Goal: Task Accomplishment & Management: Manage account settings

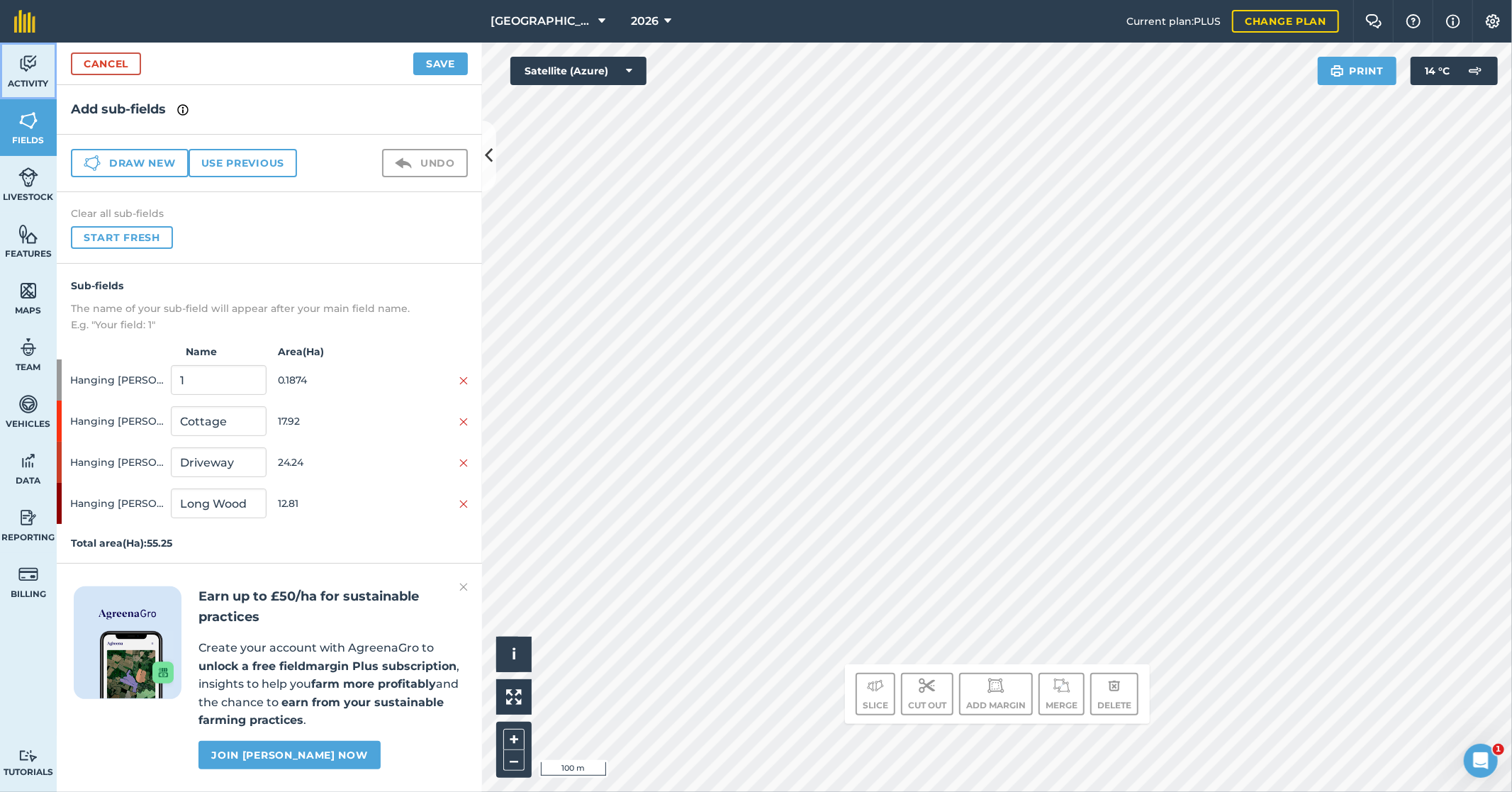
drag, startPoint x: 25, startPoint y: 74, endPoint x: 25, endPoint y: 35, distance: 39.0
click at [25, 74] on link "Activity" at bounding box center [28, 71] width 57 height 57
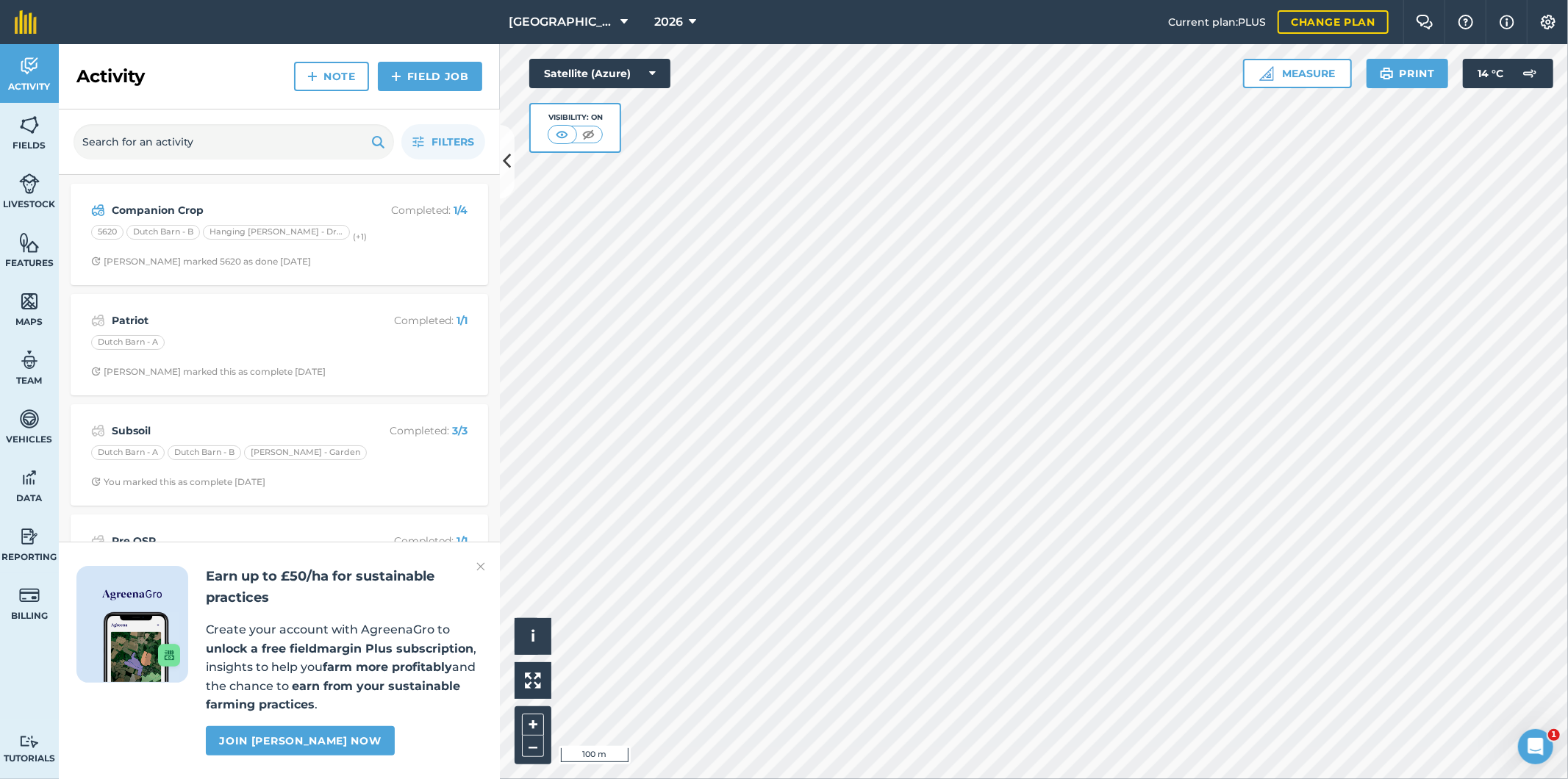
click at [128, 617] on img at bounding box center [142, 647] width 76 height 70
click at [317, 750] on link "Join [PERSON_NAME] now" at bounding box center [300, 740] width 188 height 30
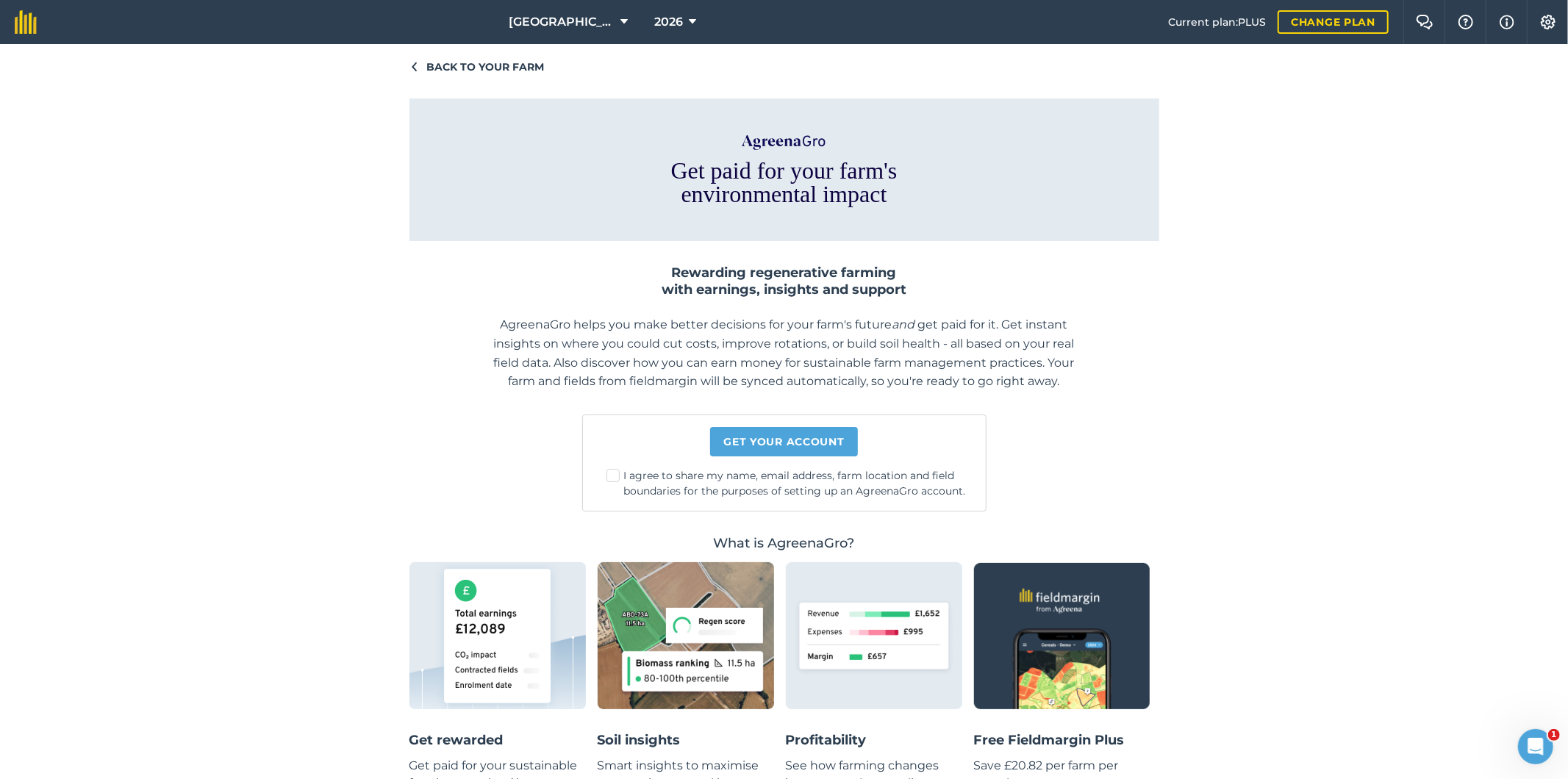
click at [486, 68] on span "Back to your farm" at bounding box center [486, 66] width 118 height 16
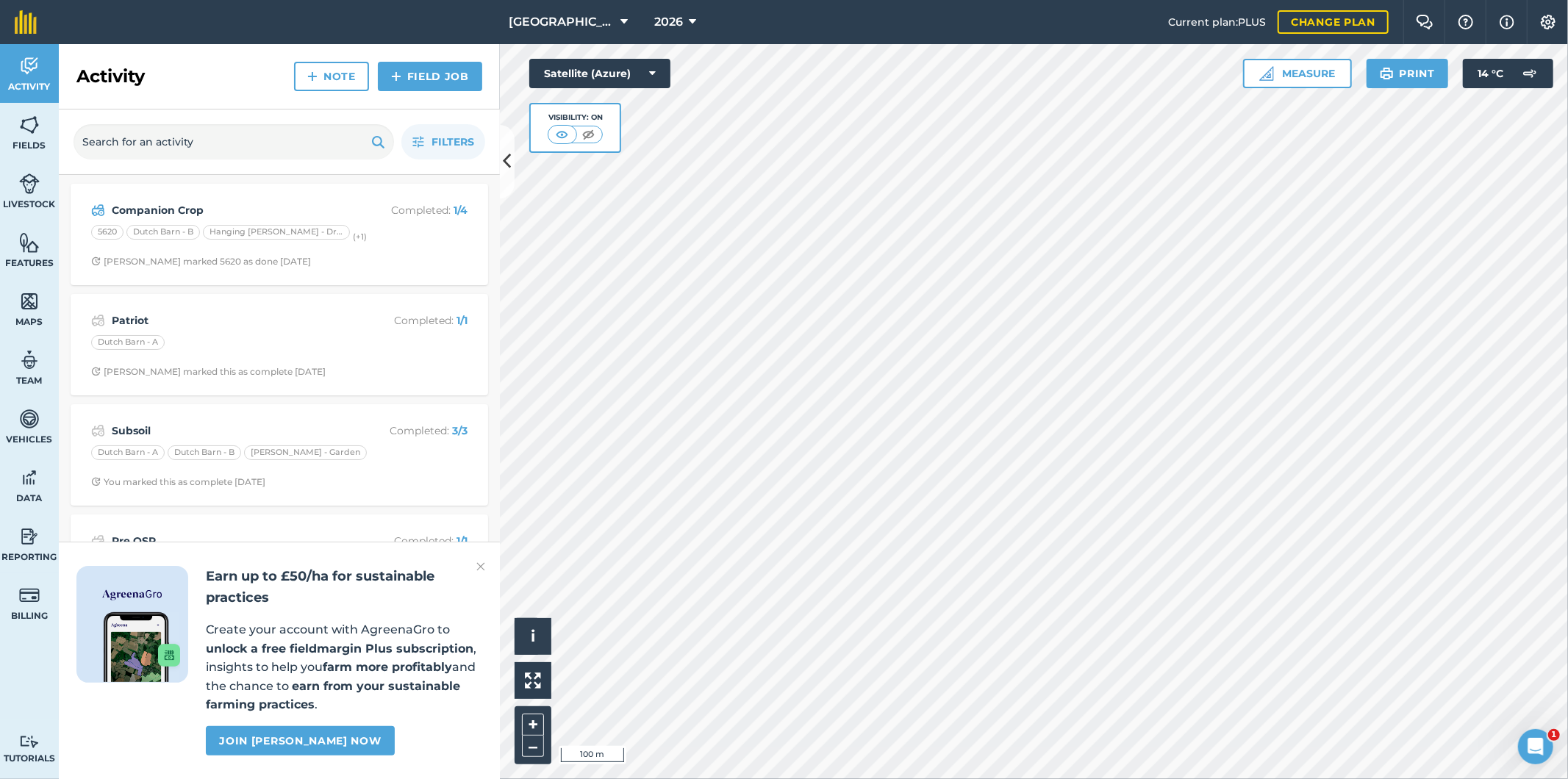
click at [481, 566] on img at bounding box center [481, 566] width 9 height 17
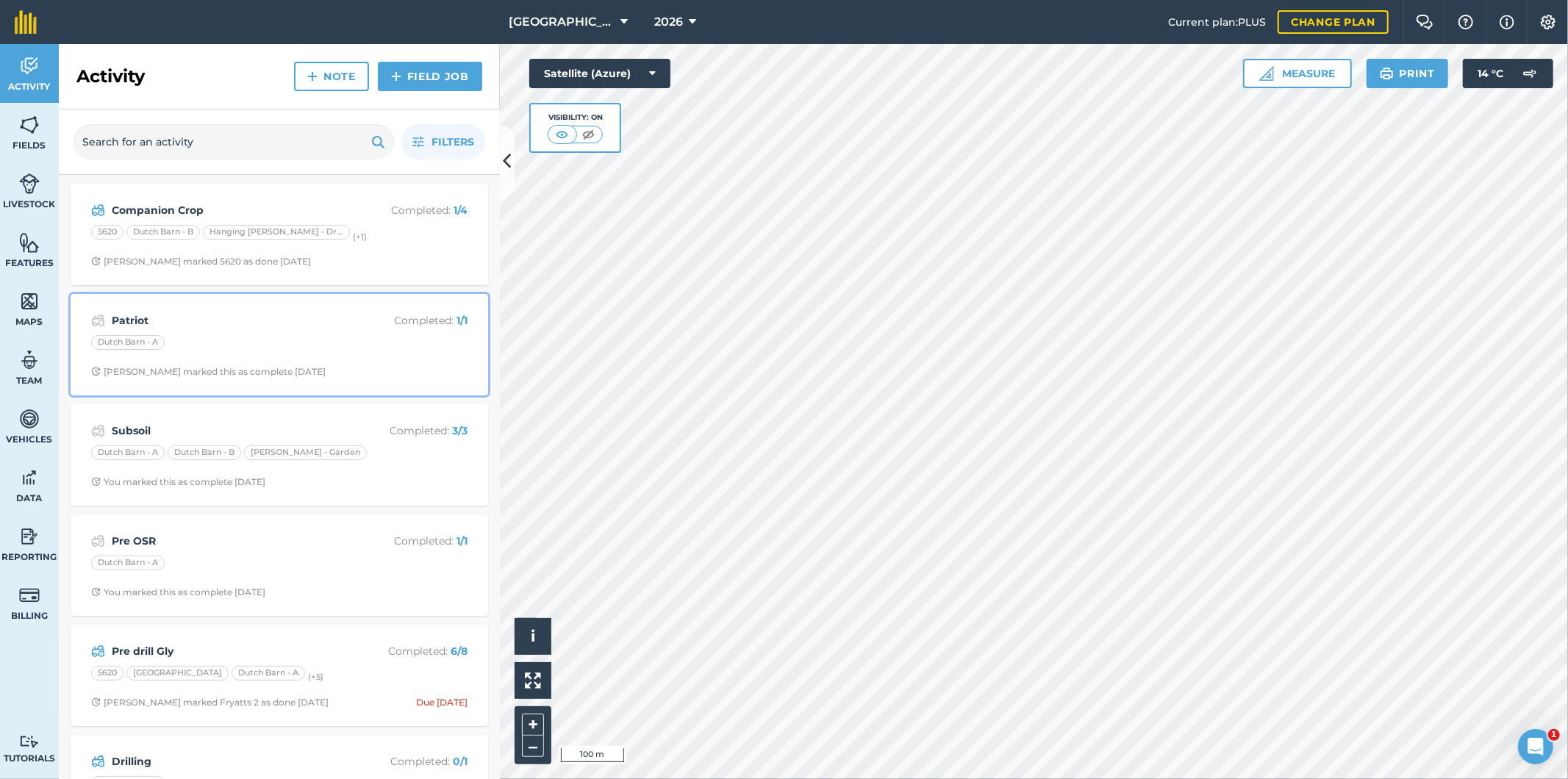
click at [328, 349] on div "Dutch Barn - A" at bounding box center [279, 345] width 377 height 19
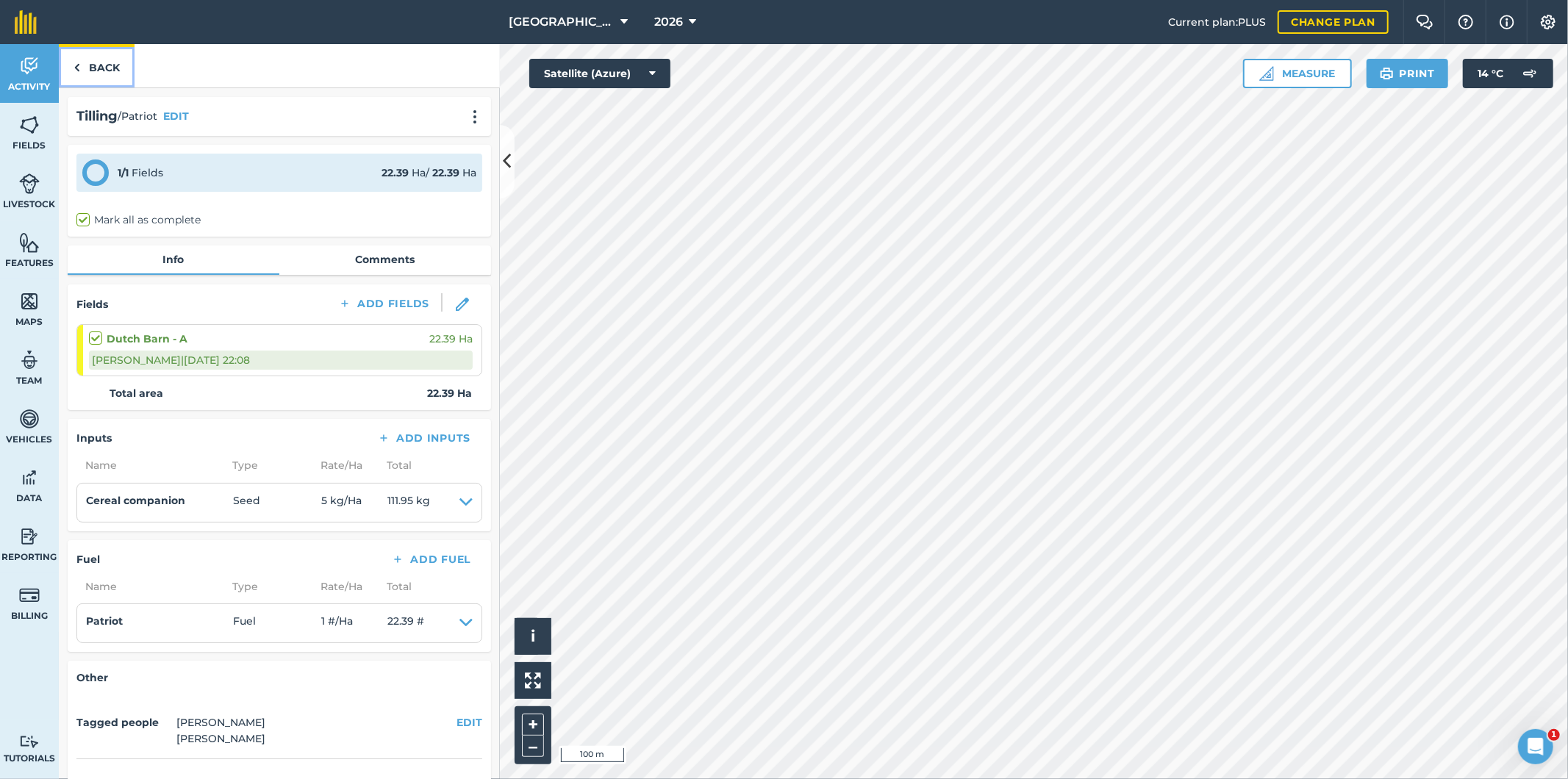
click at [106, 64] on link "Back" at bounding box center [96, 65] width 76 height 43
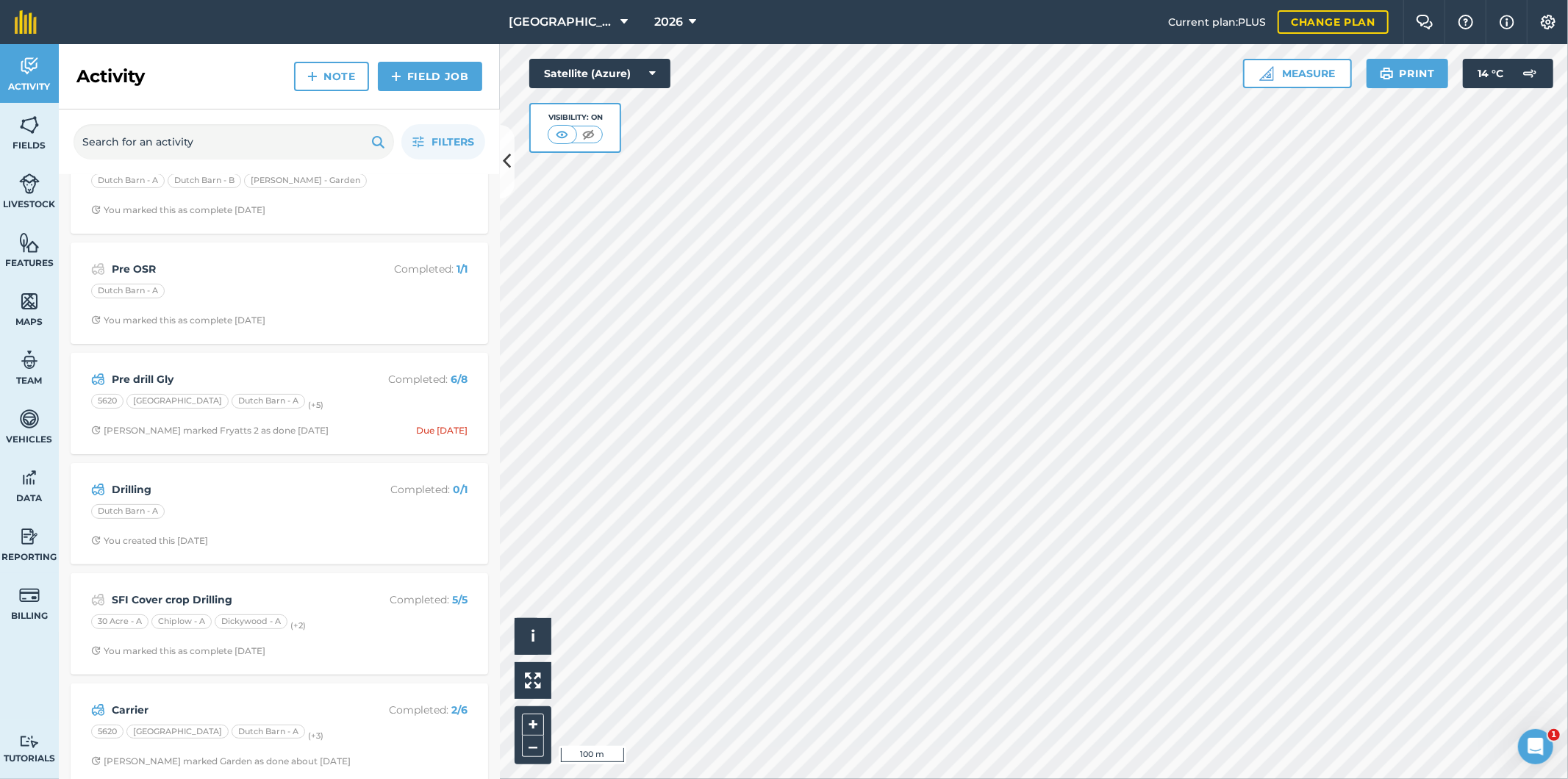
scroll to position [290, 0]
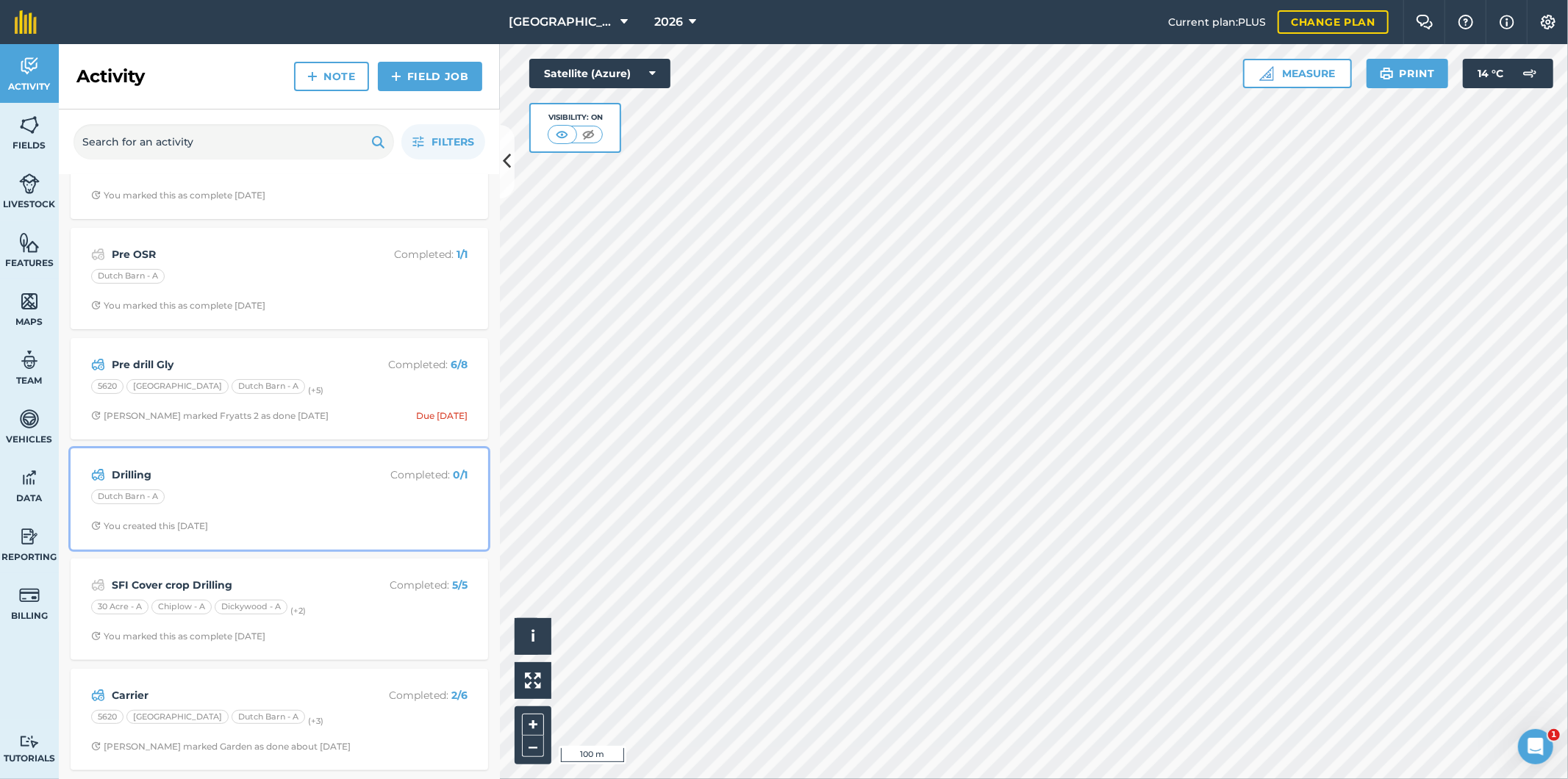
click at [344, 489] on div "Dutch Barn - A" at bounding box center [279, 499] width 377 height 19
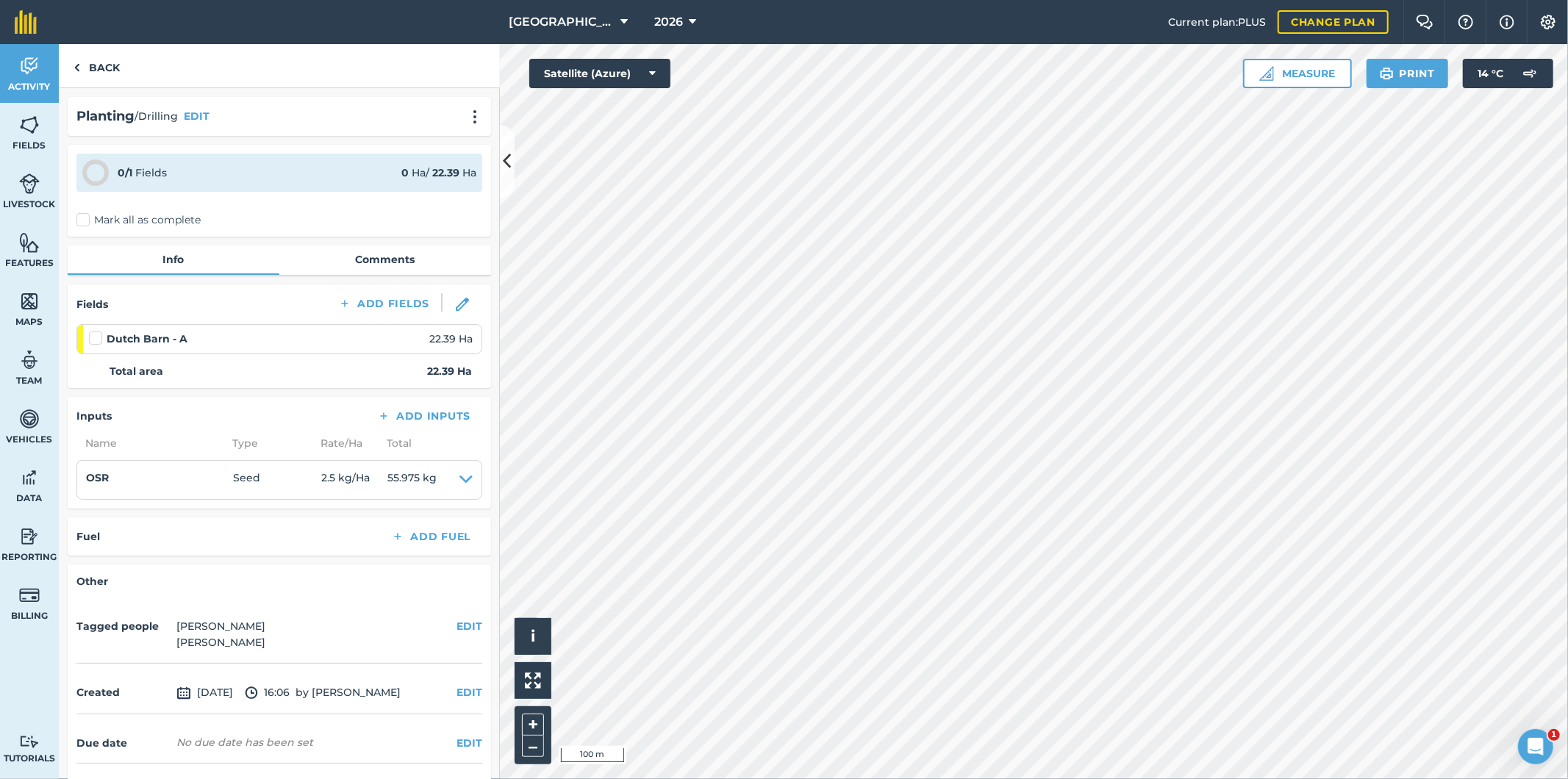
click at [90, 222] on label "Mark all as complete" at bounding box center [138, 221] width 124 height 15
click at [86, 222] on input "Mark all as complete" at bounding box center [81, 218] width 10 height 10
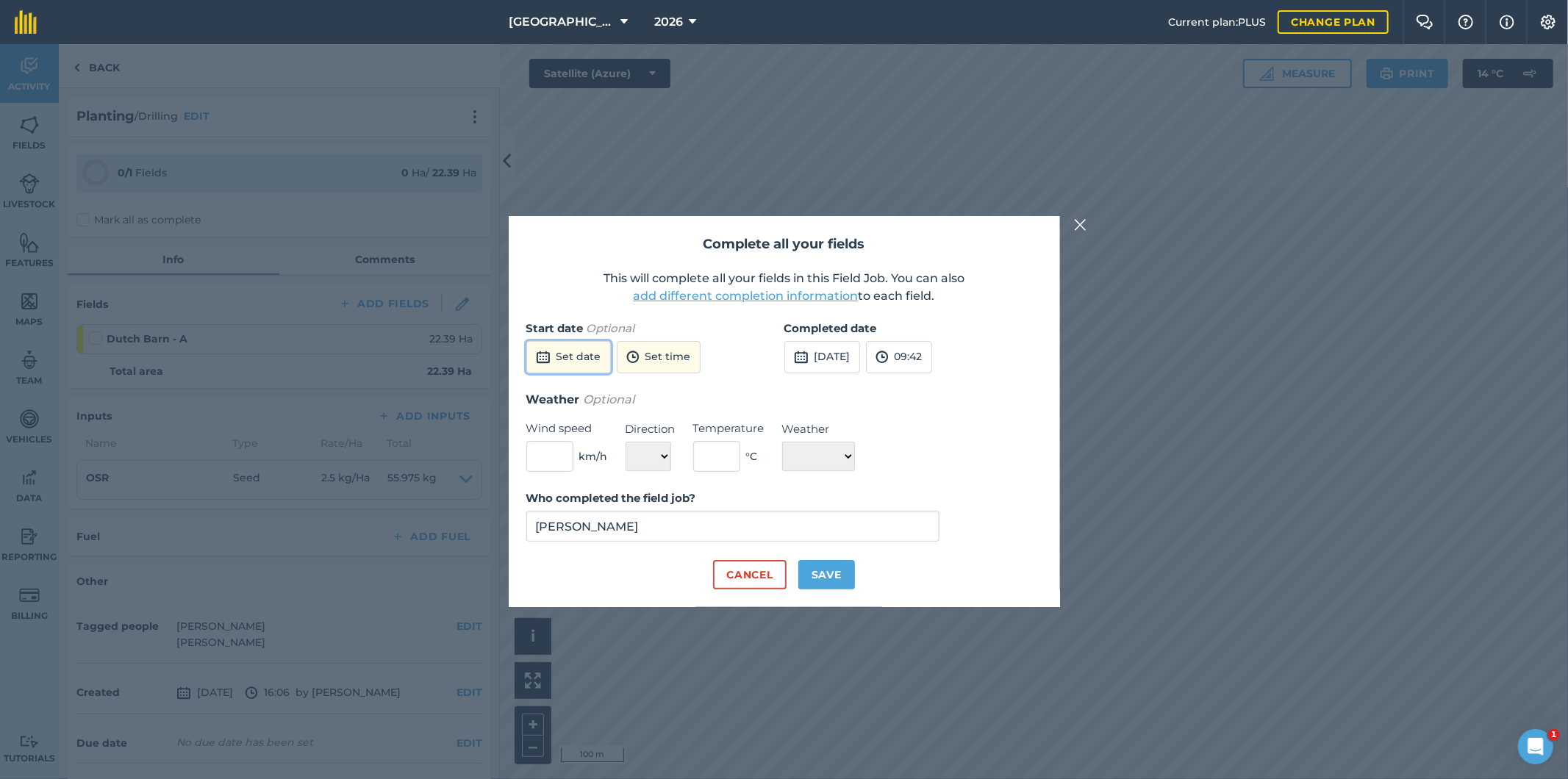
click at [576, 355] on button "Set date" at bounding box center [569, 357] width 85 height 33
click at [577, 461] on abbr "9" at bounding box center [578, 460] width 5 height 10
click at [932, 359] on button "09:42" at bounding box center [899, 357] width 66 height 33
click at [934, 447] on button "11:30" at bounding box center [902, 445] width 69 height 23
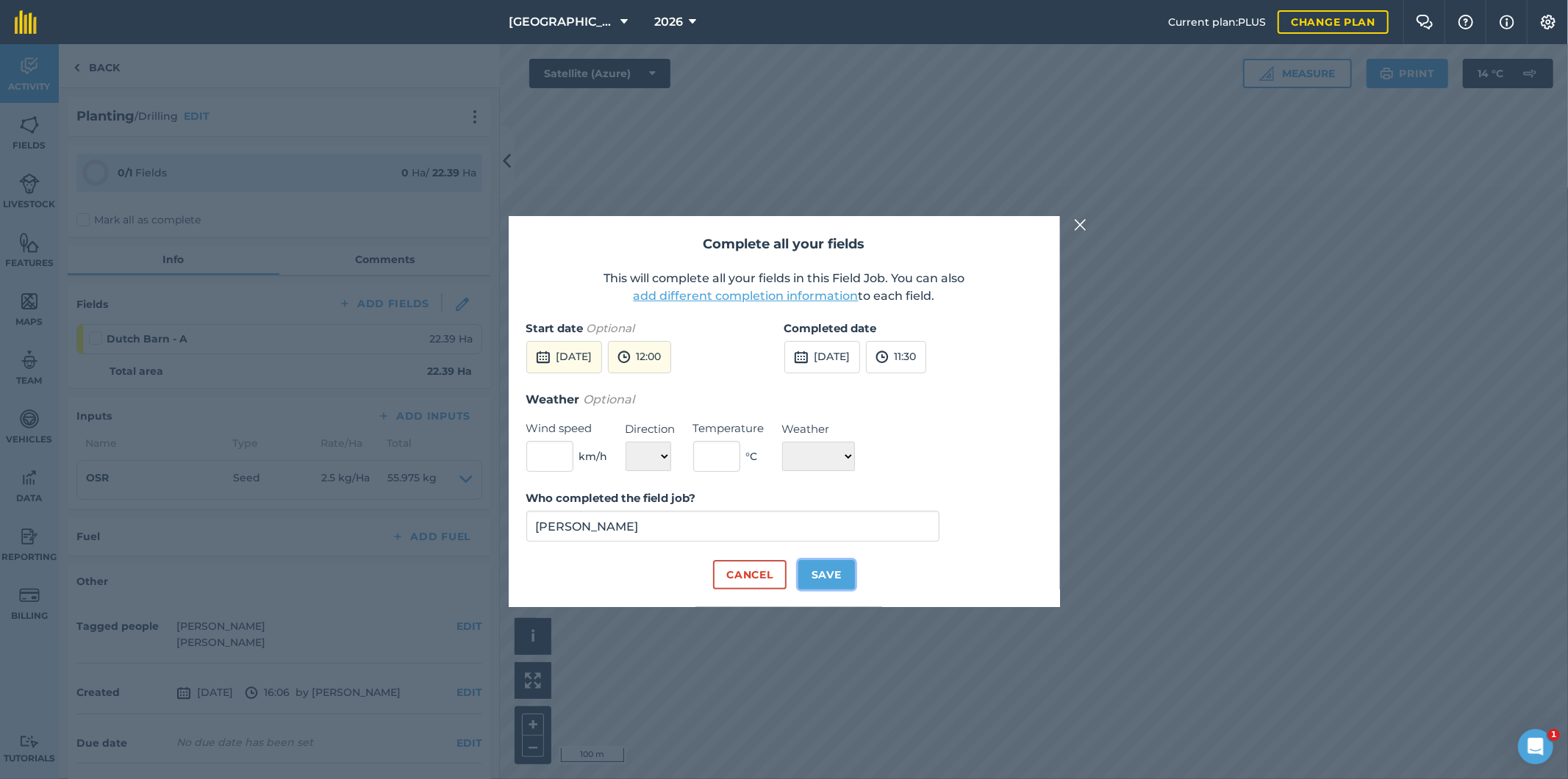
click at [834, 580] on button "Save" at bounding box center [826, 575] width 57 height 30
checkbox input "true"
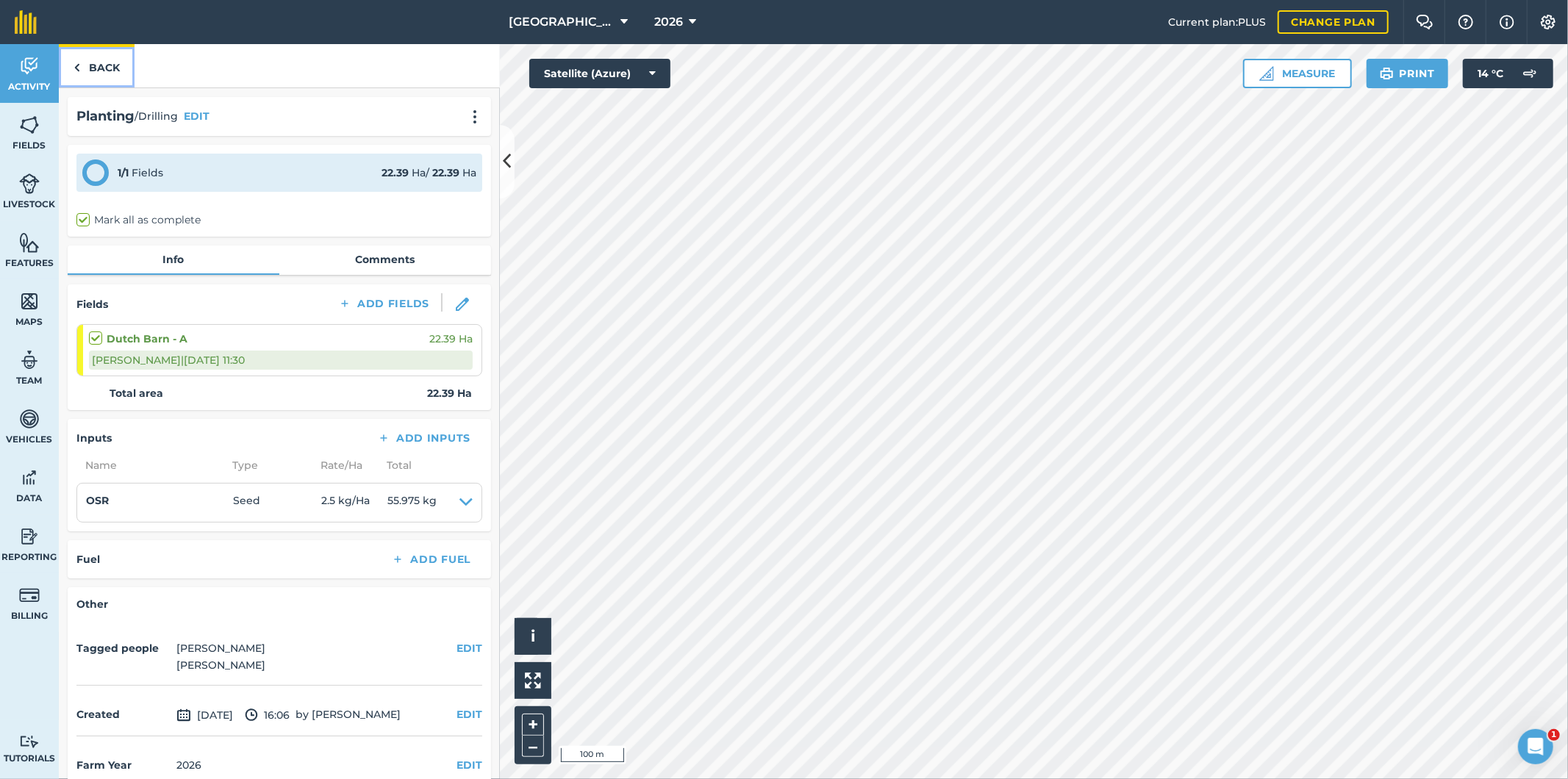
click at [95, 66] on link "Back" at bounding box center [96, 65] width 76 height 43
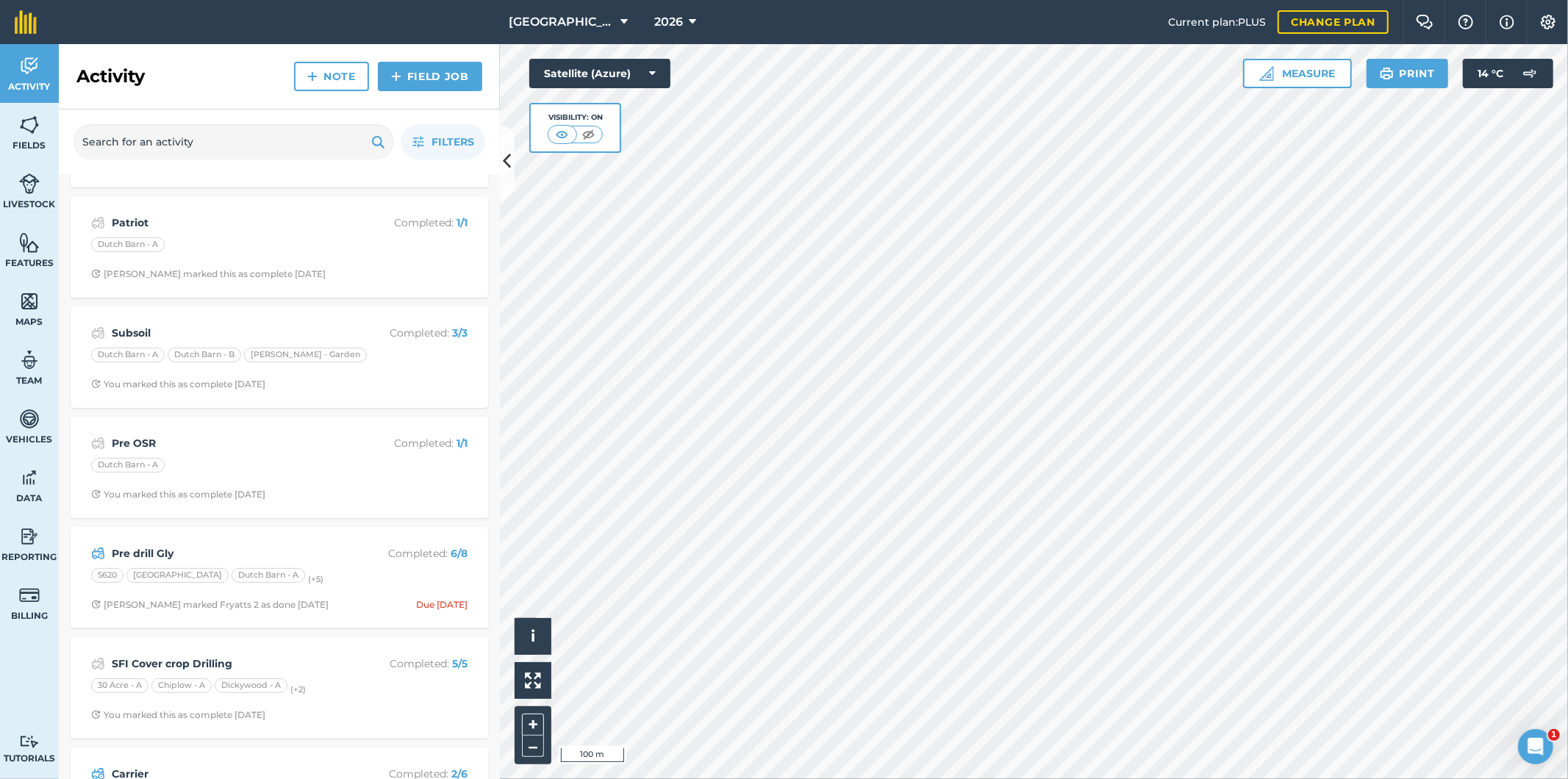
scroll to position [126, 0]
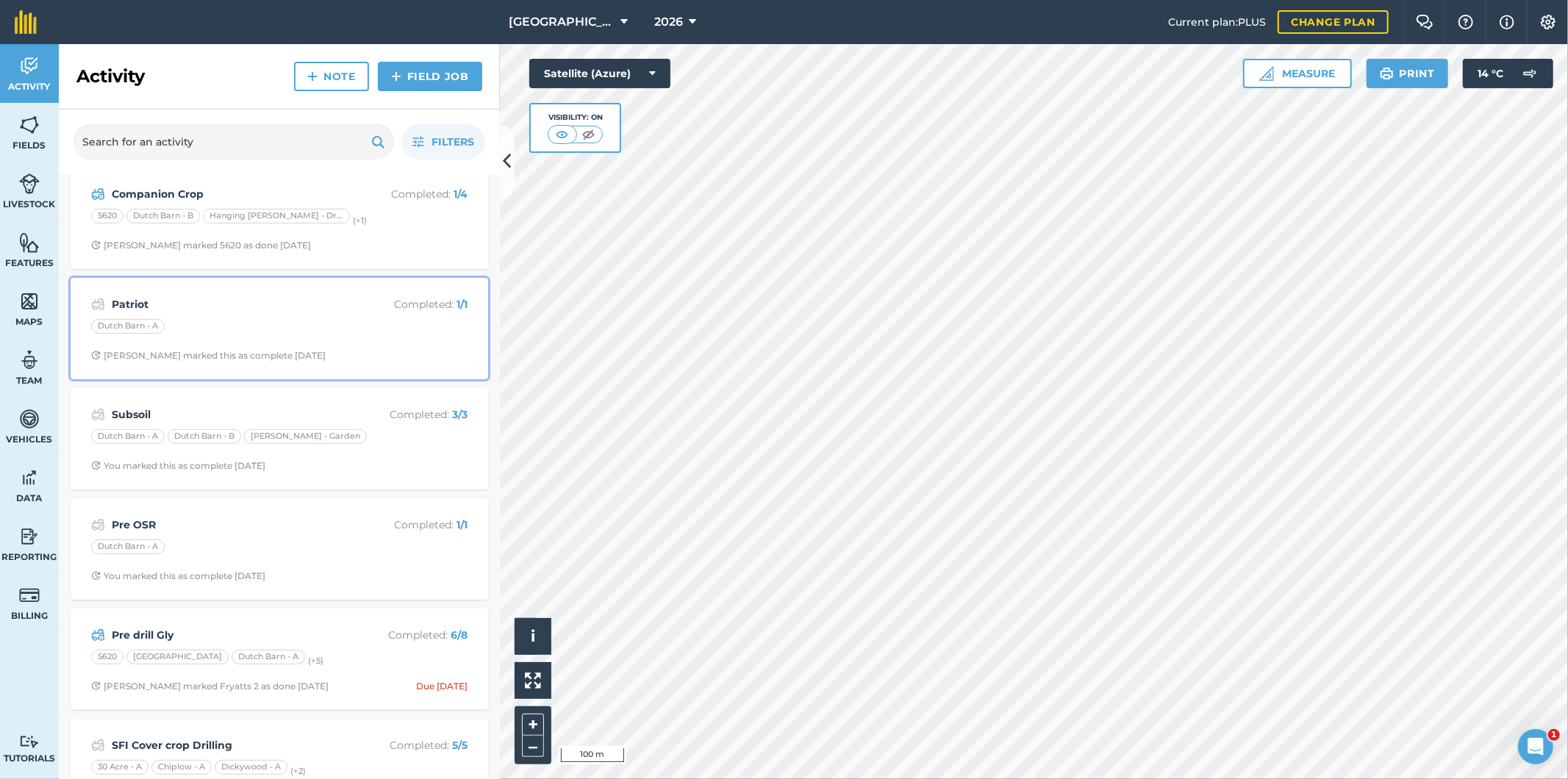
click at [344, 350] on span "[PERSON_NAME] marked this as complete [DATE]" at bounding box center [279, 355] width 377 height 12
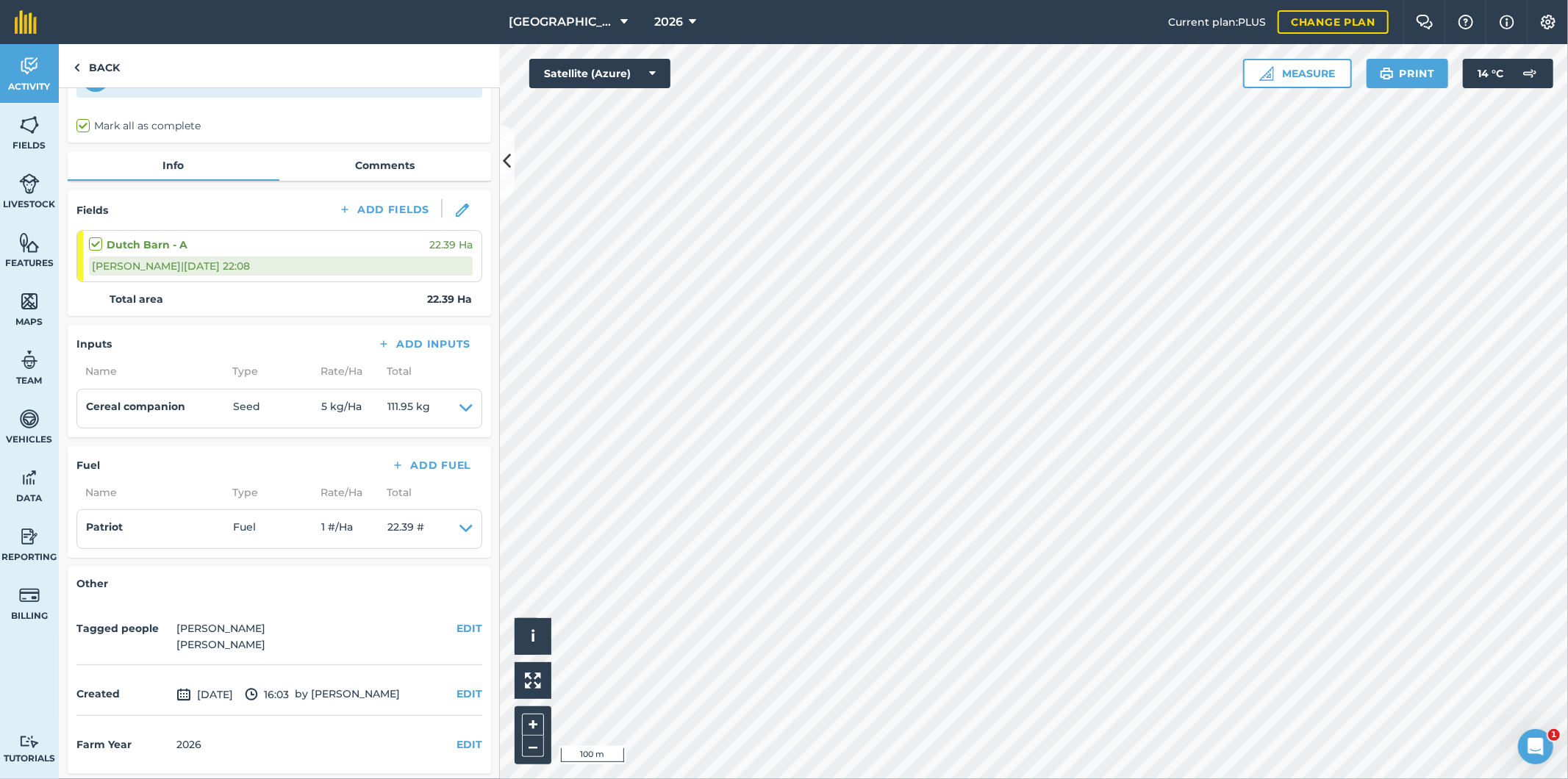
scroll to position [96, 0]
click at [78, 64] on img at bounding box center [76, 67] width 7 height 17
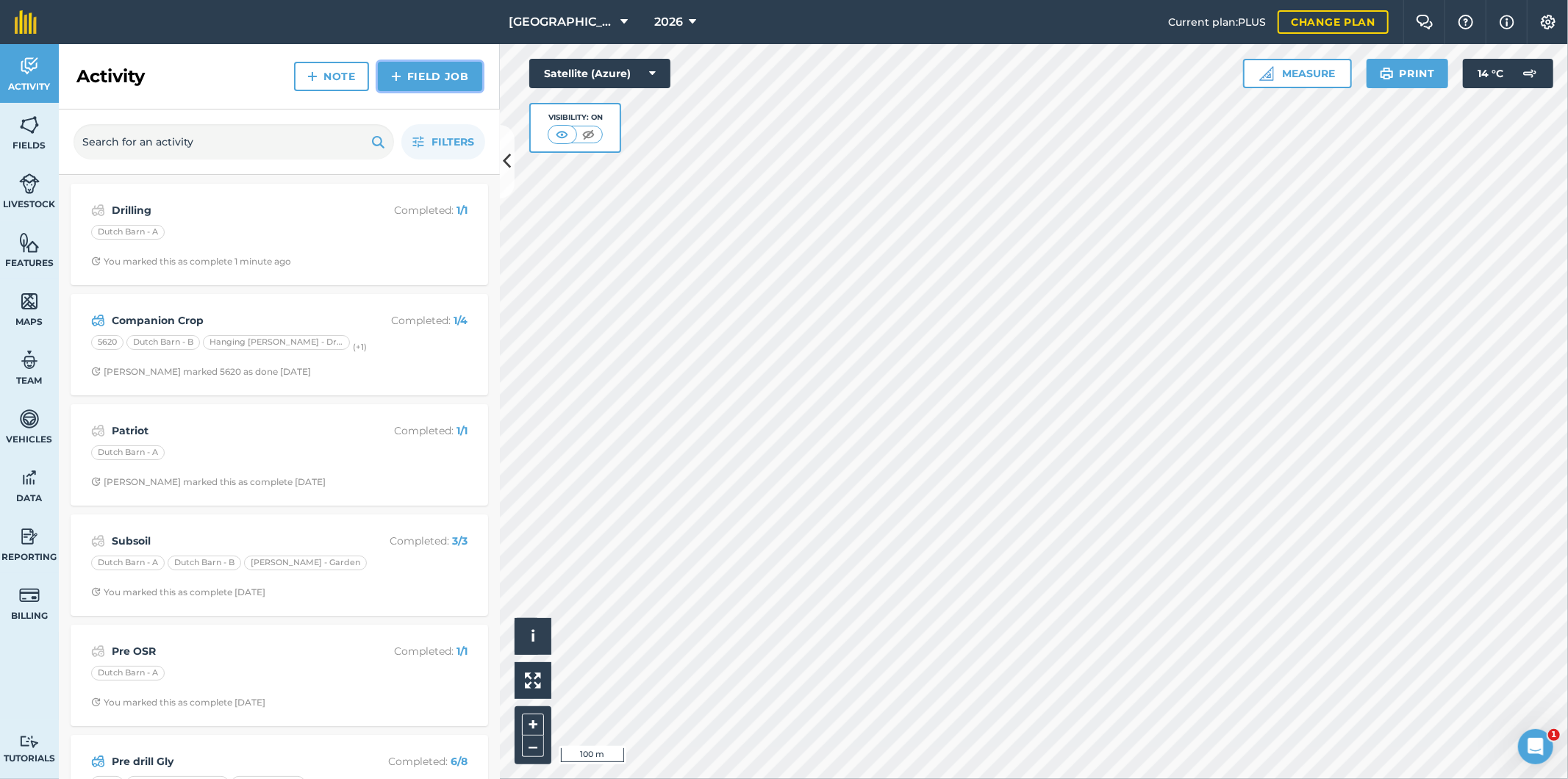
click at [458, 76] on link "Field Job" at bounding box center [430, 76] width 104 height 30
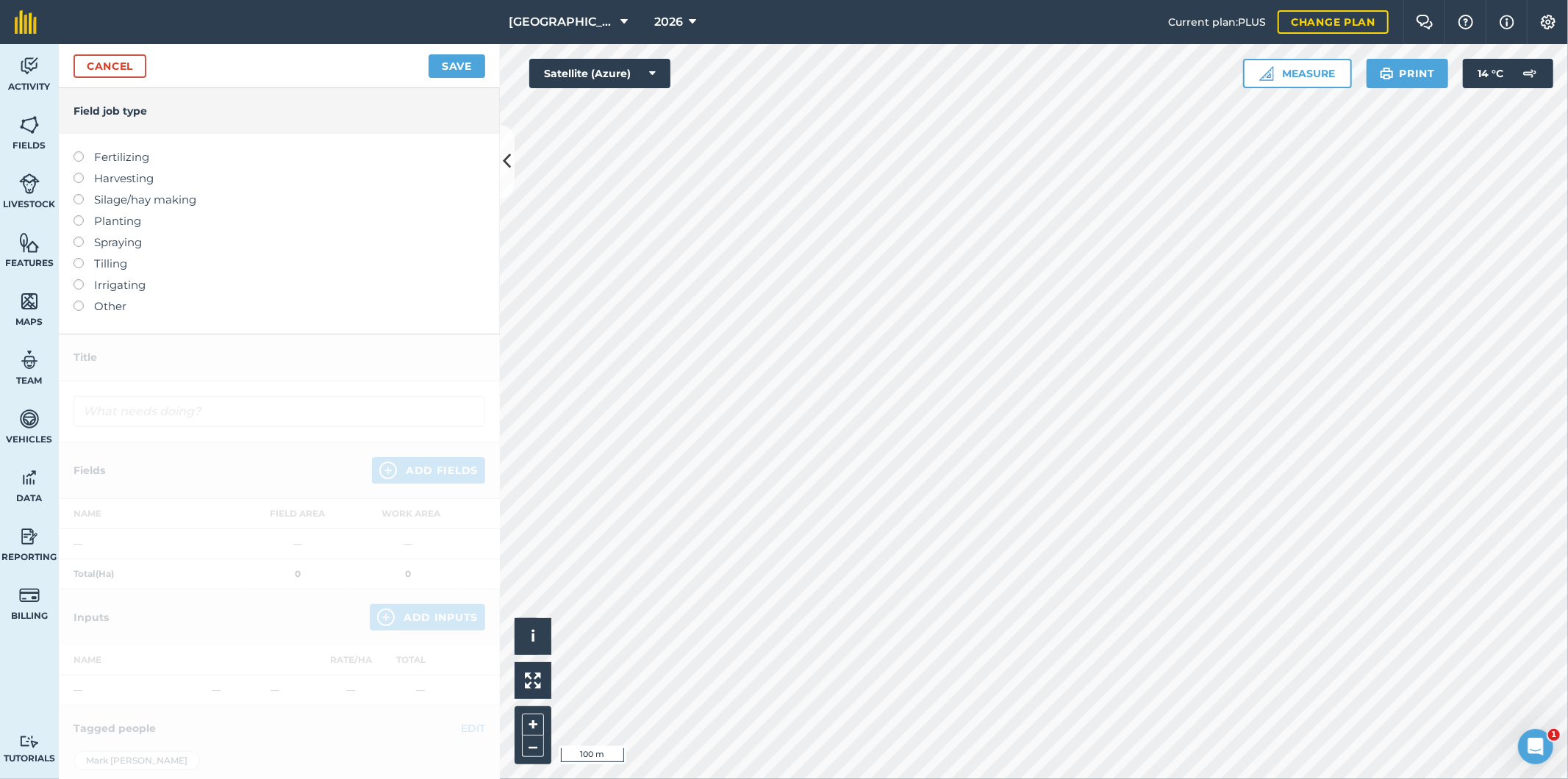
click at [75, 216] on label at bounding box center [83, 216] width 20 height 0
type input "Planting"
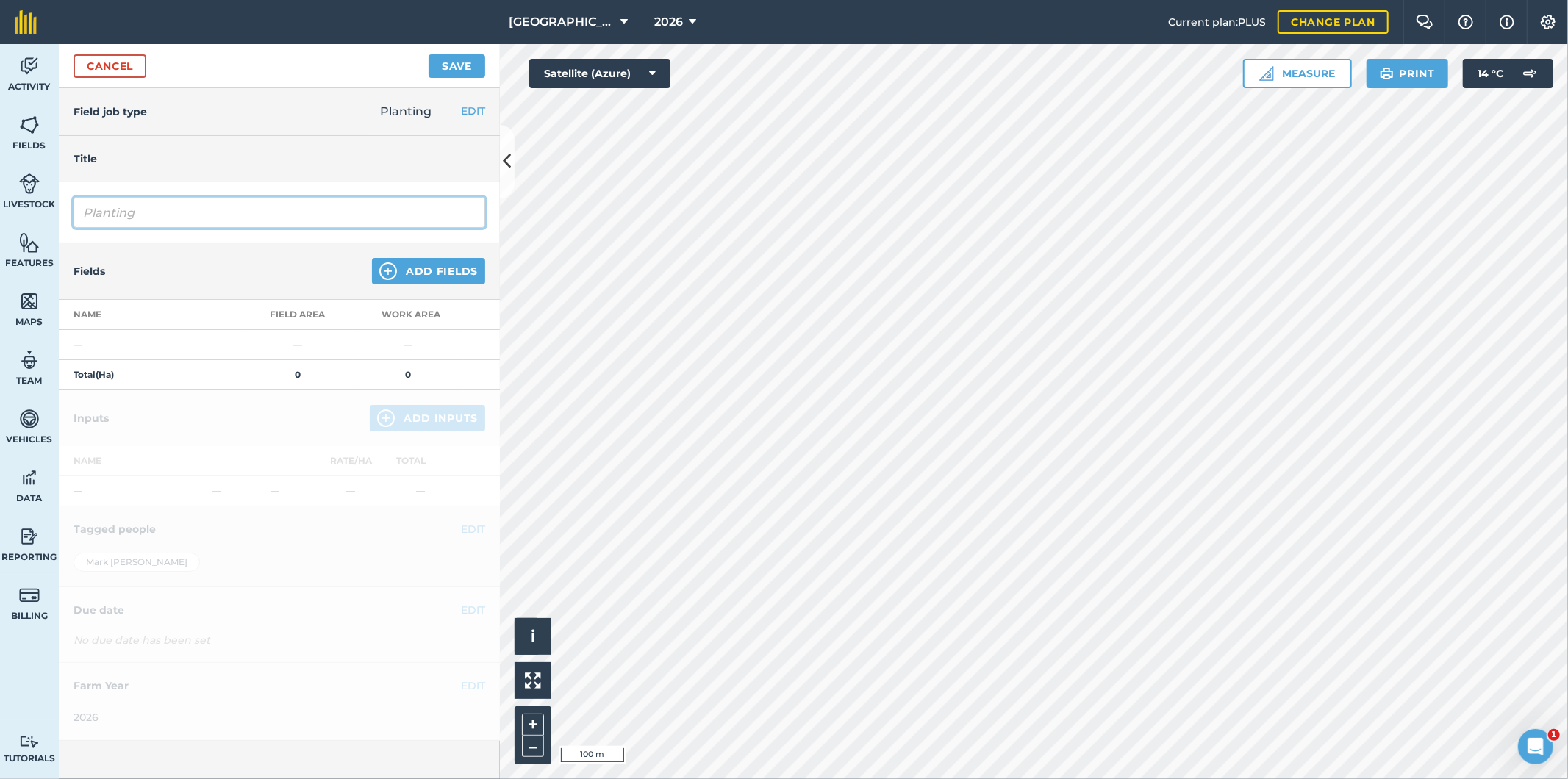
click at [158, 203] on input "Planting" at bounding box center [278, 213] width 411 height 31
drag, startPoint x: 158, startPoint y: 207, endPoint x: 66, endPoint y: 207, distance: 92.0
click at [66, 207] on div "Planting" at bounding box center [279, 212] width 441 height 61
click at [86, 215] on input "rley Drilling" at bounding box center [278, 213] width 411 height 31
click at [233, 215] on input "W barley Drilling" at bounding box center [278, 213] width 411 height 31
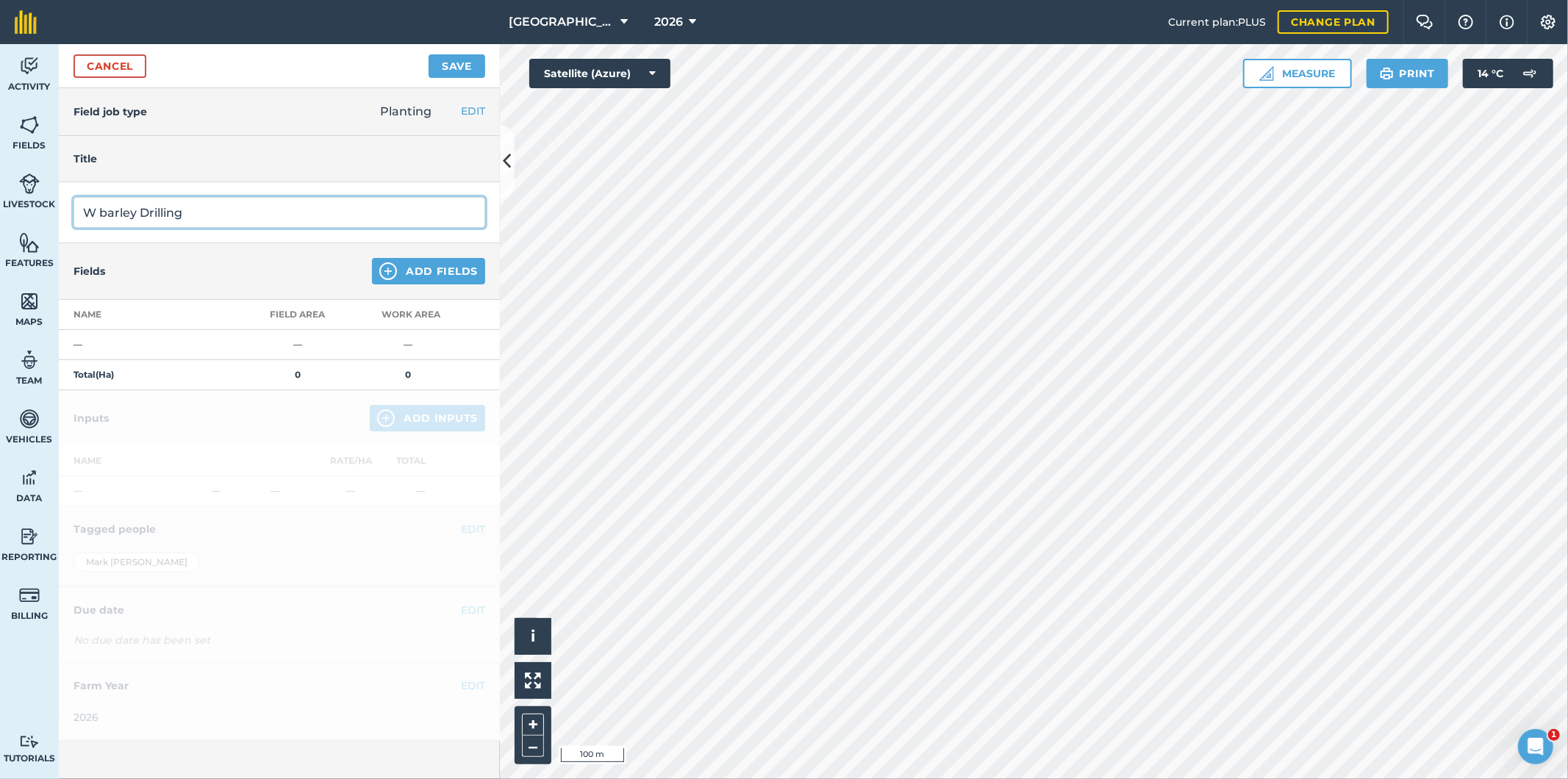
type input "W barley Drilling"
click at [421, 274] on button "Add Fields" at bounding box center [429, 271] width 114 height 26
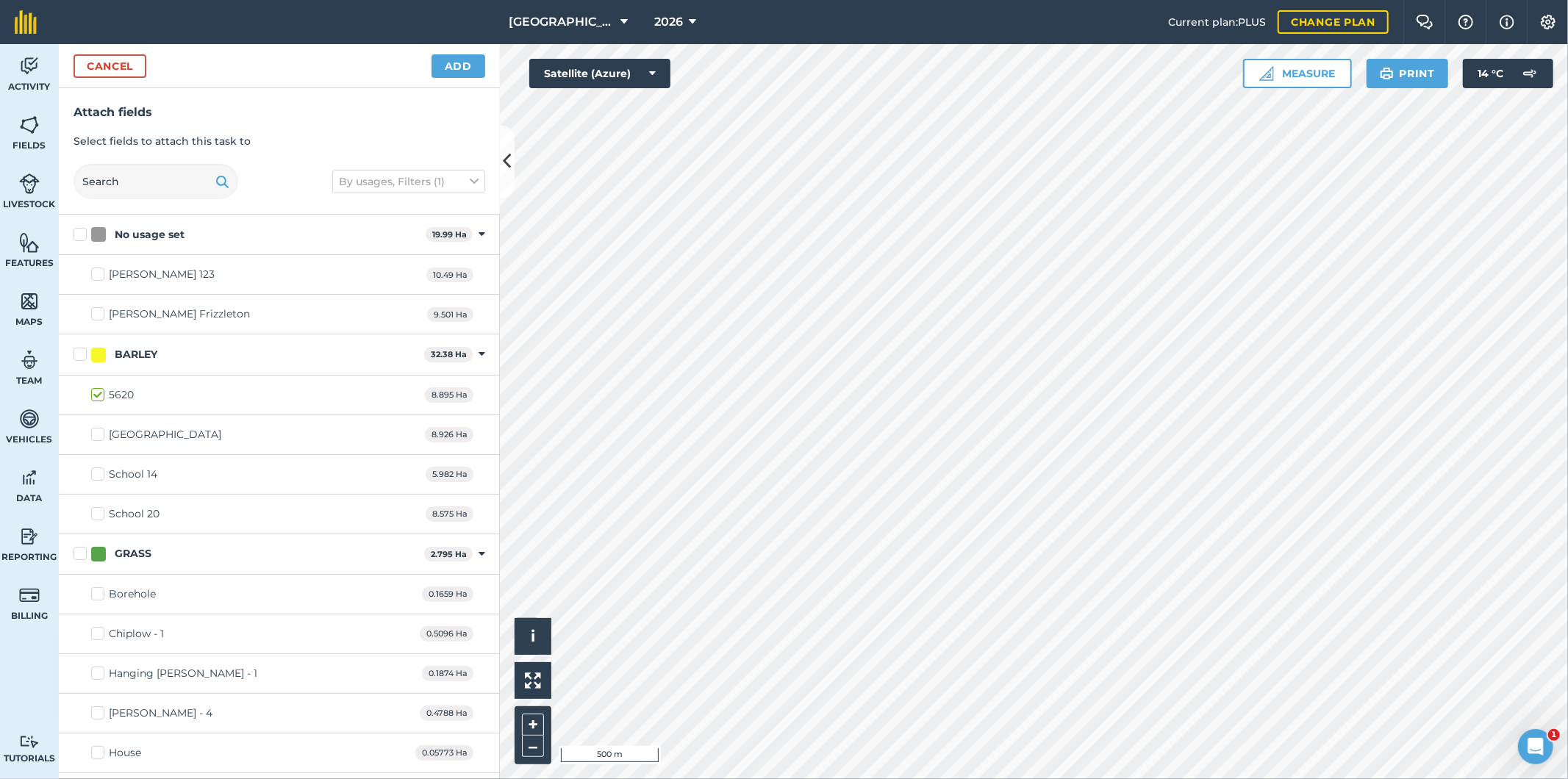
checkbox input "true"
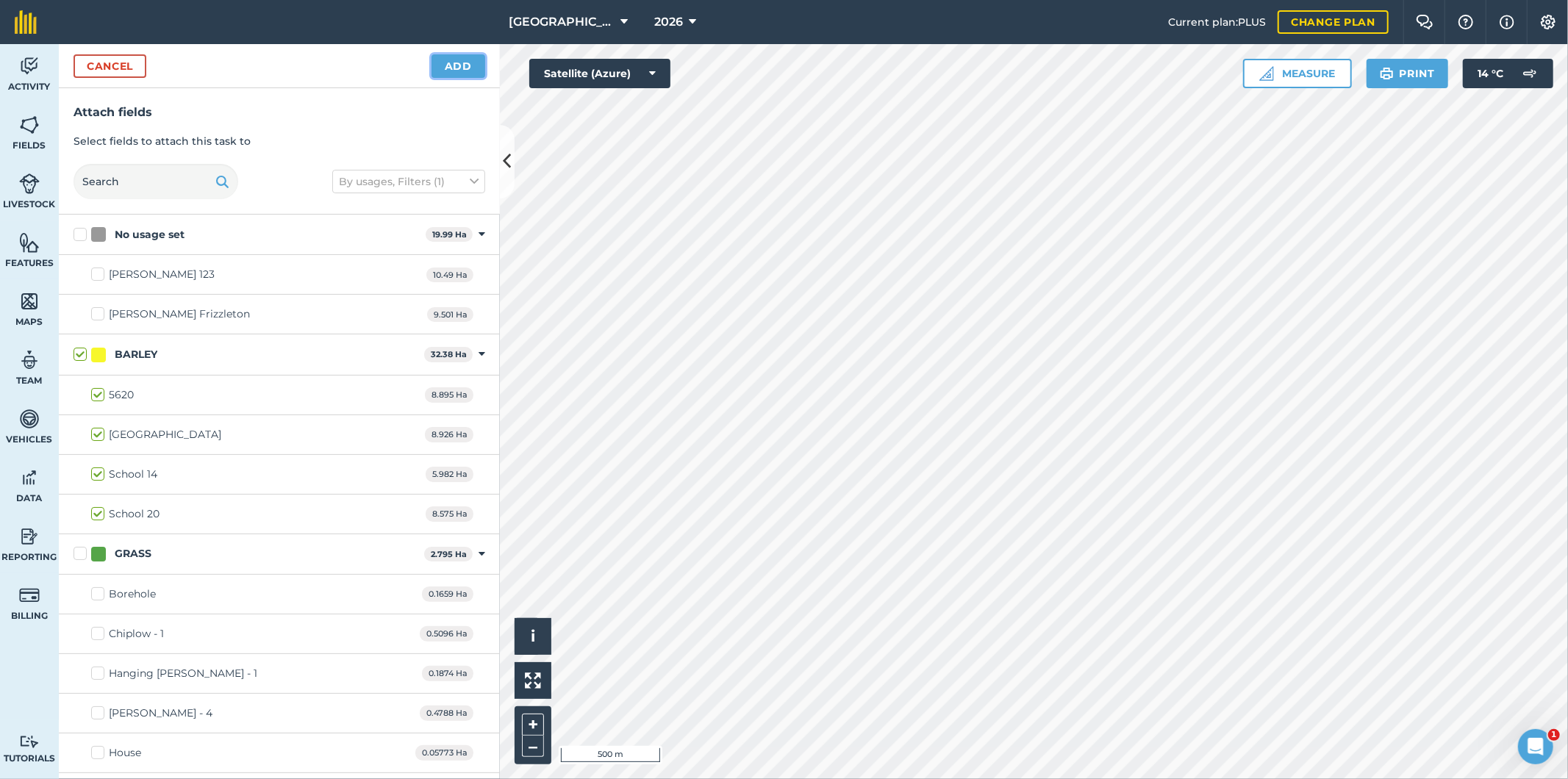
click at [465, 70] on button "Add" at bounding box center [458, 65] width 54 height 23
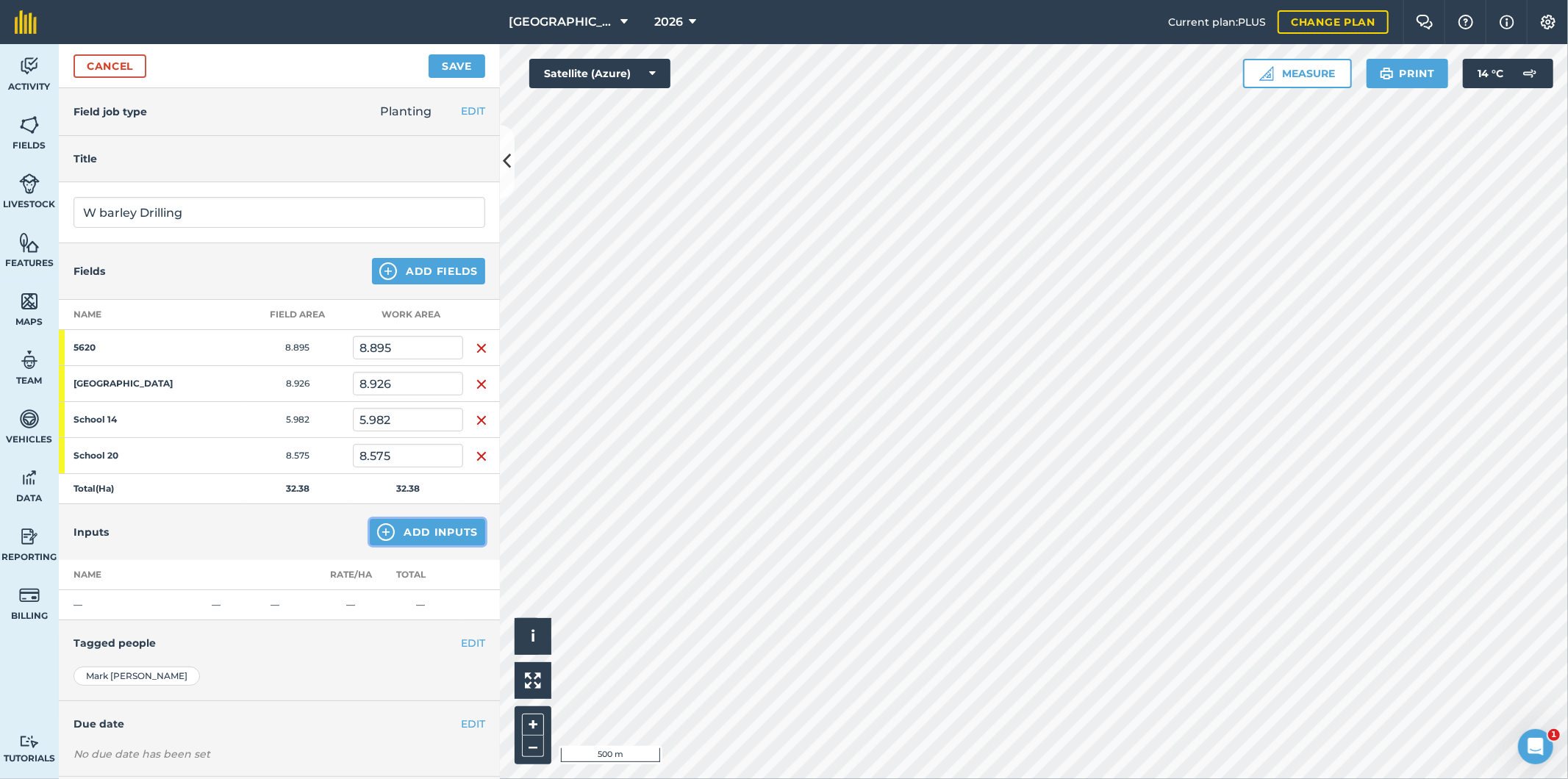
click at [423, 535] on button "Add Inputs" at bounding box center [428, 532] width 116 height 26
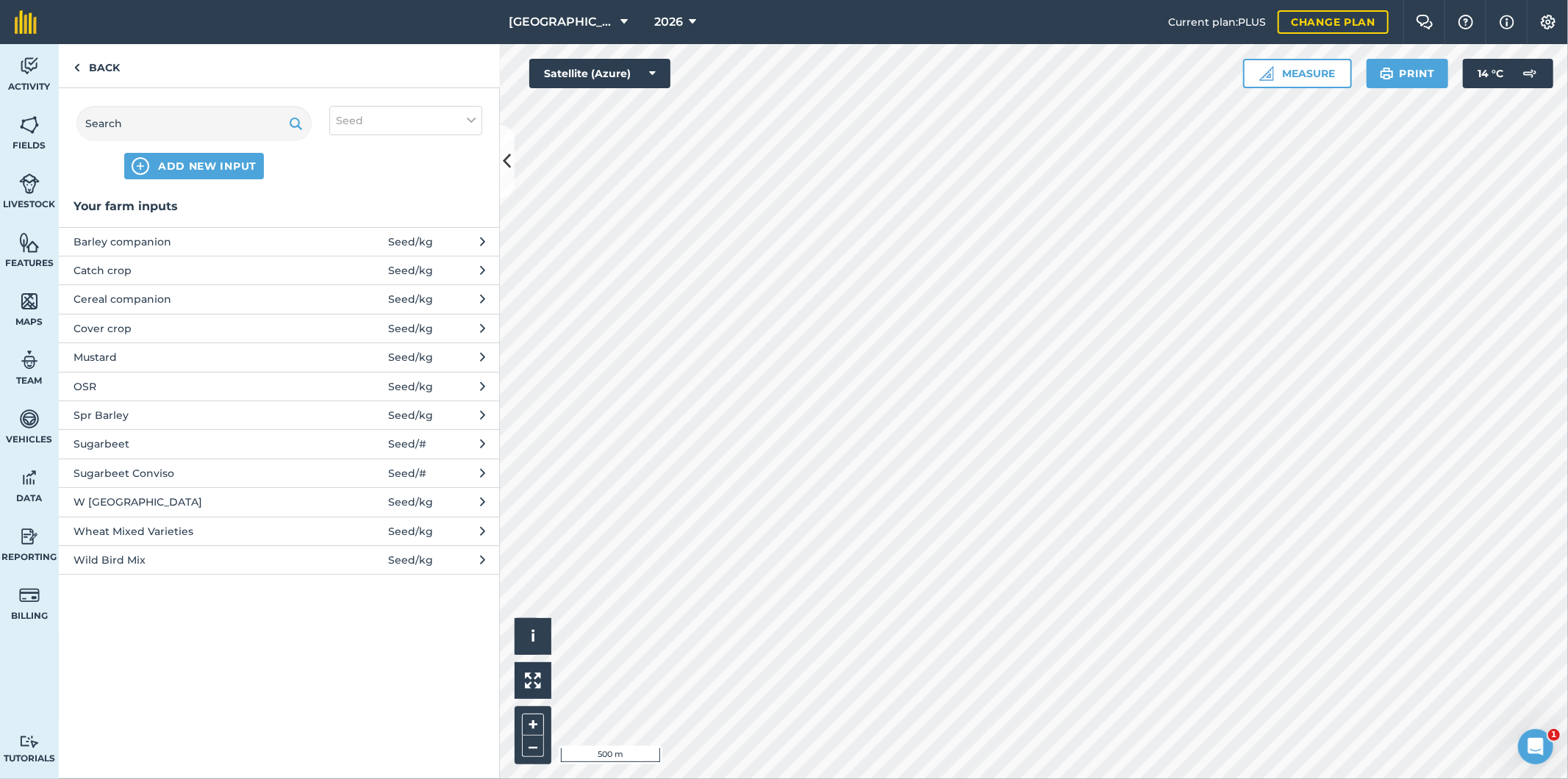
click at [120, 501] on span "W [GEOGRAPHIC_DATA]" at bounding box center [194, 502] width 241 height 16
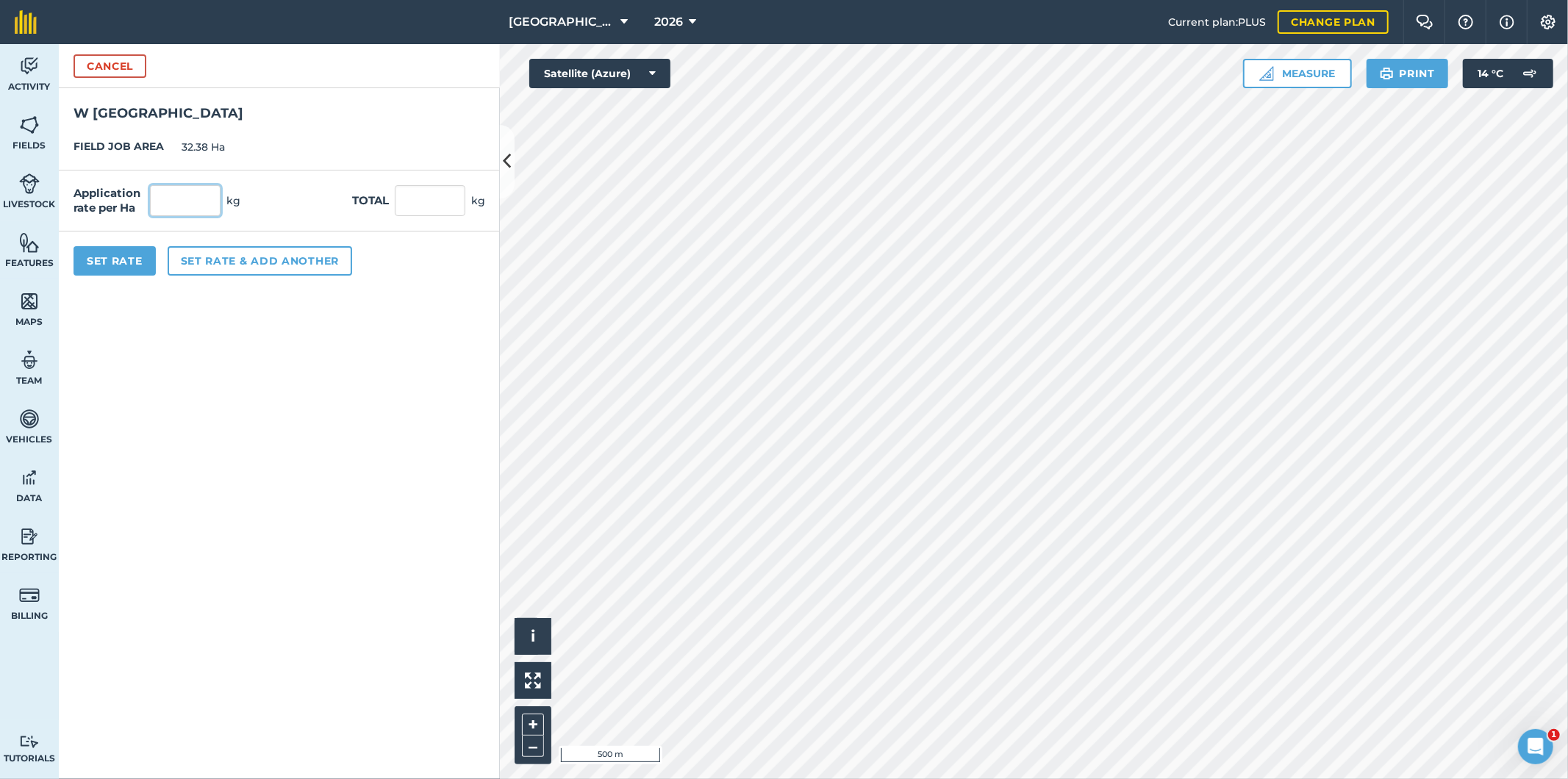
click at [204, 202] on input "text" at bounding box center [185, 200] width 70 height 31
type input "245"
type input "7,933.1"
click at [222, 266] on button "Set rate & add another" at bounding box center [260, 261] width 185 height 30
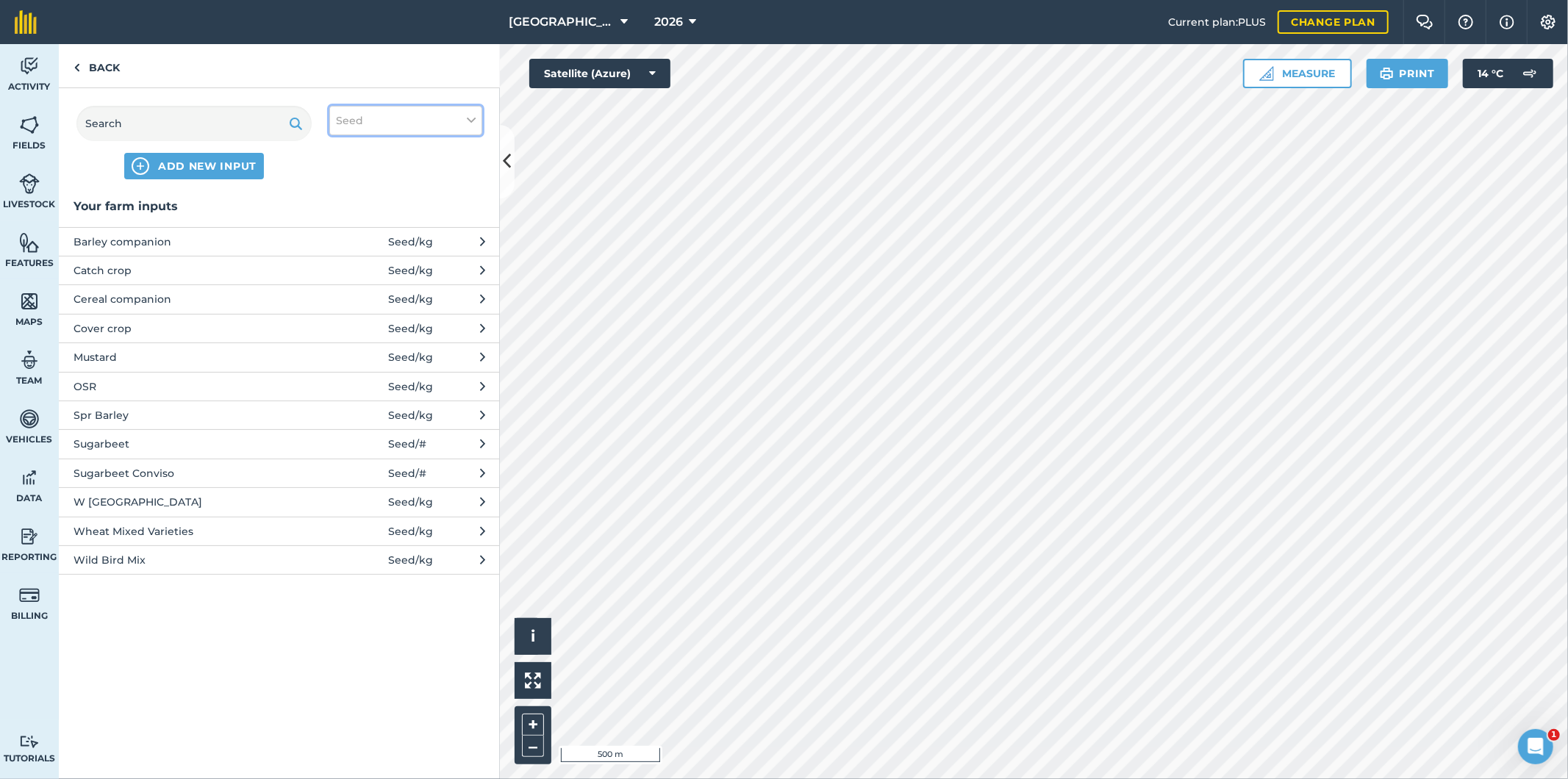
click at [405, 117] on button "Seed" at bounding box center [405, 120] width 153 height 30
click at [342, 231] on label "Fuel" at bounding box center [405, 233] width 140 height 15
click at [342, 231] on input "Fuel" at bounding box center [341, 230] width 10 height 10
checkbox input "true"
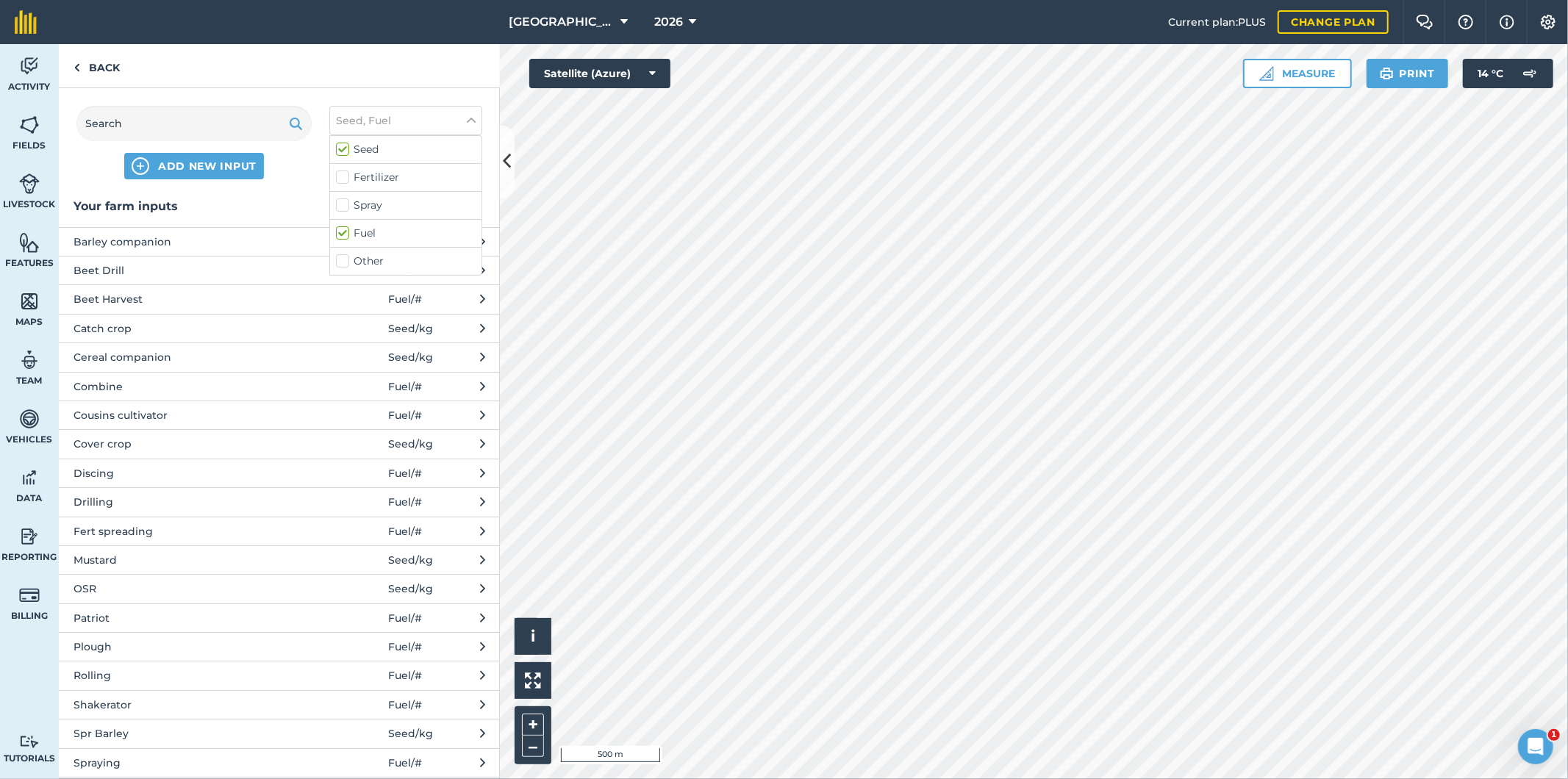
click at [347, 150] on label "Seed" at bounding box center [405, 149] width 140 height 15
click at [346, 150] on input "Seed" at bounding box center [341, 146] width 10 height 10
checkbox input "false"
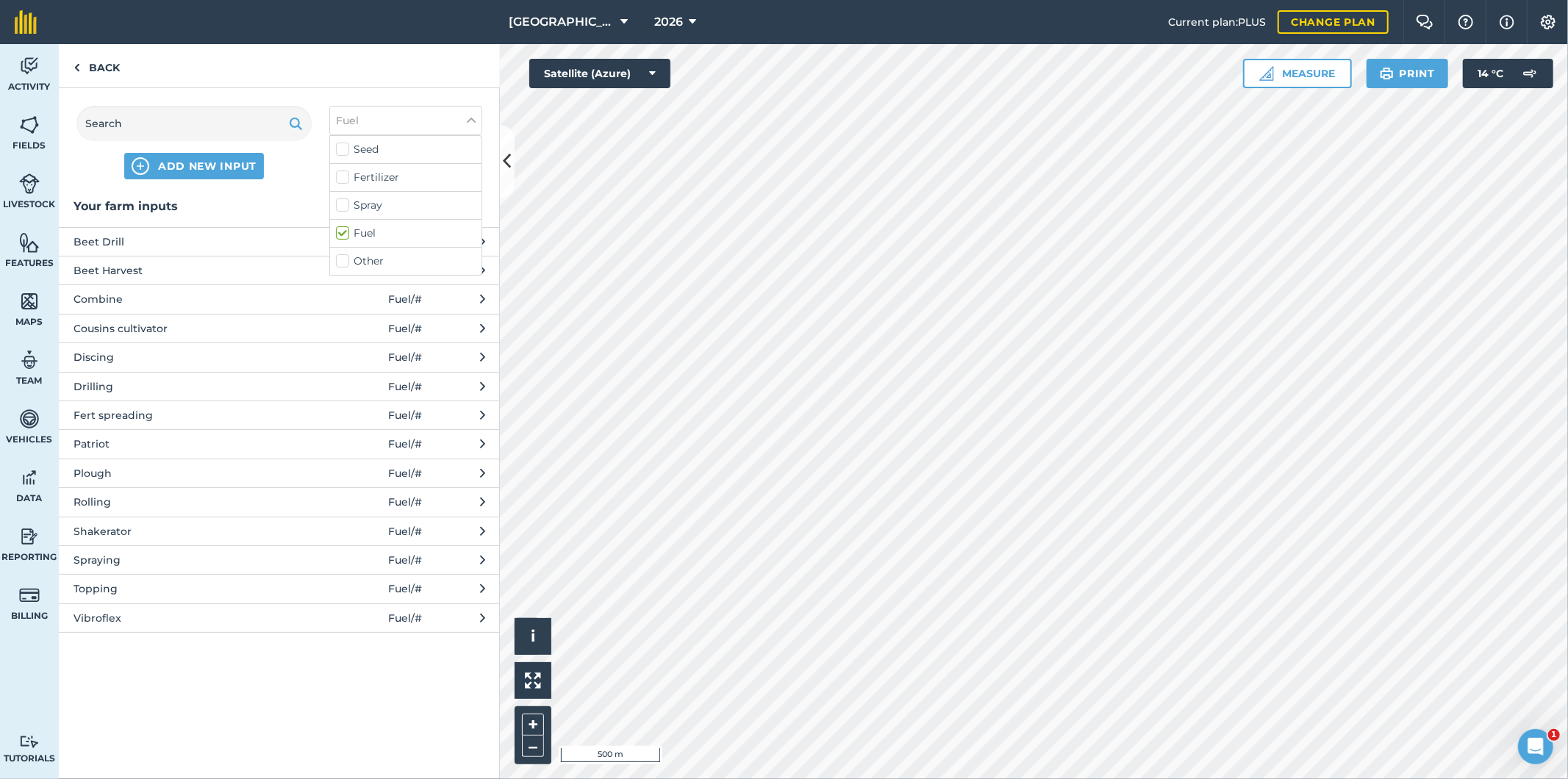
click at [108, 385] on span "Drilling" at bounding box center [194, 386] width 241 height 16
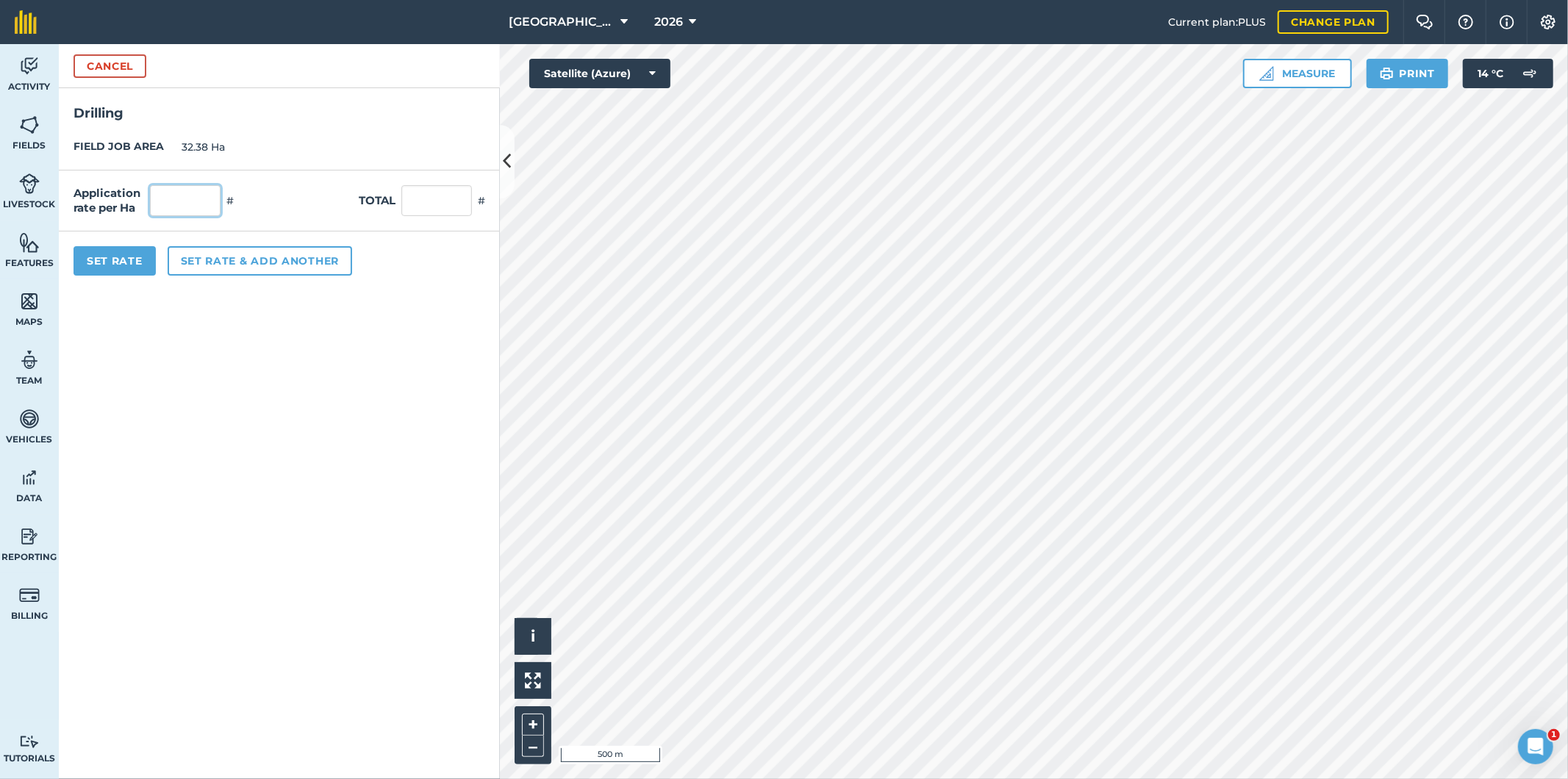
click at [200, 189] on input "text" at bounding box center [185, 200] width 70 height 31
type input "1"
type input "32.38"
click at [119, 266] on button "Set Rate" at bounding box center [114, 261] width 82 height 30
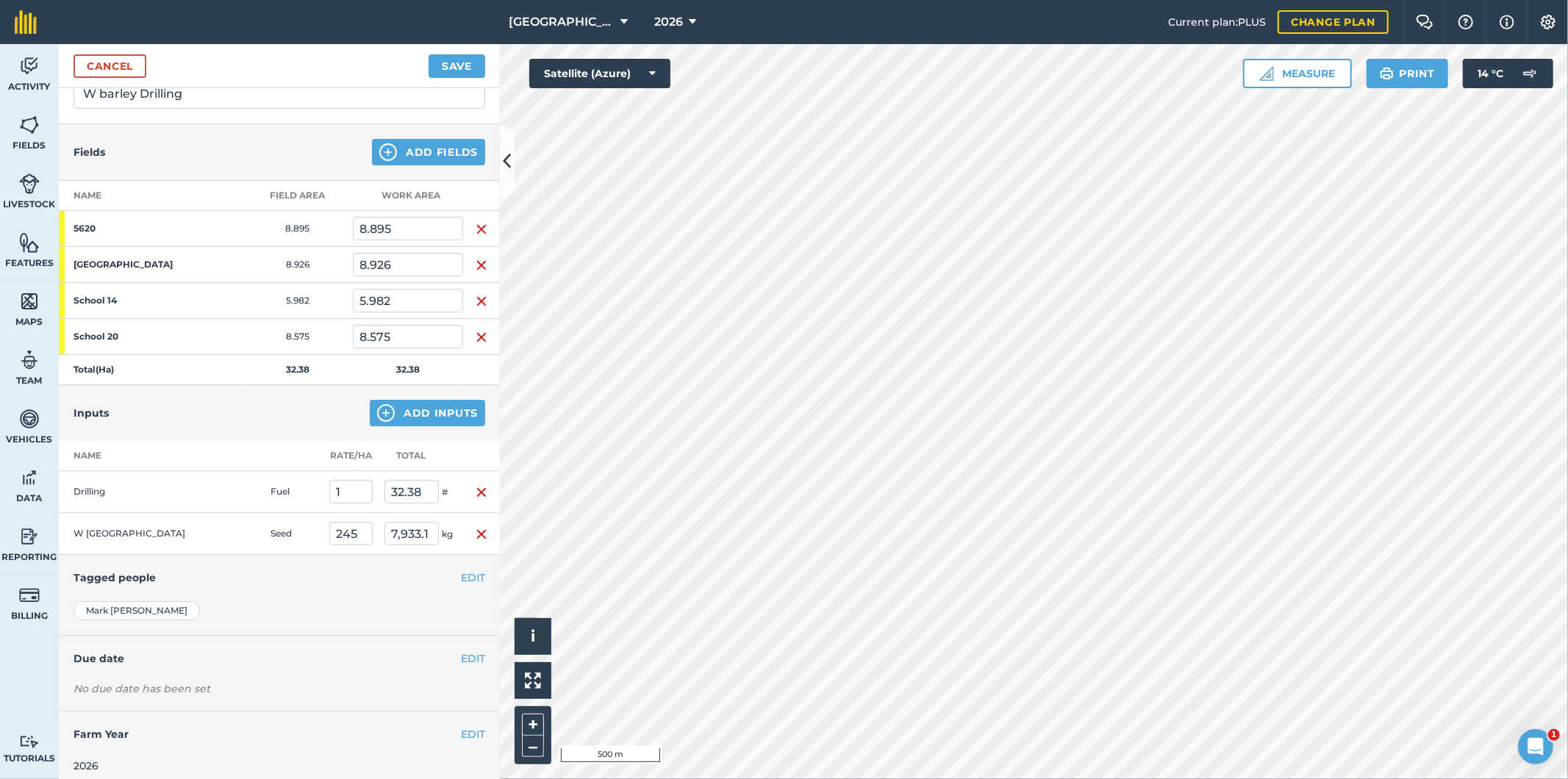
scroll to position [128, 0]
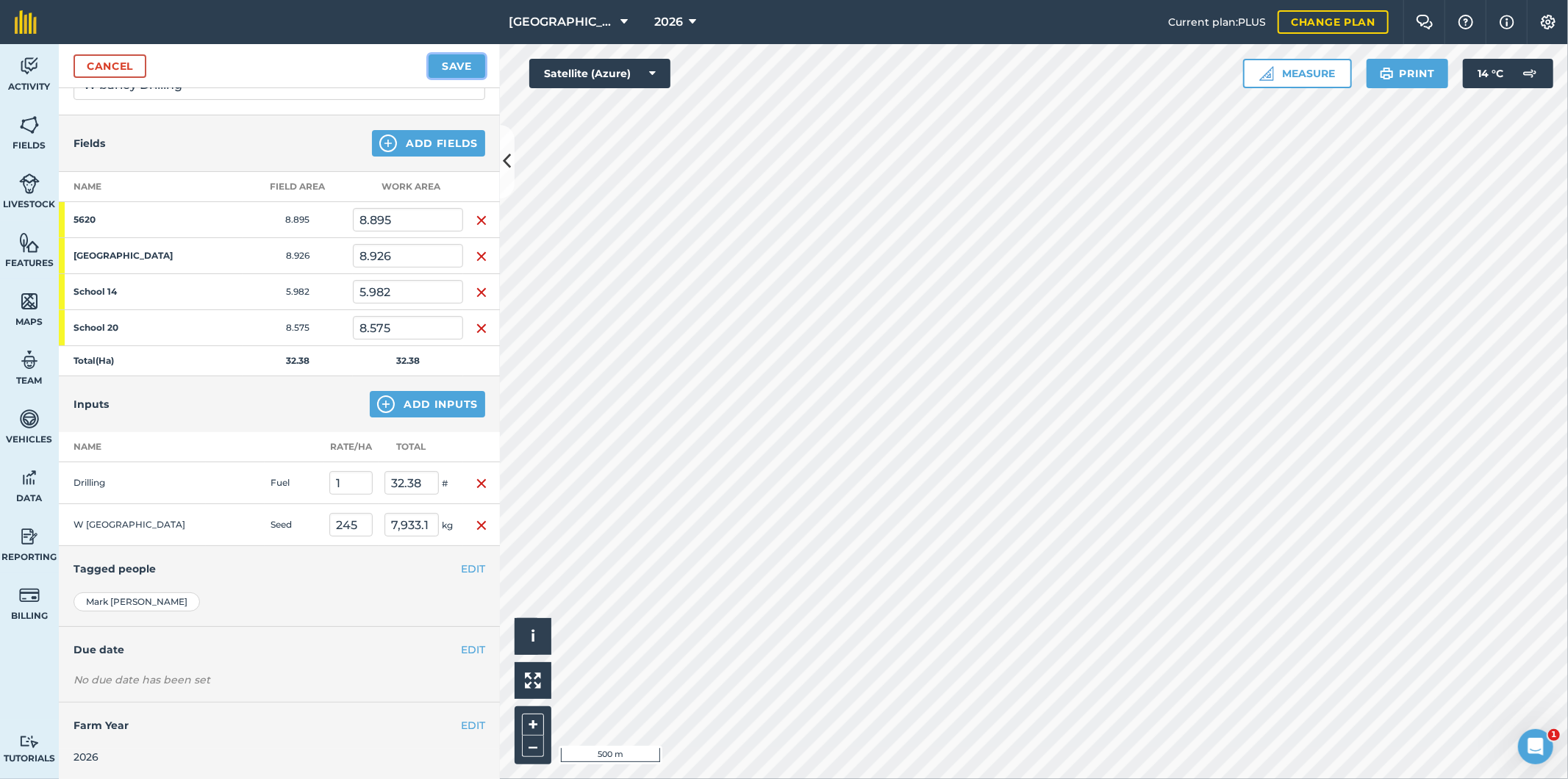
click at [447, 66] on button "Save" at bounding box center [457, 65] width 57 height 23
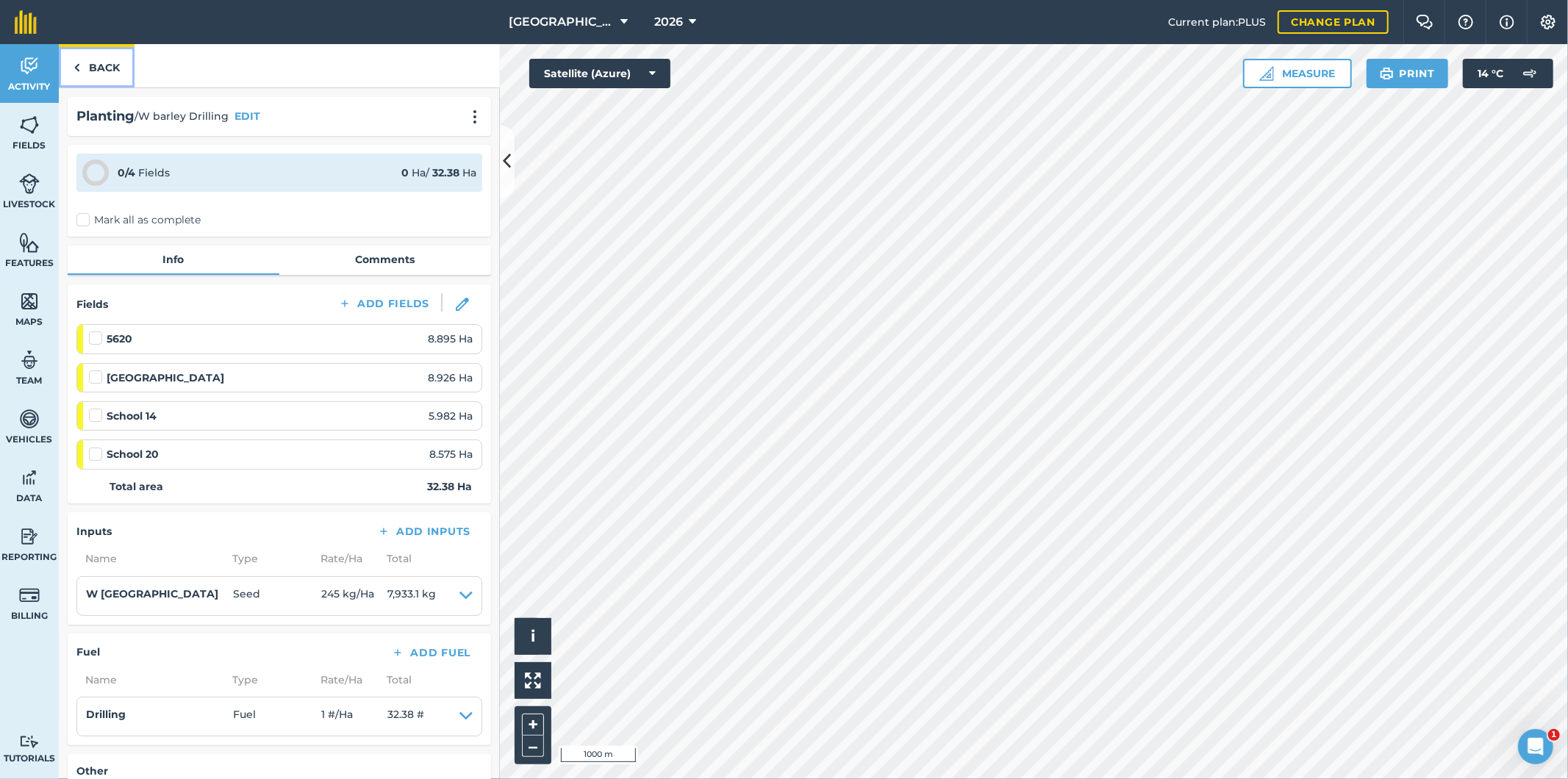
click at [101, 64] on link "Back" at bounding box center [96, 65] width 76 height 43
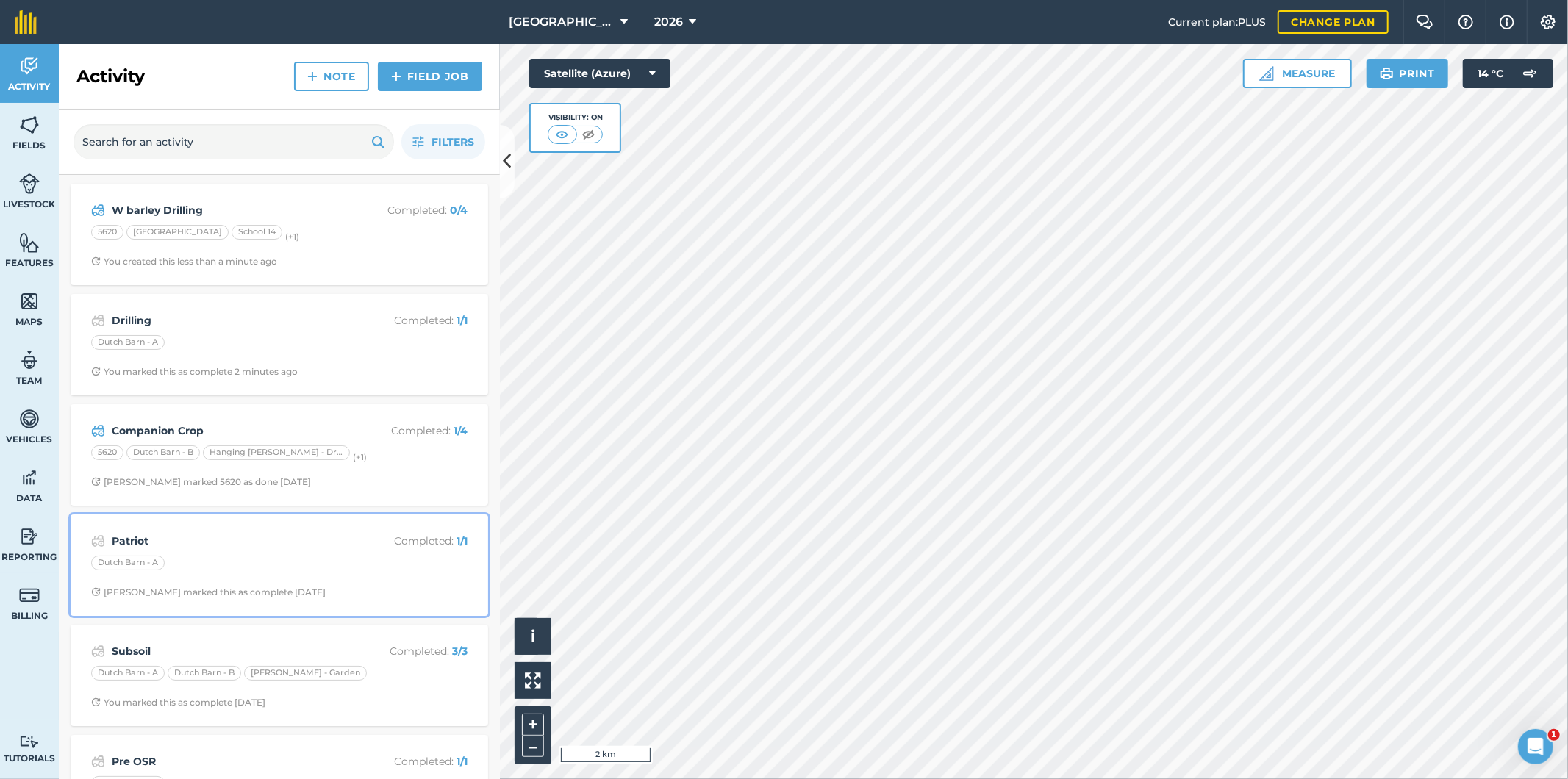
click at [261, 554] on div "Patriot Completed : 1 / 1 Dutch Barn - A [PERSON_NAME] marked this as complete …" at bounding box center [278, 565] width 400 height 84
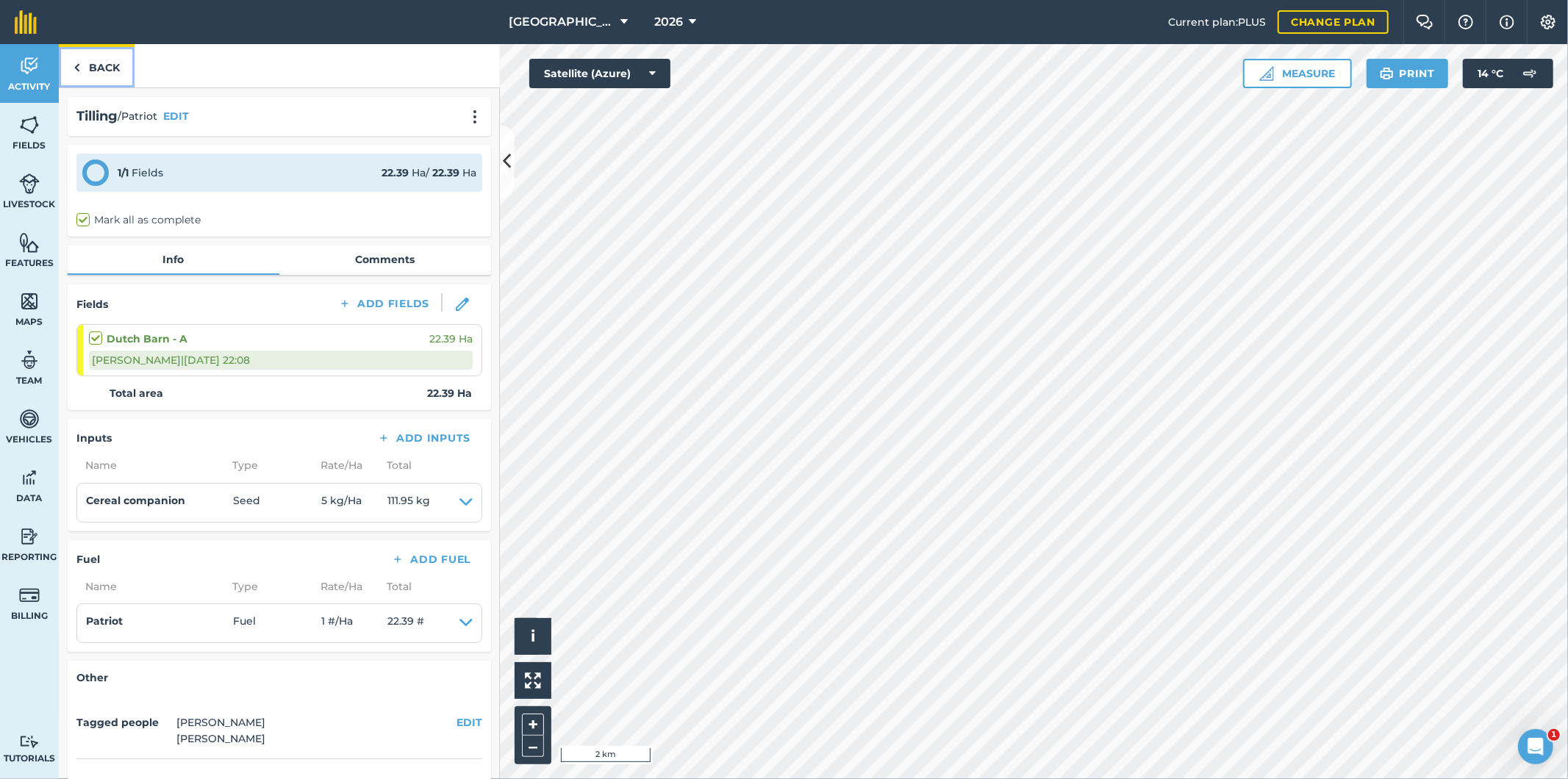
click at [93, 69] on link "Back" at bounding box center [96, 65] width 76 height 43
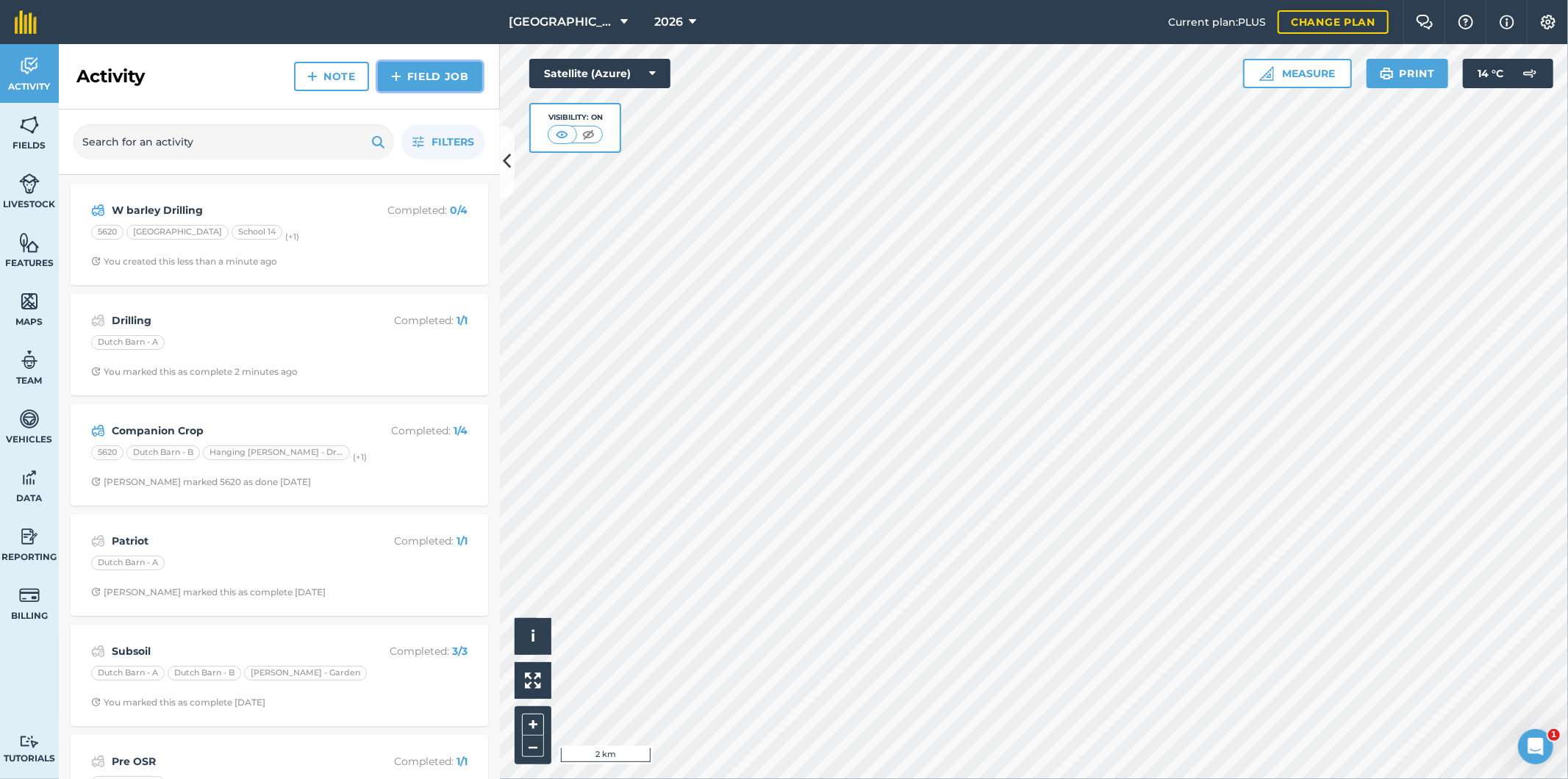
click at [432, 75] on link "Field Job" at bounding box center [430, 76] width 104 height 30
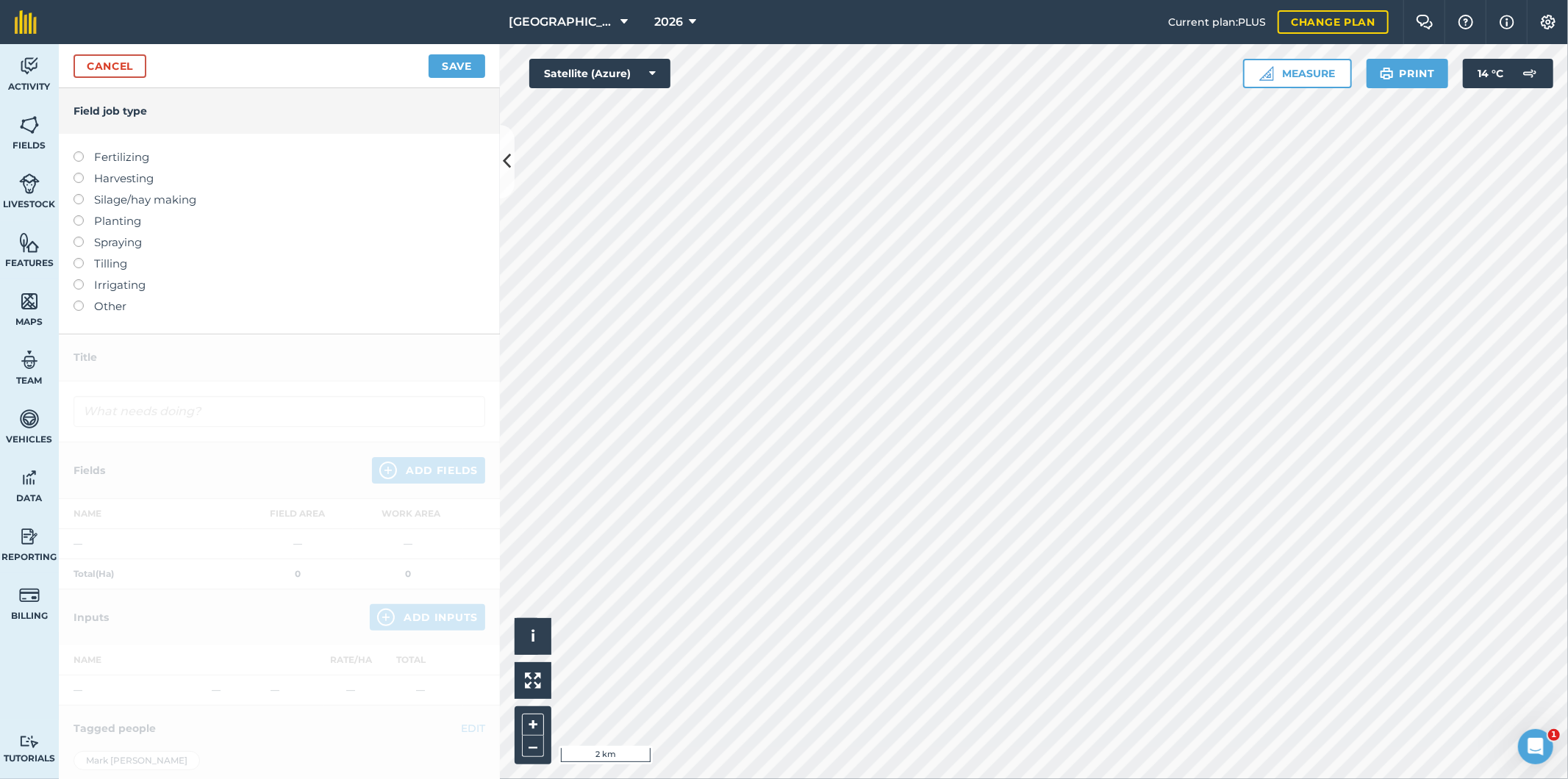
click at [77, 258] on label at bounding box center [83, 258] width 20 height 0
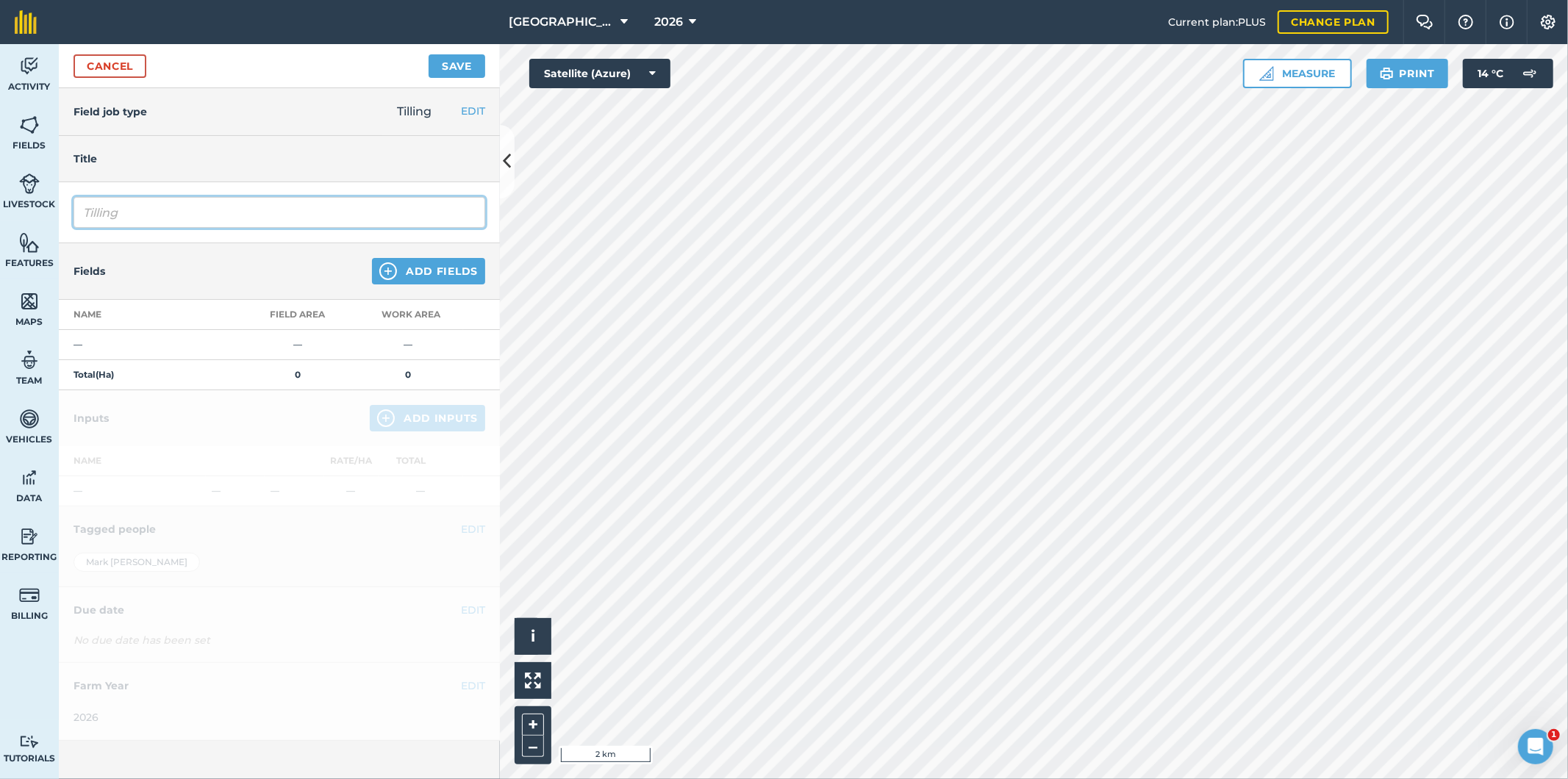
click at [168, 210] on input "Tilling" at bounding box center [278, 213] width 411 height 31
drag, startPoint x: 99, startPoint y: 213, endPoint x: 61, endPoint y: 216, distance: 38.1
click at [61, 216] on div "Tilling" at bounding box center [279, 212] width 441 height 61
type input "Patriot"
click at [442, 273] on button "Add Fields" at bounding box center [429, 271] width 114 height 26
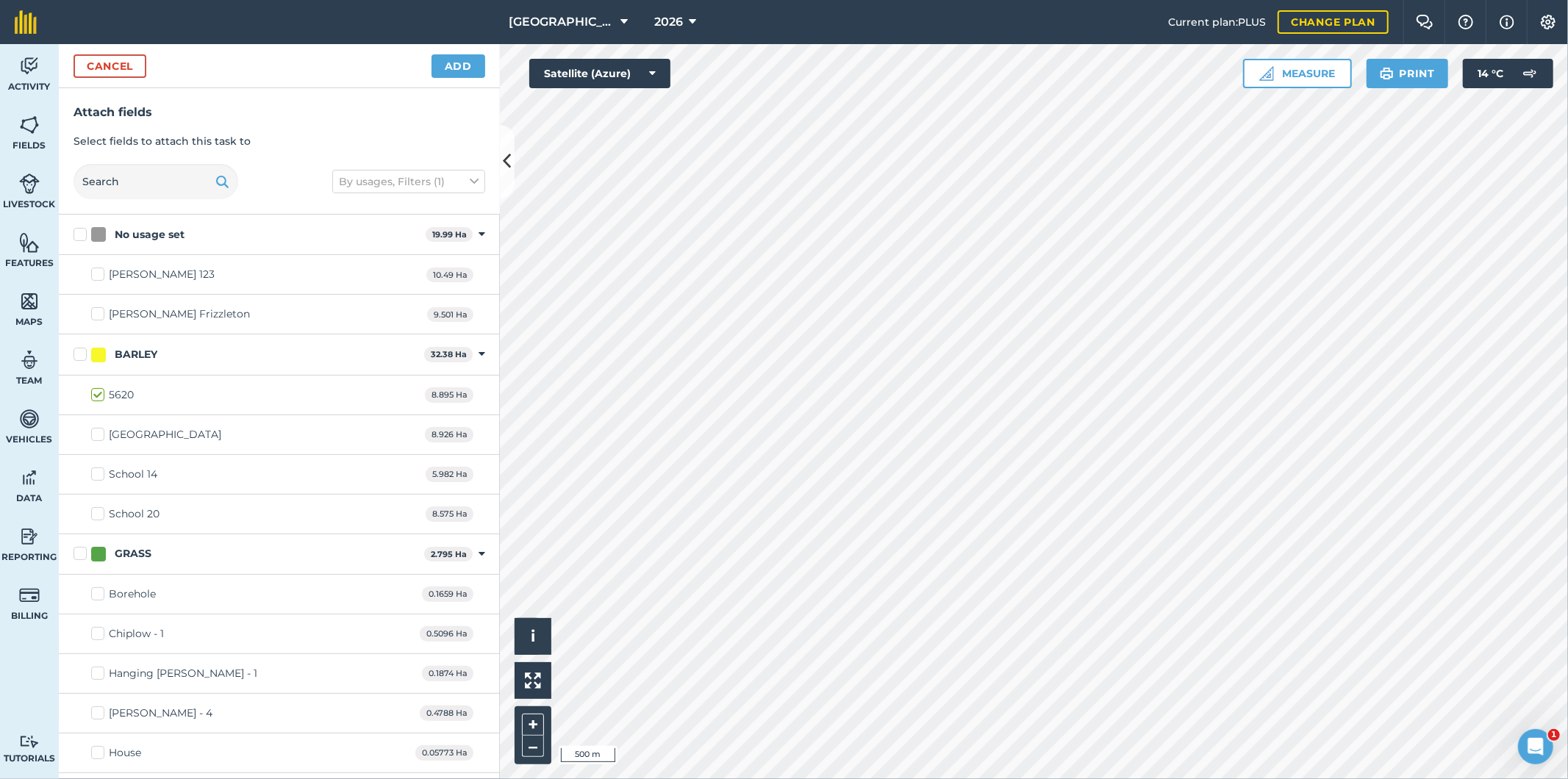
checkbox input "true"
click at [457, 68] on button "Add" at bounding box center [458, 65] width 54 height 23
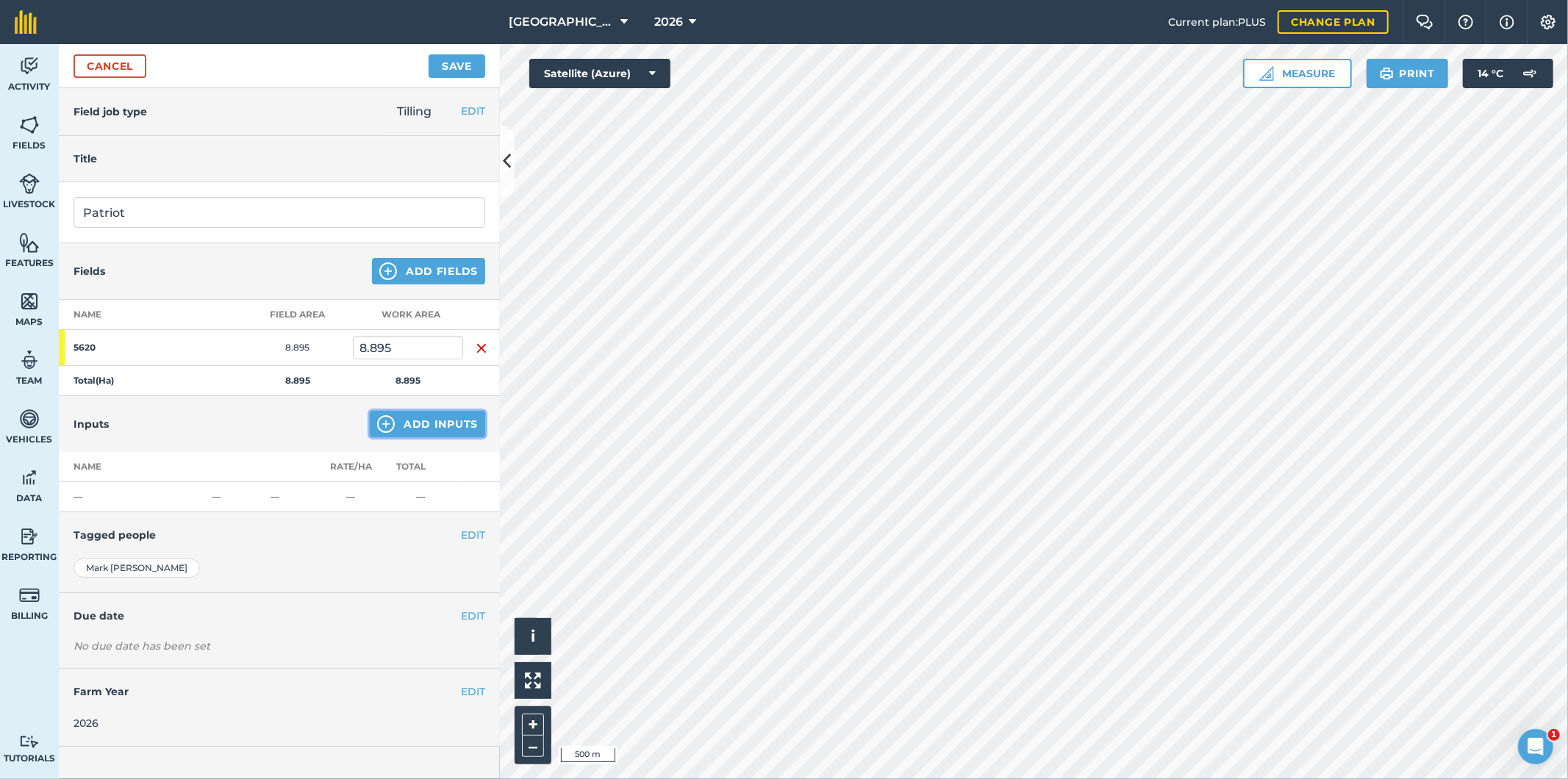
click at [427, 423] on button "Add Inputs" at bounding box center [428, 424] width 116 height 26
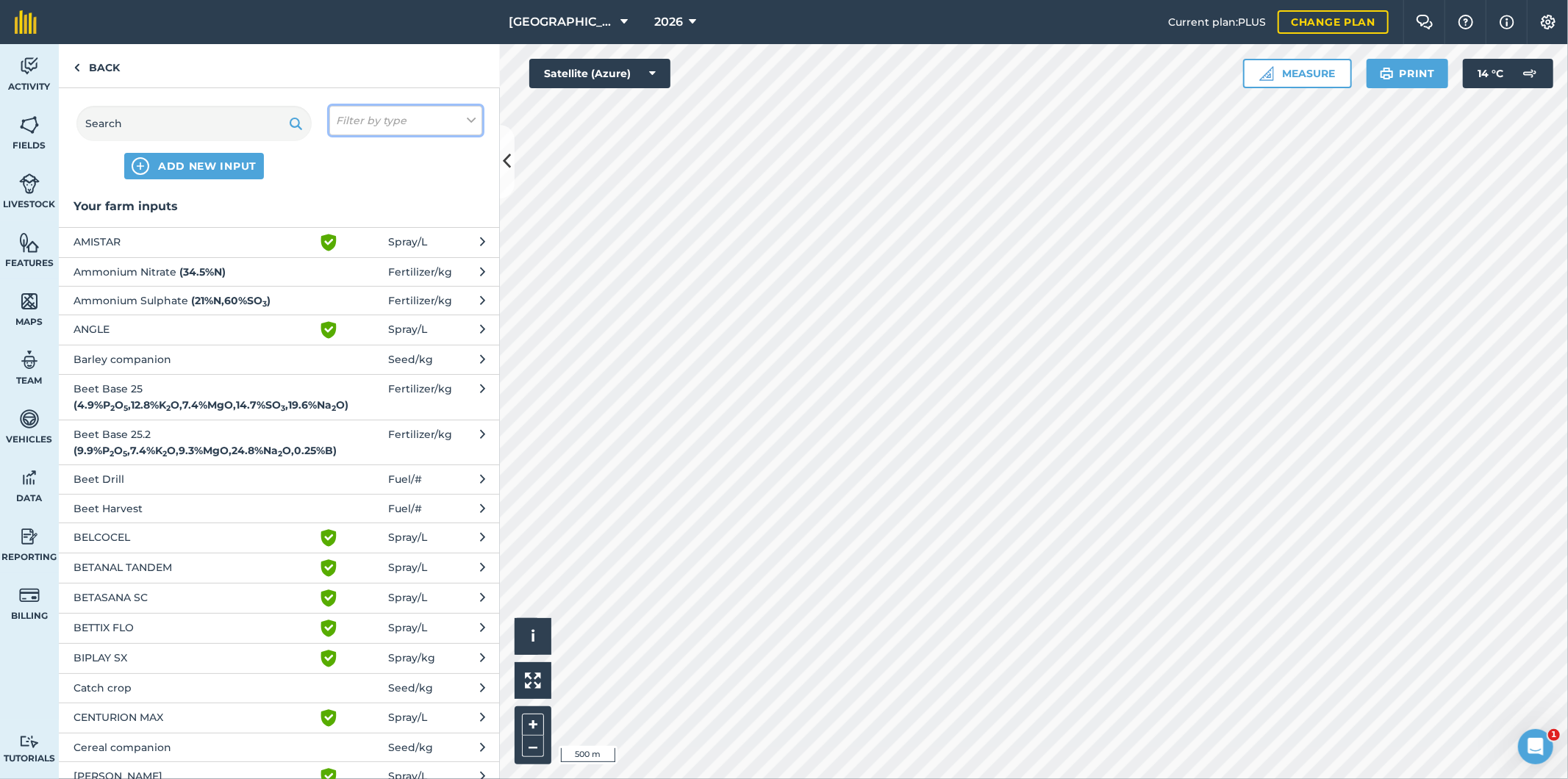
click at [385, 126] on em "Filter by type" at bounding box center [371, 120] width 70 height 16
click at [349, 156] on label "Seed" at bounding box center [405, 149] width 140 height 15
click at [346, 151] on input "Seed" at bounding box center [341, 146] width 10 height 10
checkbox input "true"
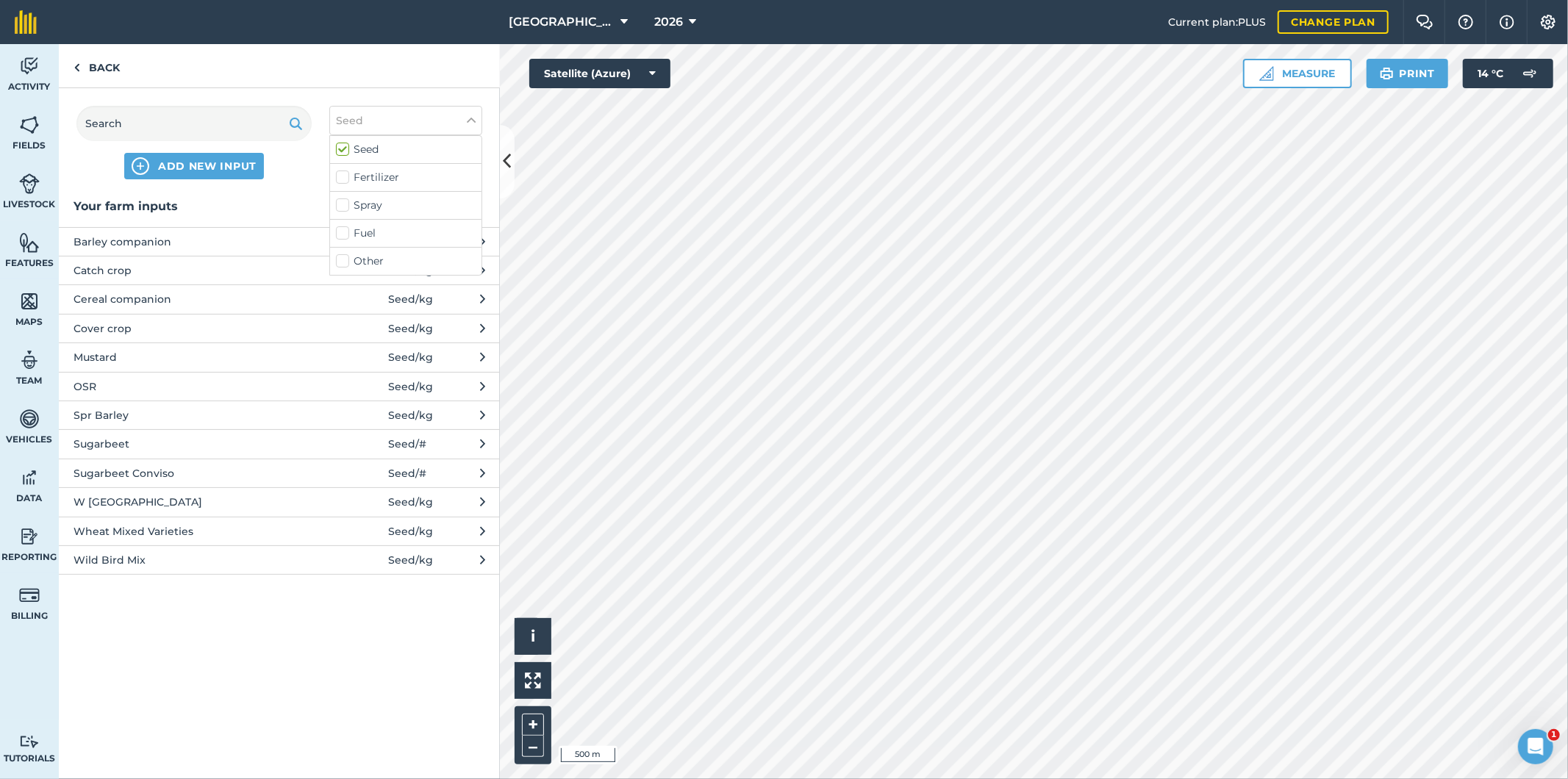
click at [134, 299] on span "Cereal companion" at bounding box center [194, 299] width 241 height 16
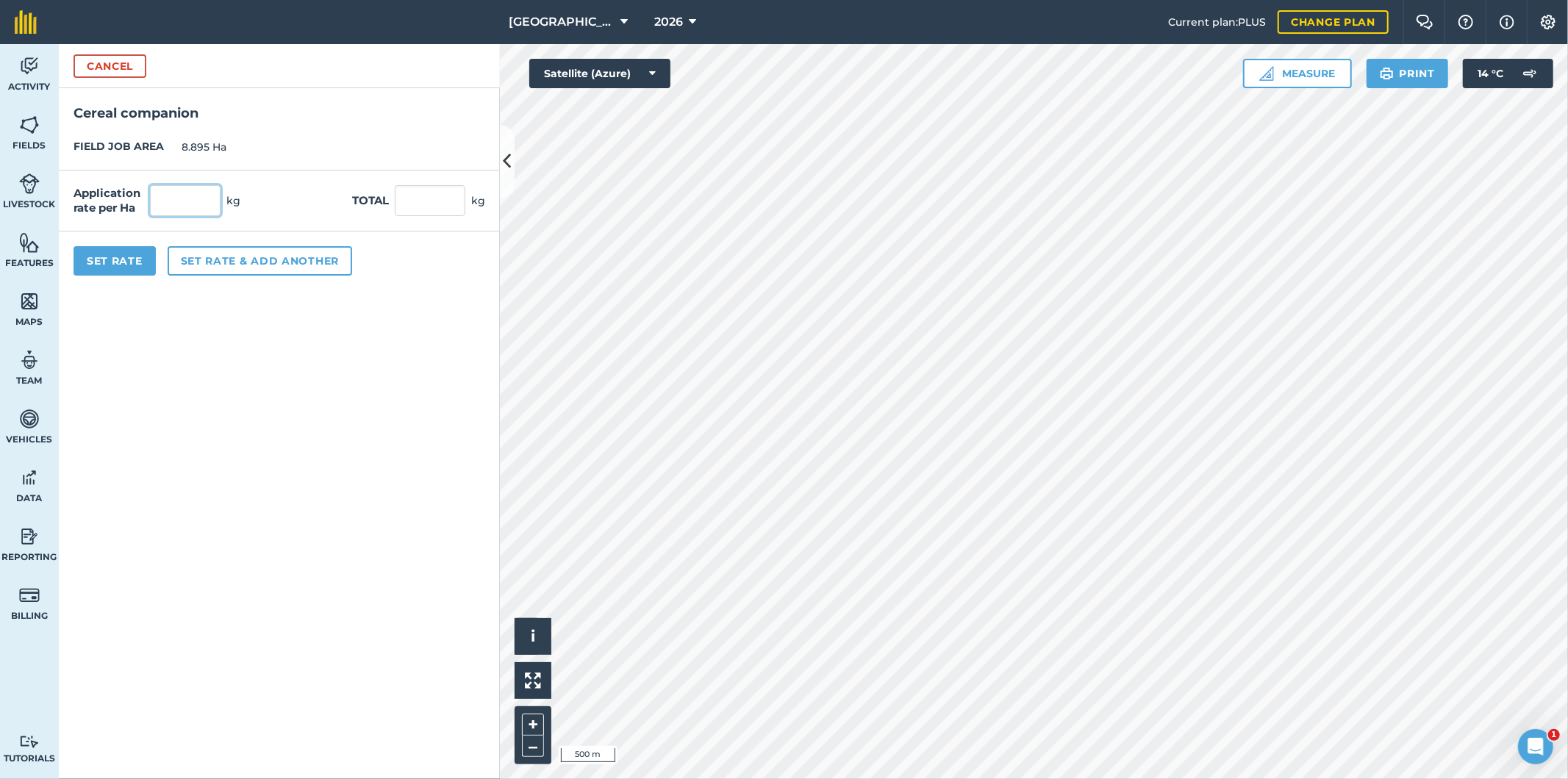
click at [198, 198] on input "text" at bounding box center [185, 200] width 70 height 31
type input "5"
type input "44.475"
click at [119, 263] on button "Set Rate" at bounding box center [114, 261] width 82 height 30
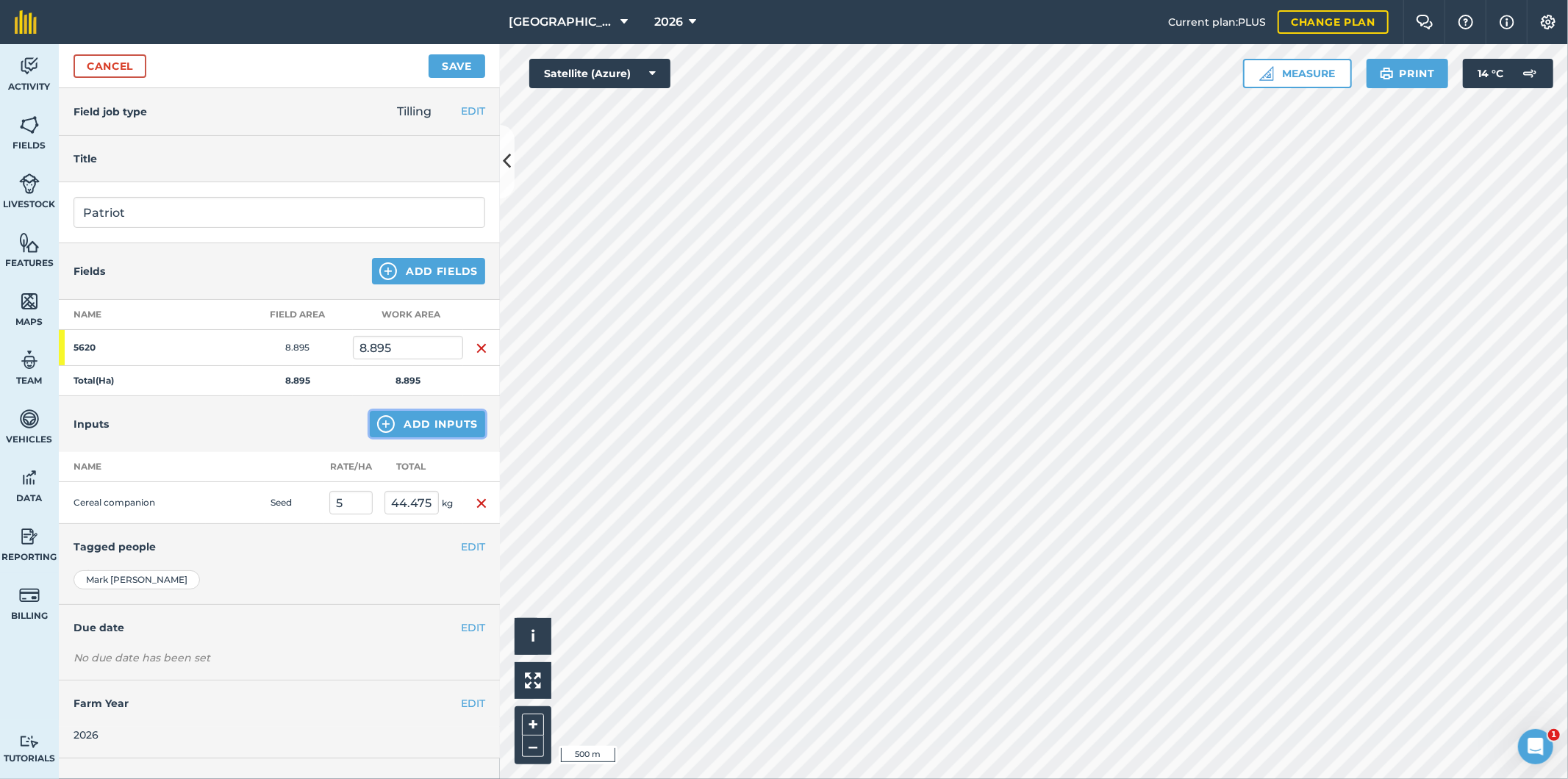
click at [427, 419] on button "Add Inputs" at bounding box center [428, 424] width 116 height 26
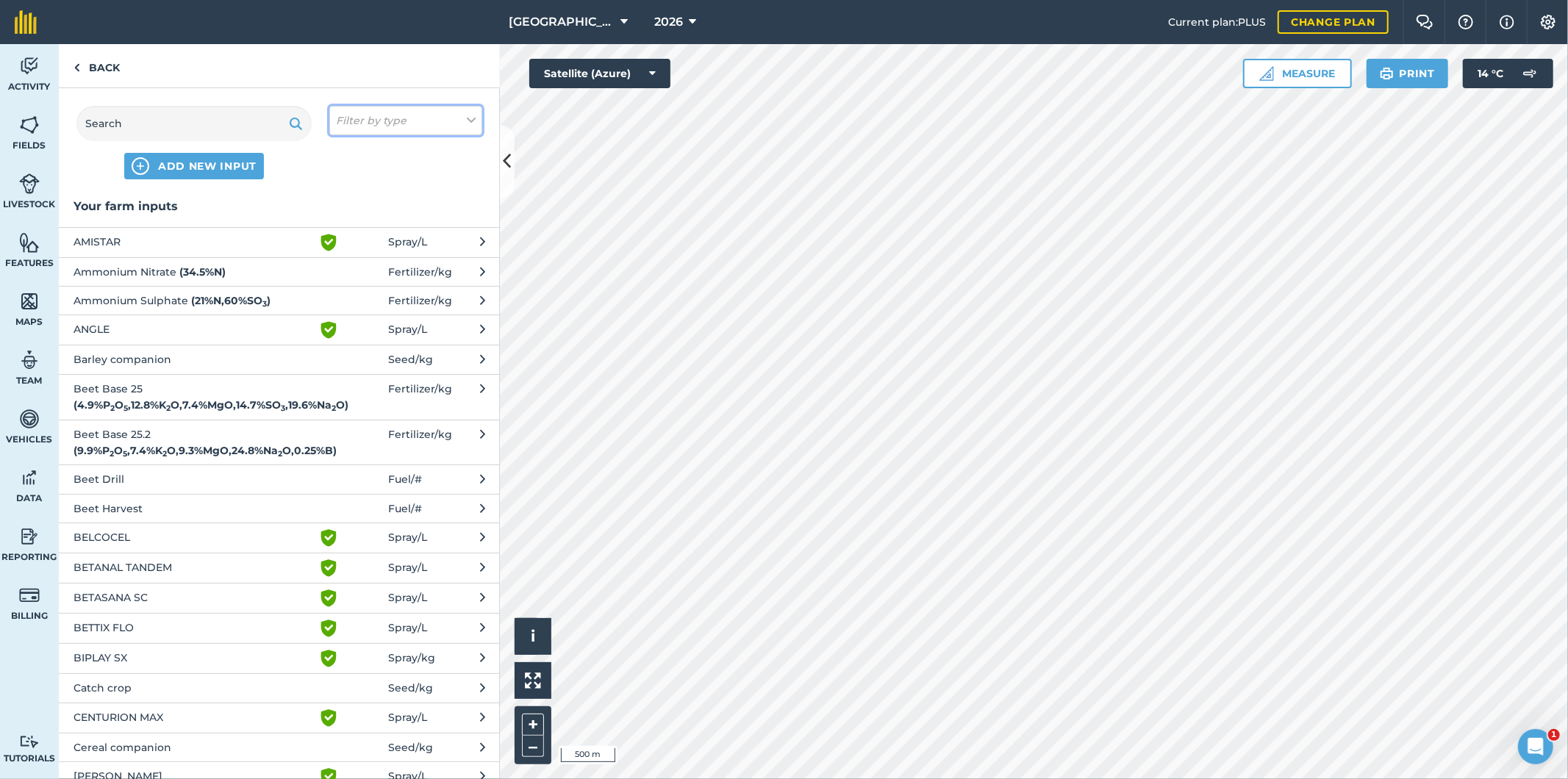
click at [419, 116] on button "Filter by type" at bounding box center [405, 120] width 153 height 30
click at [342, 235] on label "Fuel" at bounding box center [405, 233] width 140 height 15
click at [342, 235] on input "Fuel" at bounding box center [341, 230] width 10 height 10
checkbox input "true"
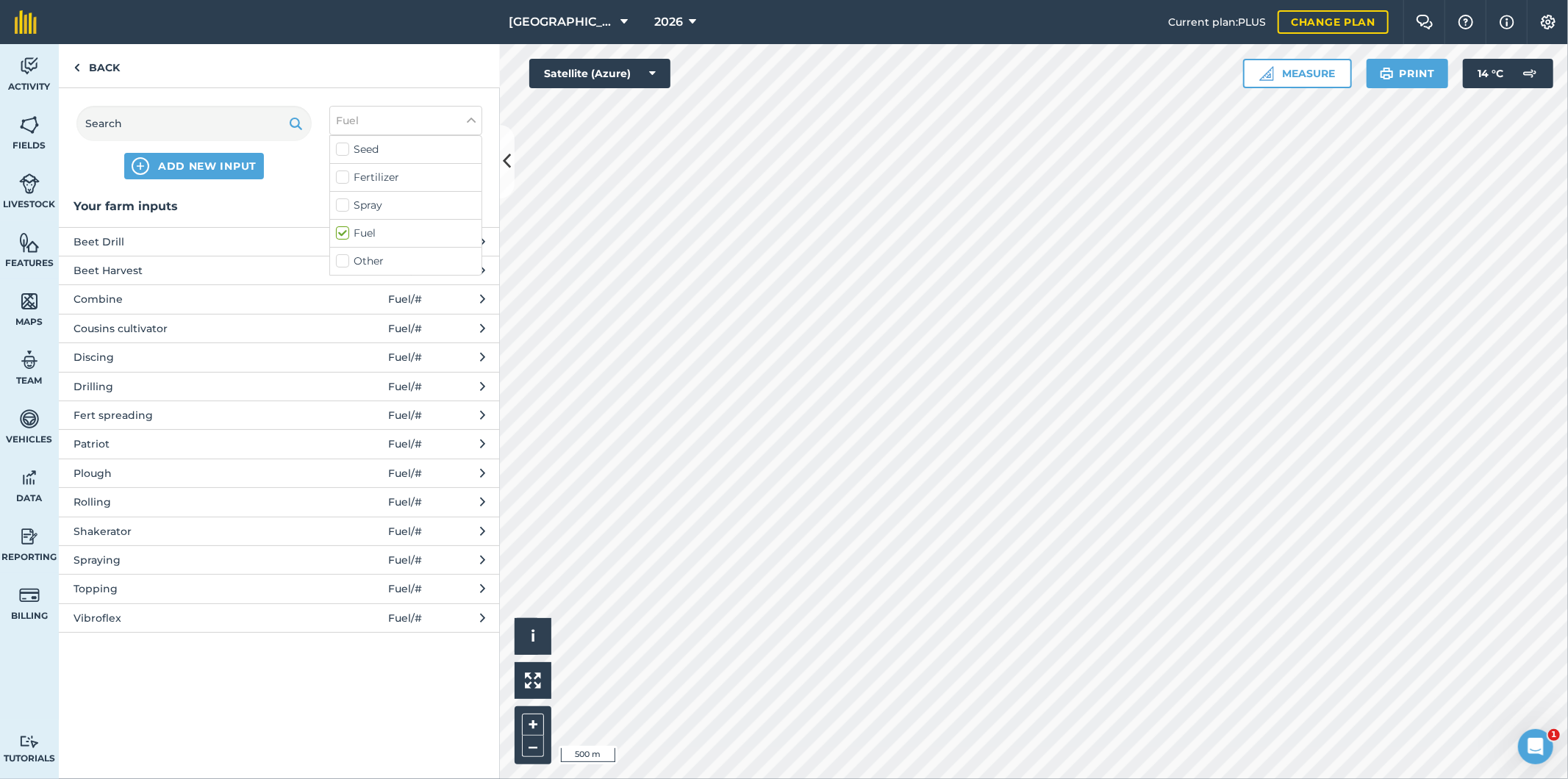
click at [100, 444] on span "Patriot" at bounding box center [194, 444] width 241 height 16
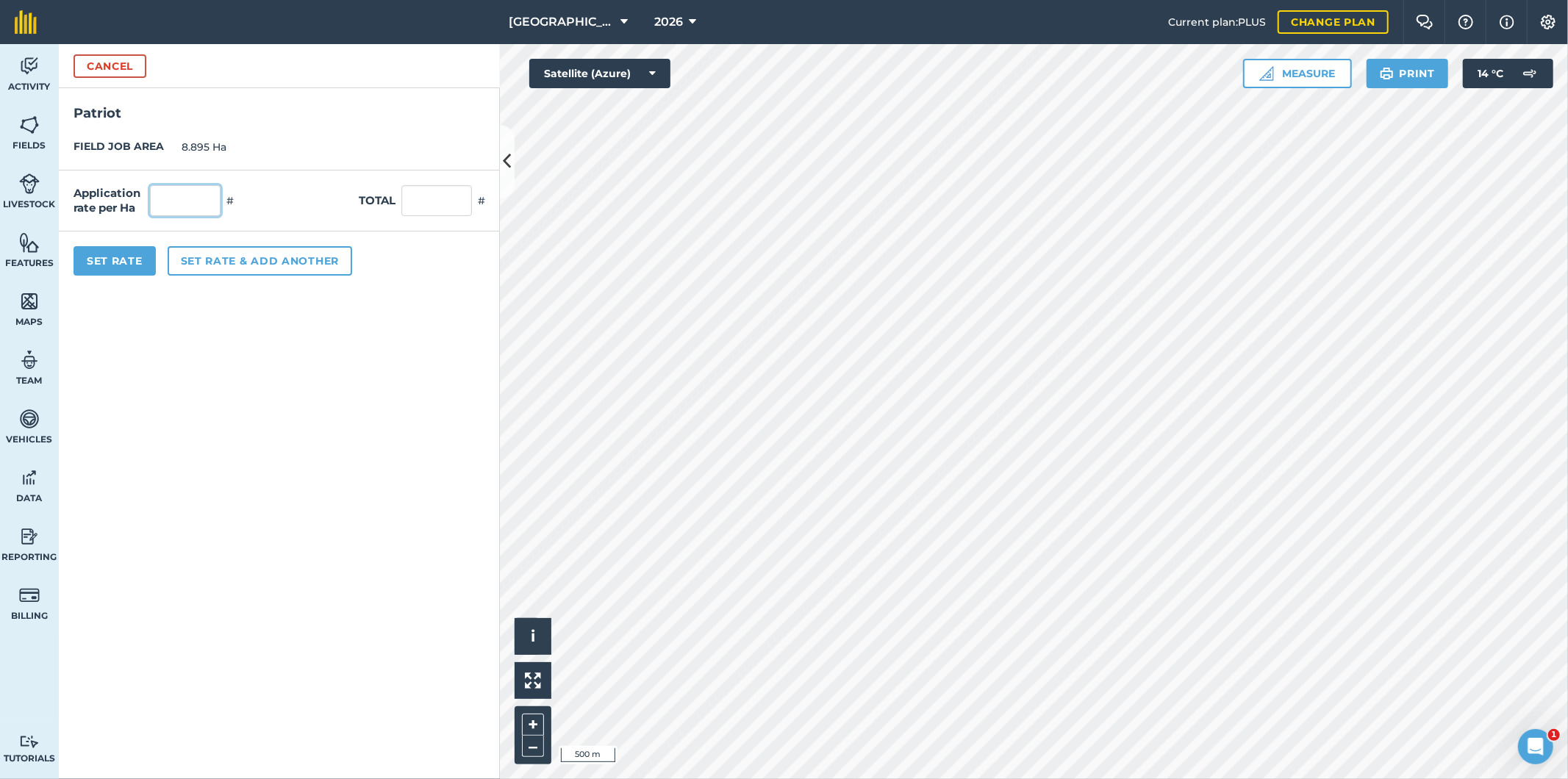
click at [202, 207] on input "text" at bounding box center [185, 200] width 70 height 31
type input "1"
type input "8.895"
click at [118, 259] on button "Set Rate" at bounding box center [114, 261] width 82 height 30
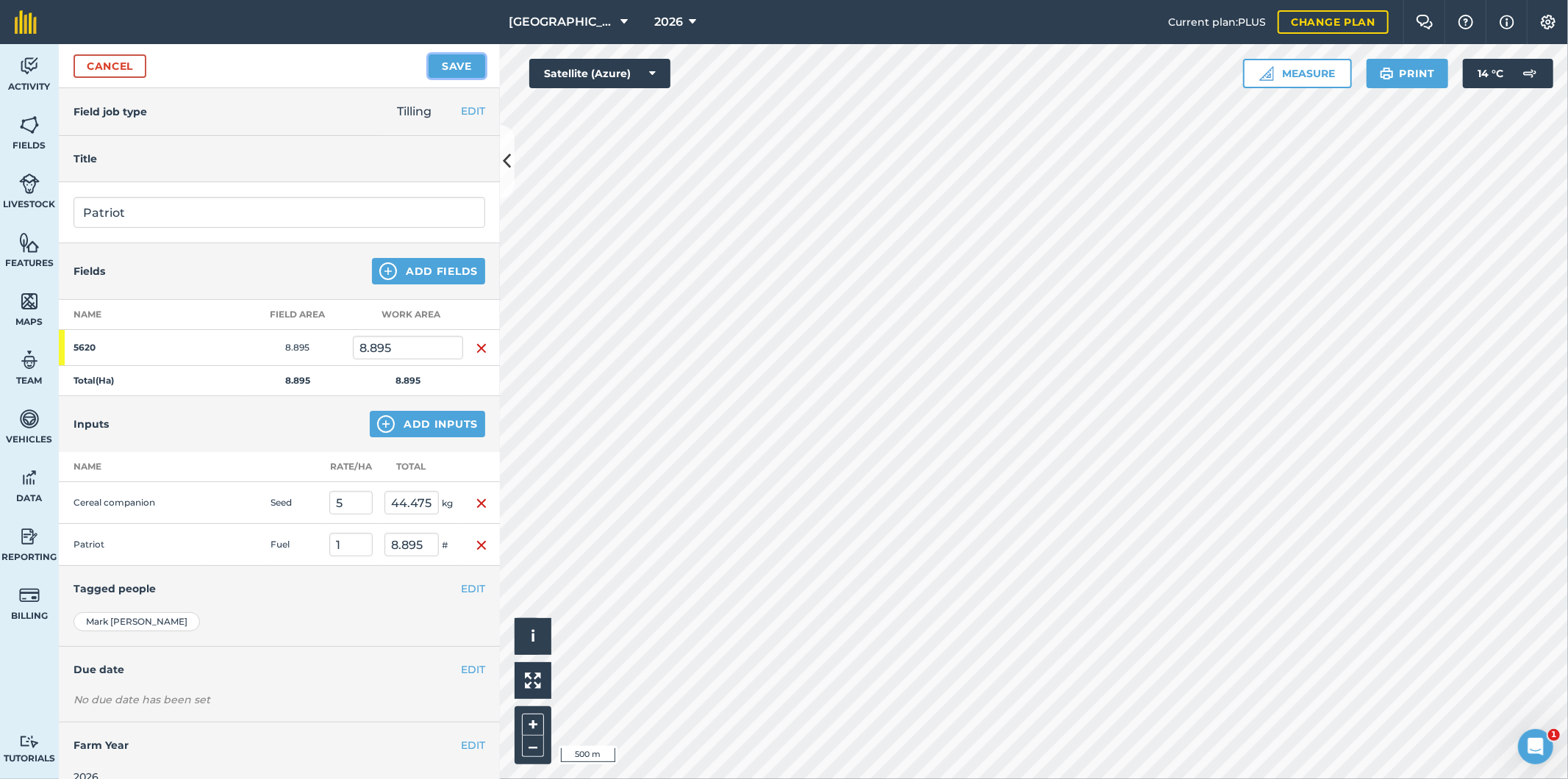
click at [457, 63] on button "Save" at bounding box center [457, 65] width 57 height 23
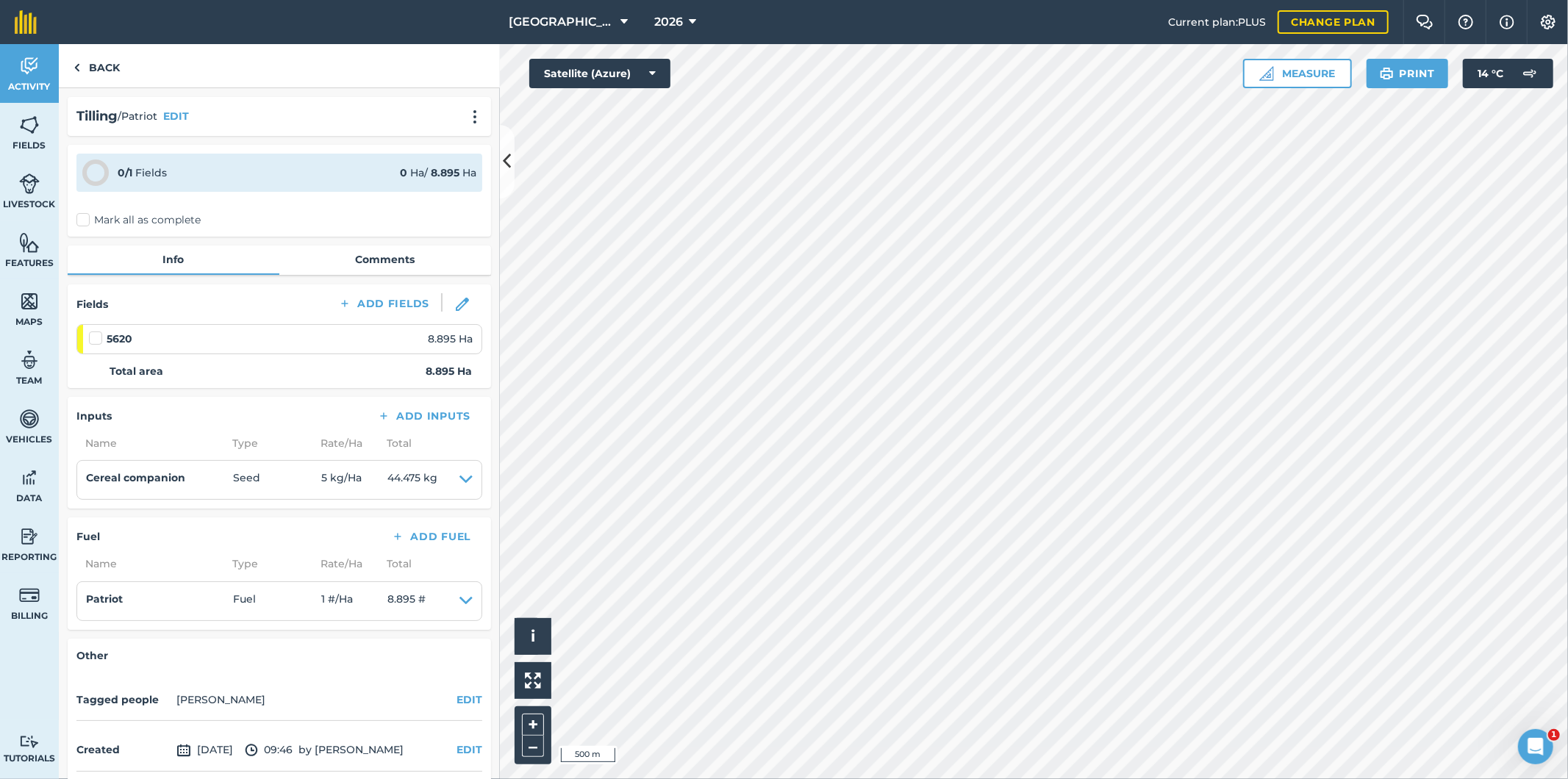
click at [86, 221] on label "Mark all as complete" at bounding box center [138, 221] width 124 height 15
click at [86, 221] on input "Mark all as complete" at bounding box center [81, 218] width 10 height 10
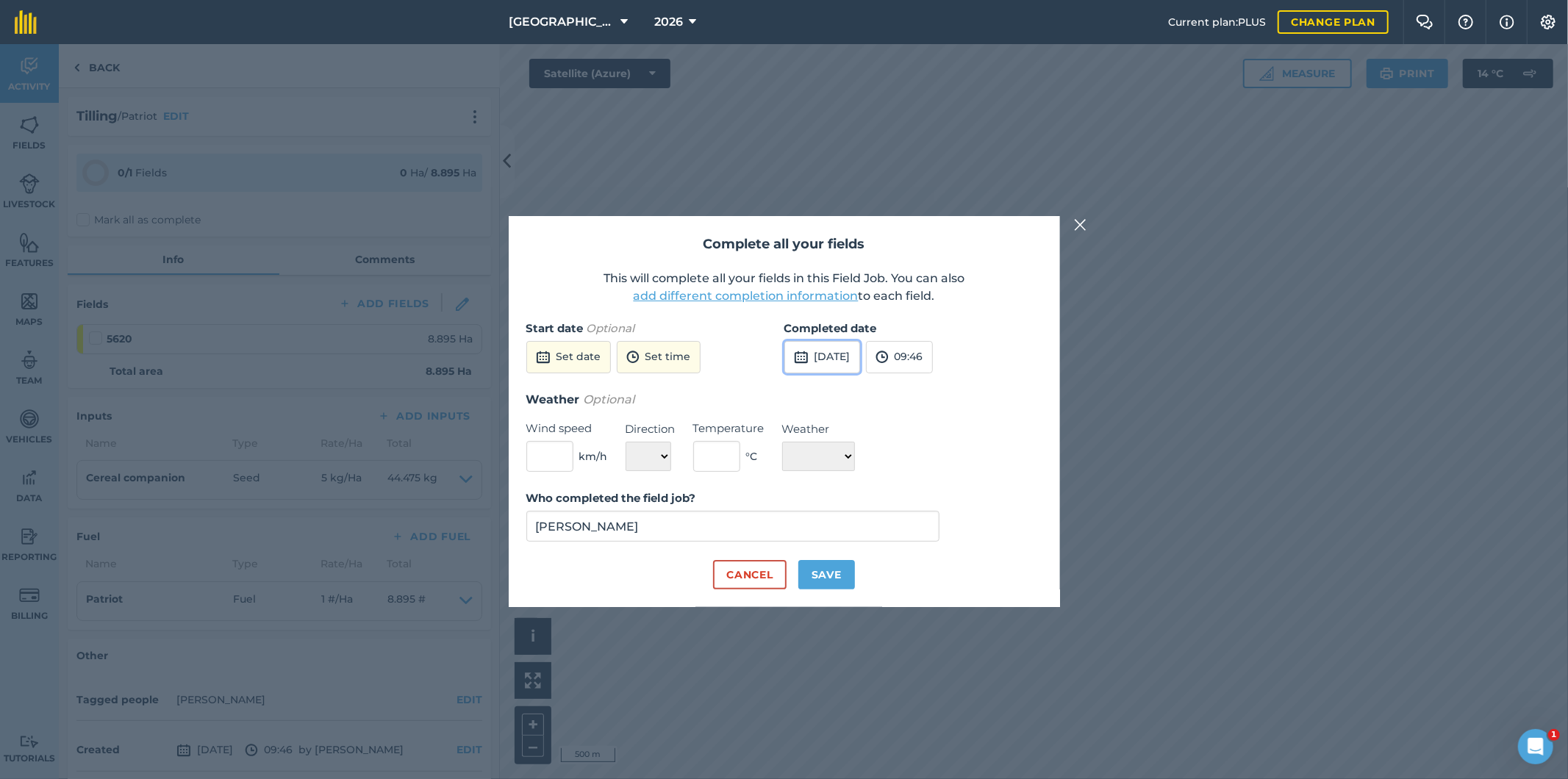
click at [851, 353] on button "[DATE]" at bounding box center [823, 357] width 76 height 33
click at [872, 465] on button "10" at bounding box center [871, 460] width 35 height 23
click at [832, 573] on button "Save" at bounding box center [826, 575] width 57 height 30
checkbox input "true"
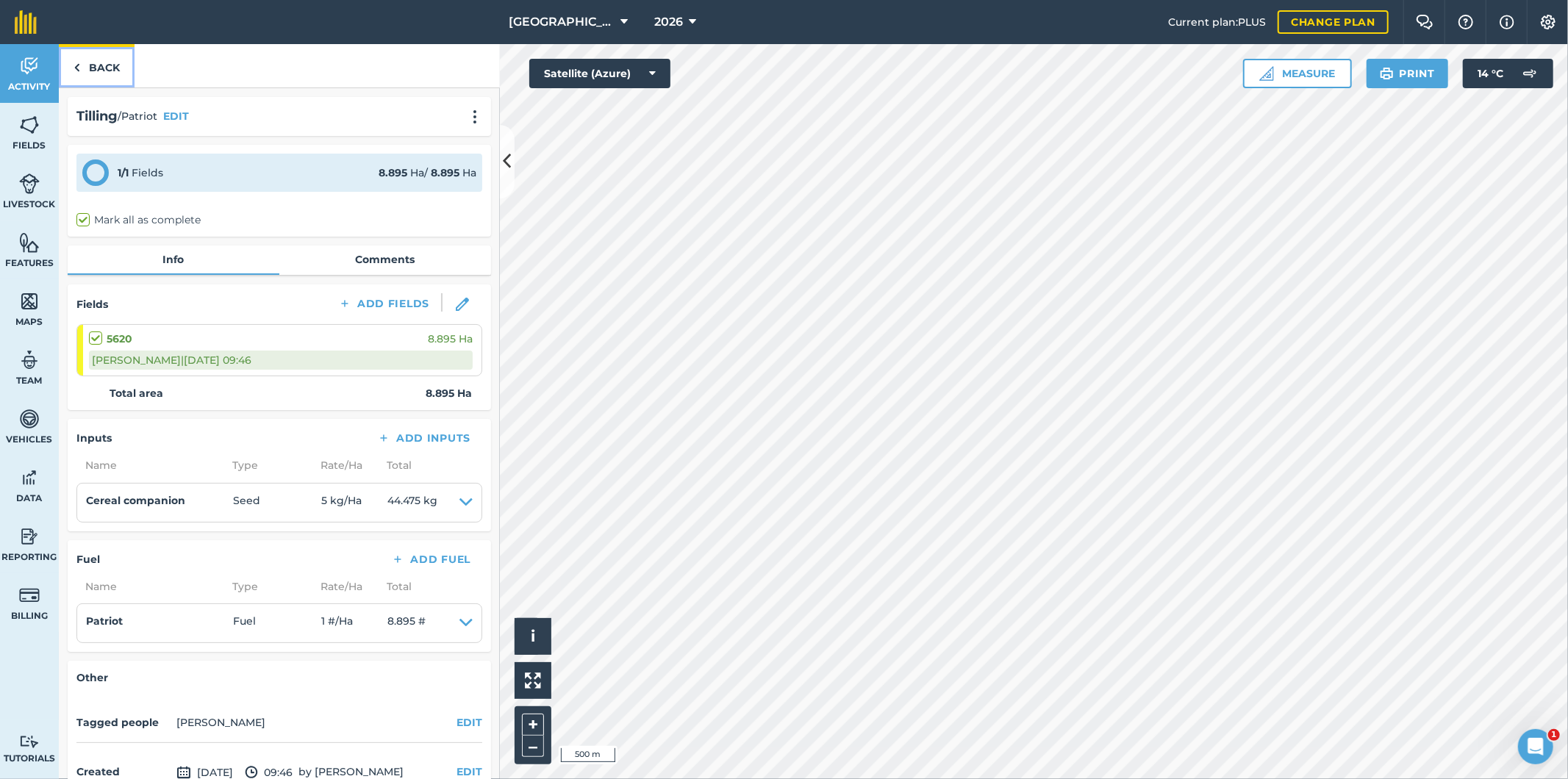
click at [97, 62] on link "Back" at bounding box center [96, 65] width 76 height 43
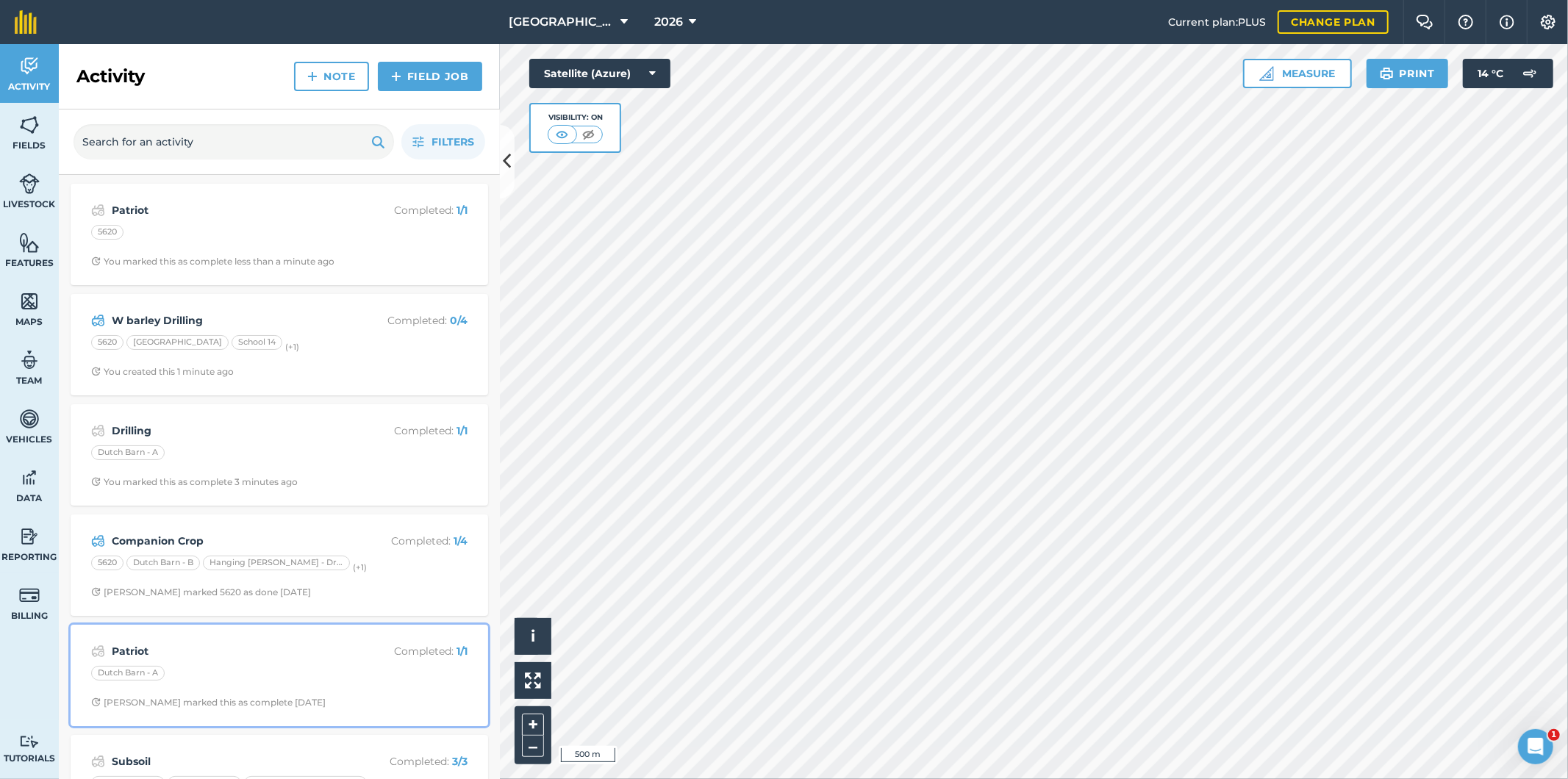
click at [282, 667] on div "Dutch Barn - A" at bounding box center [279, 676] width 377 height 19
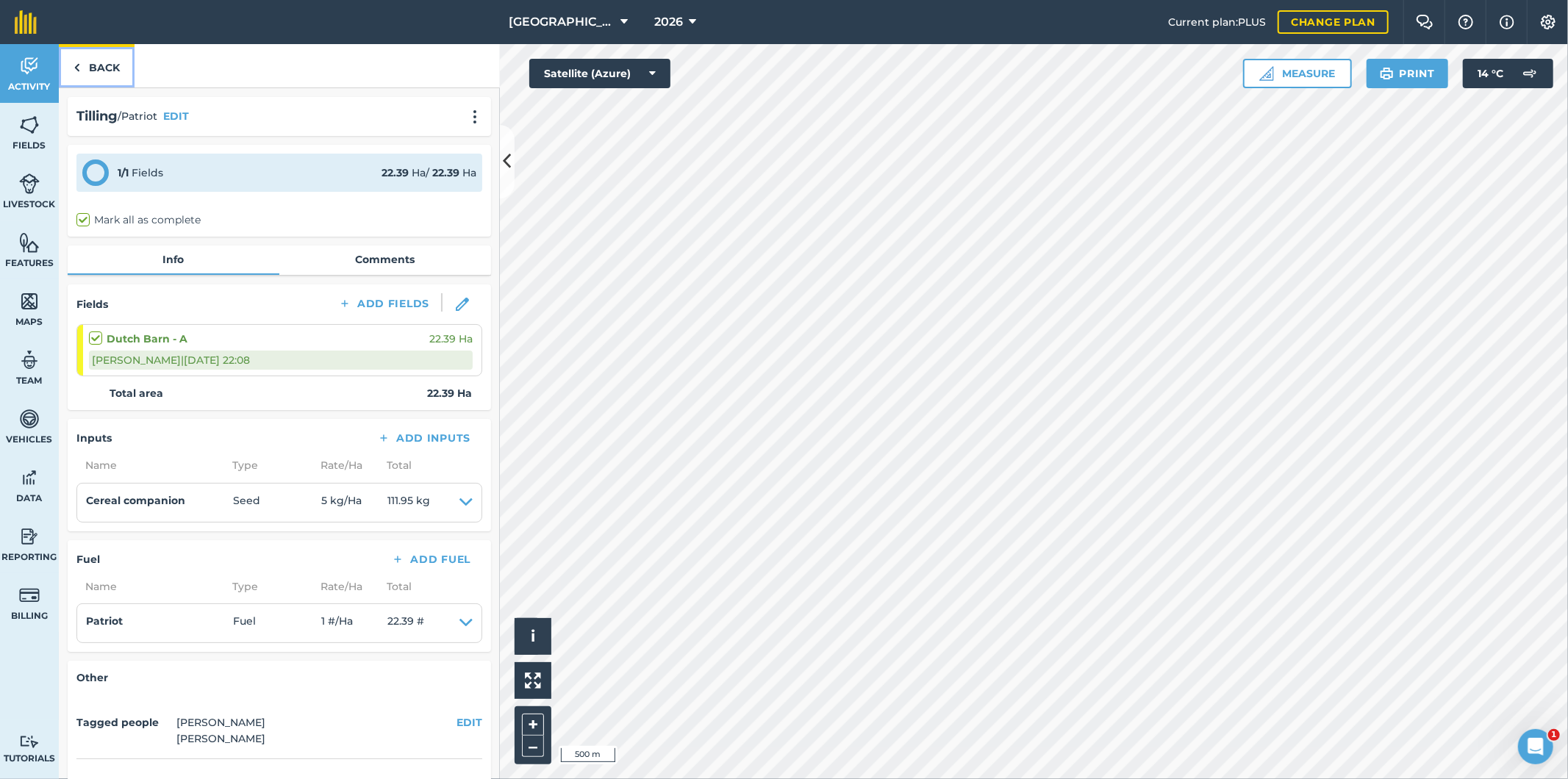
click at [101, 66] on link "Back" at bounding box center [96, 65] width 76 height 43
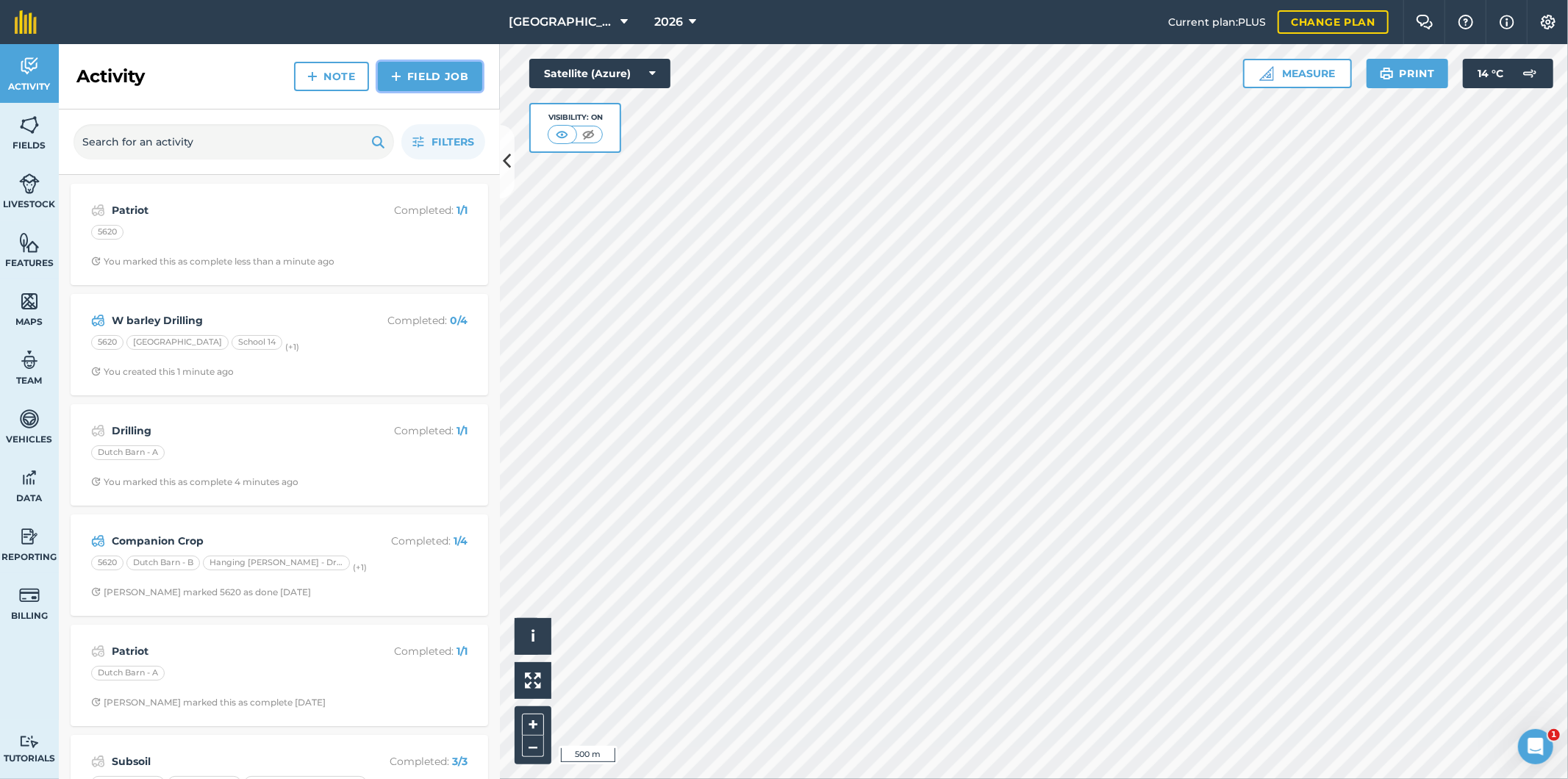
click at [436, 72] on link "Field Job" at bounding box center [430, 76] width 104 height 30
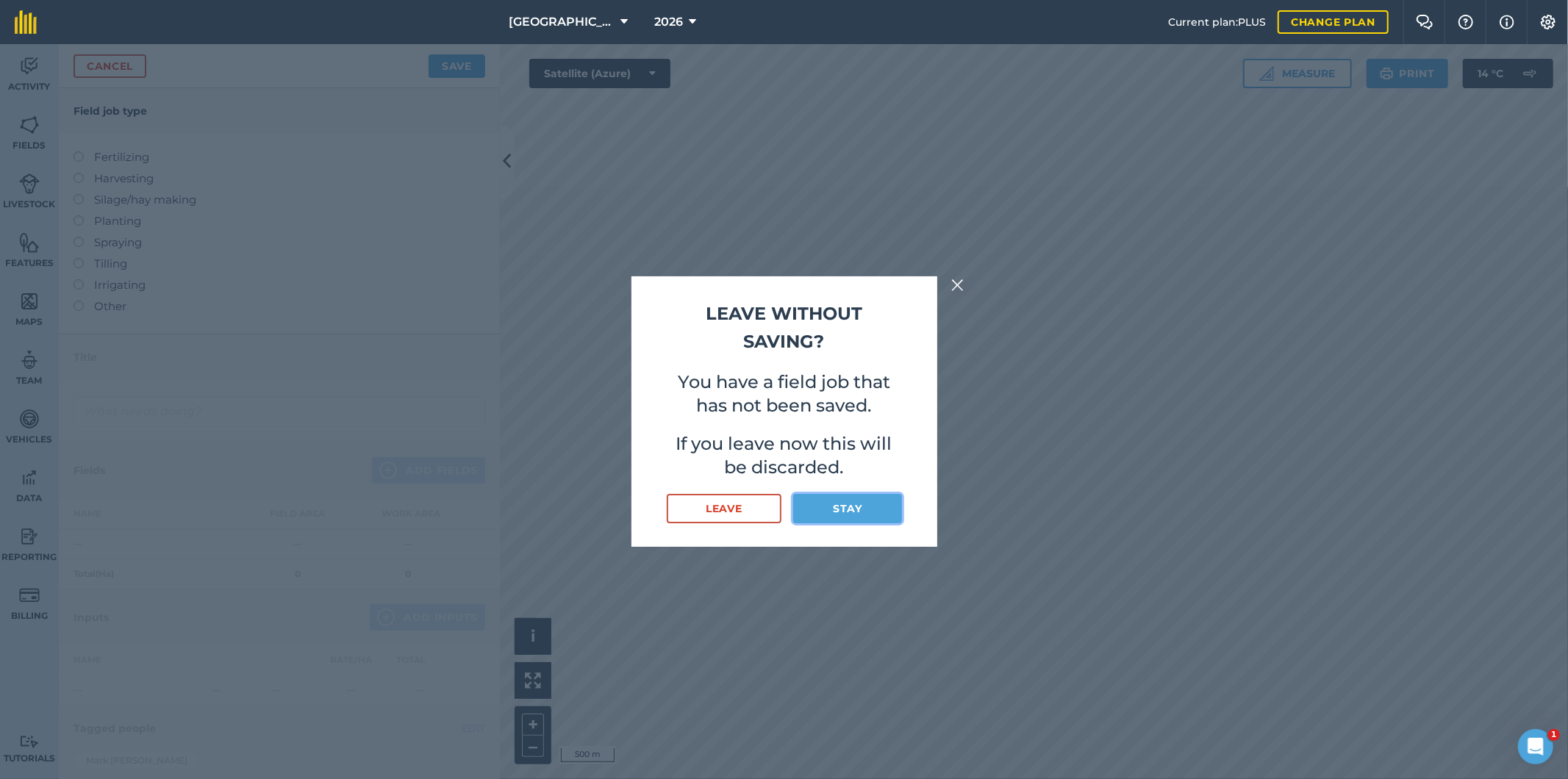
click at [834, 512] on button "Stay" at bounding box center [848, 508] width 108 height 30
click at [841, 507] on button "Stay" at bounding box center [848, 508] width 108 height 30
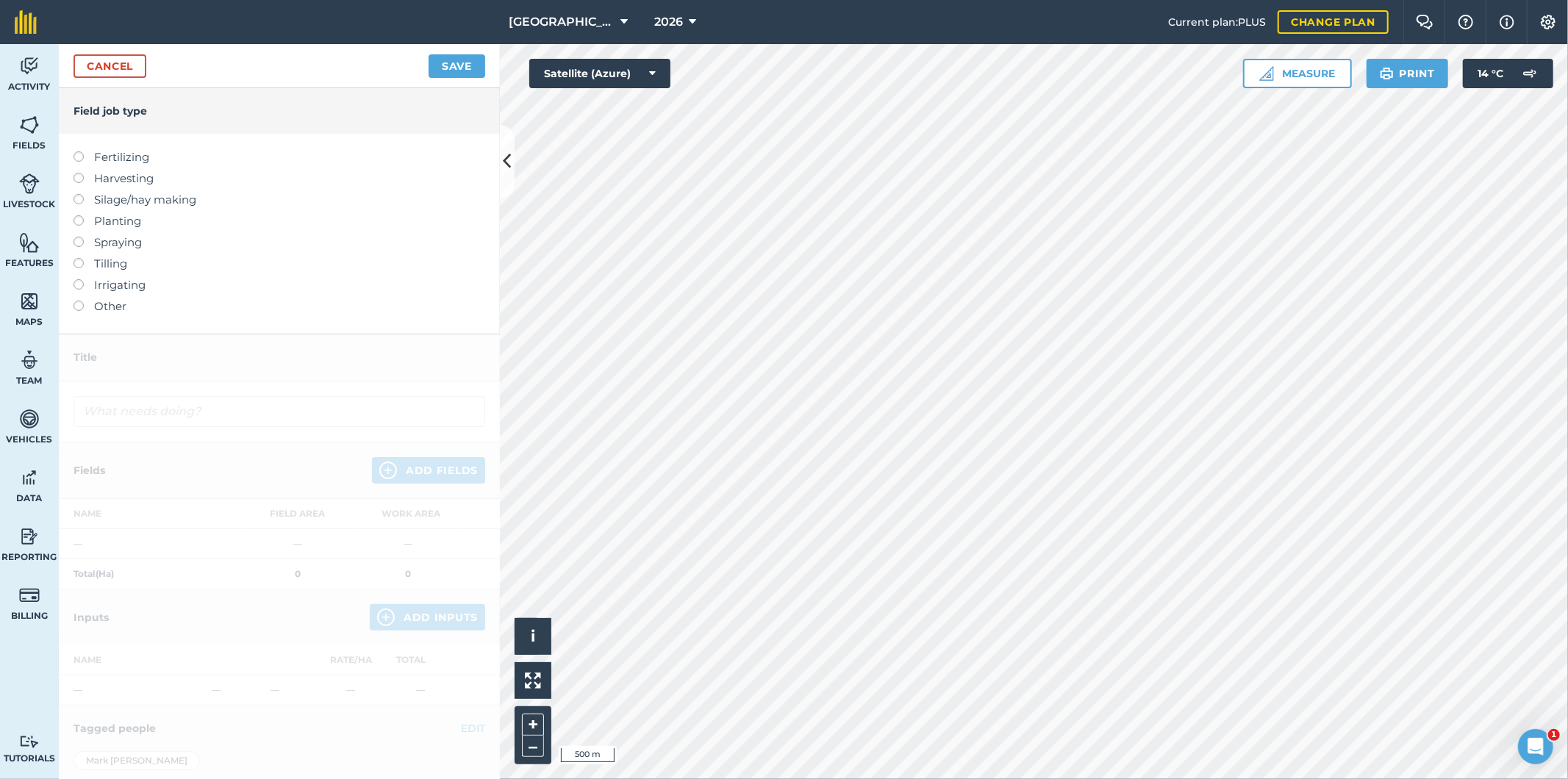
click at [79, 258] on label at bounding box center [83, 258] width 20 height 0
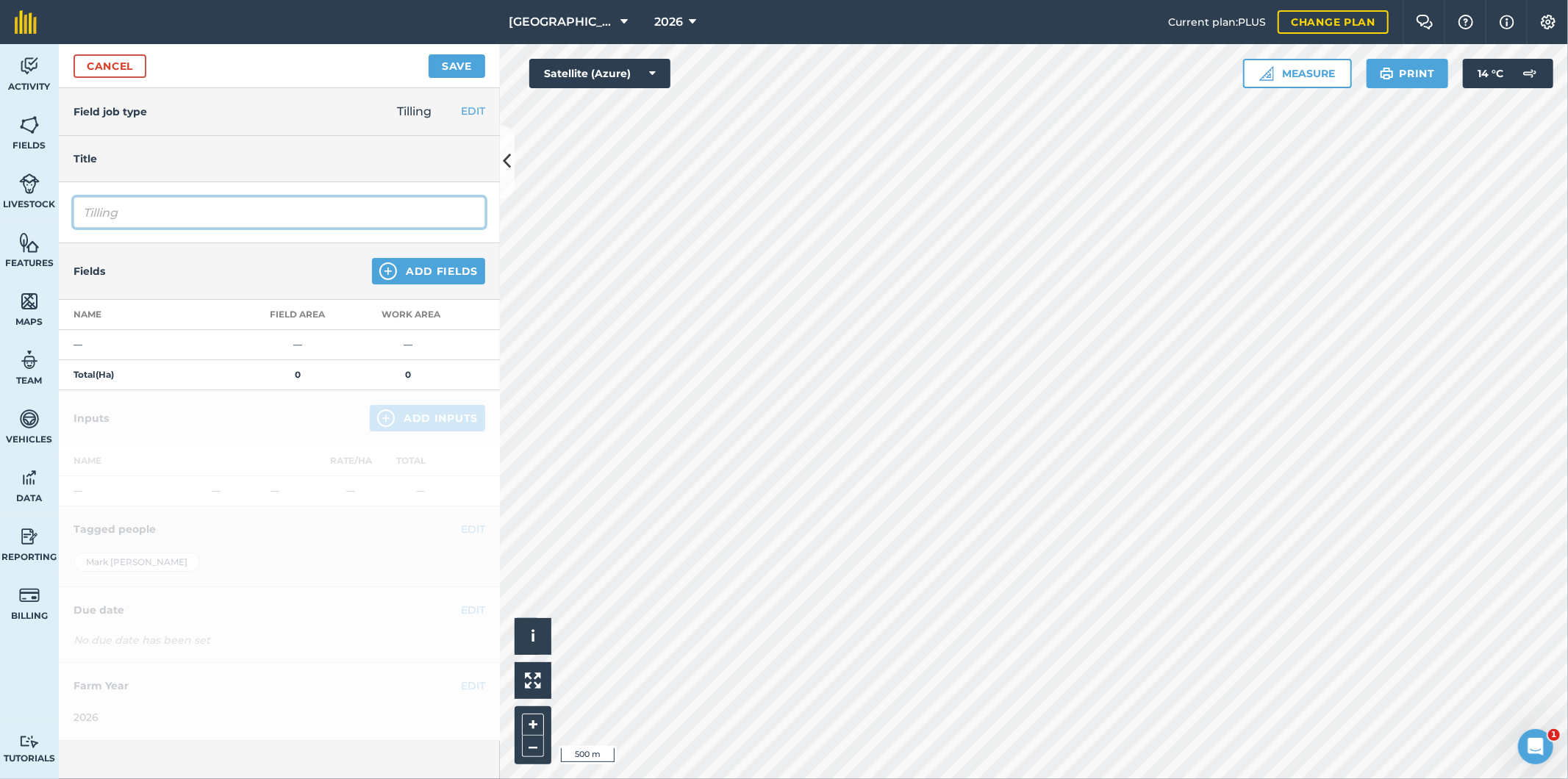
click at [141, 218] on input "Tilling" at bounding box center [278, 213] width 411 height 31
drag, startPoint x: 141, startPoint y: 218, endPoint x: 76, endPoint y: 218, distance: 65.0
click at [76, 218] on input "Tilling" at bounding box center [278, 213] width 411 height 31
type input "Patriot"
click at [413, 282] on div "Fields Add Fields" at bounding box center [279, 272] width 441 height 57
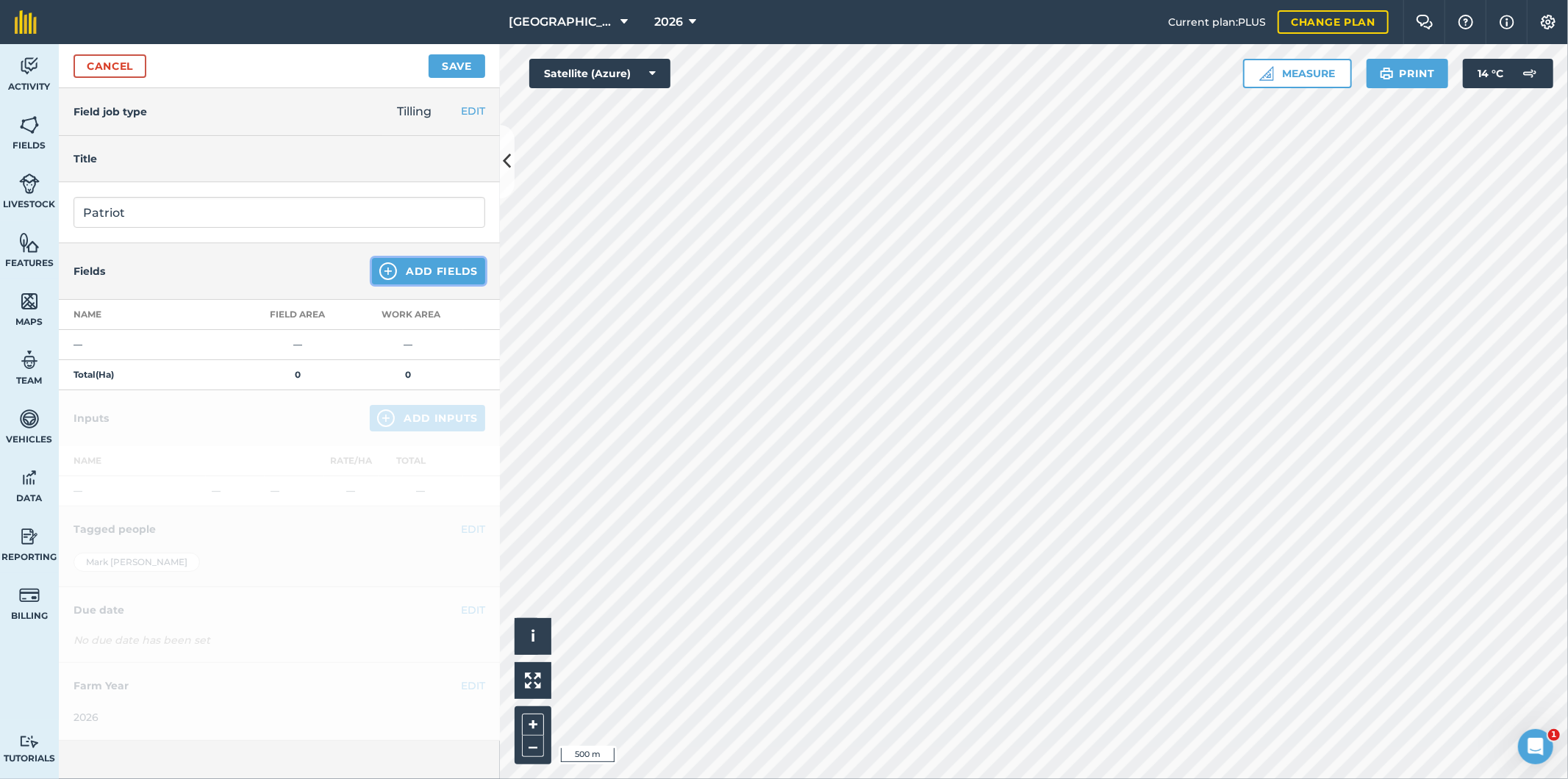
click at [418, 270] on button "Add Fields" at bounding box center [429, 271] width 114 height 26
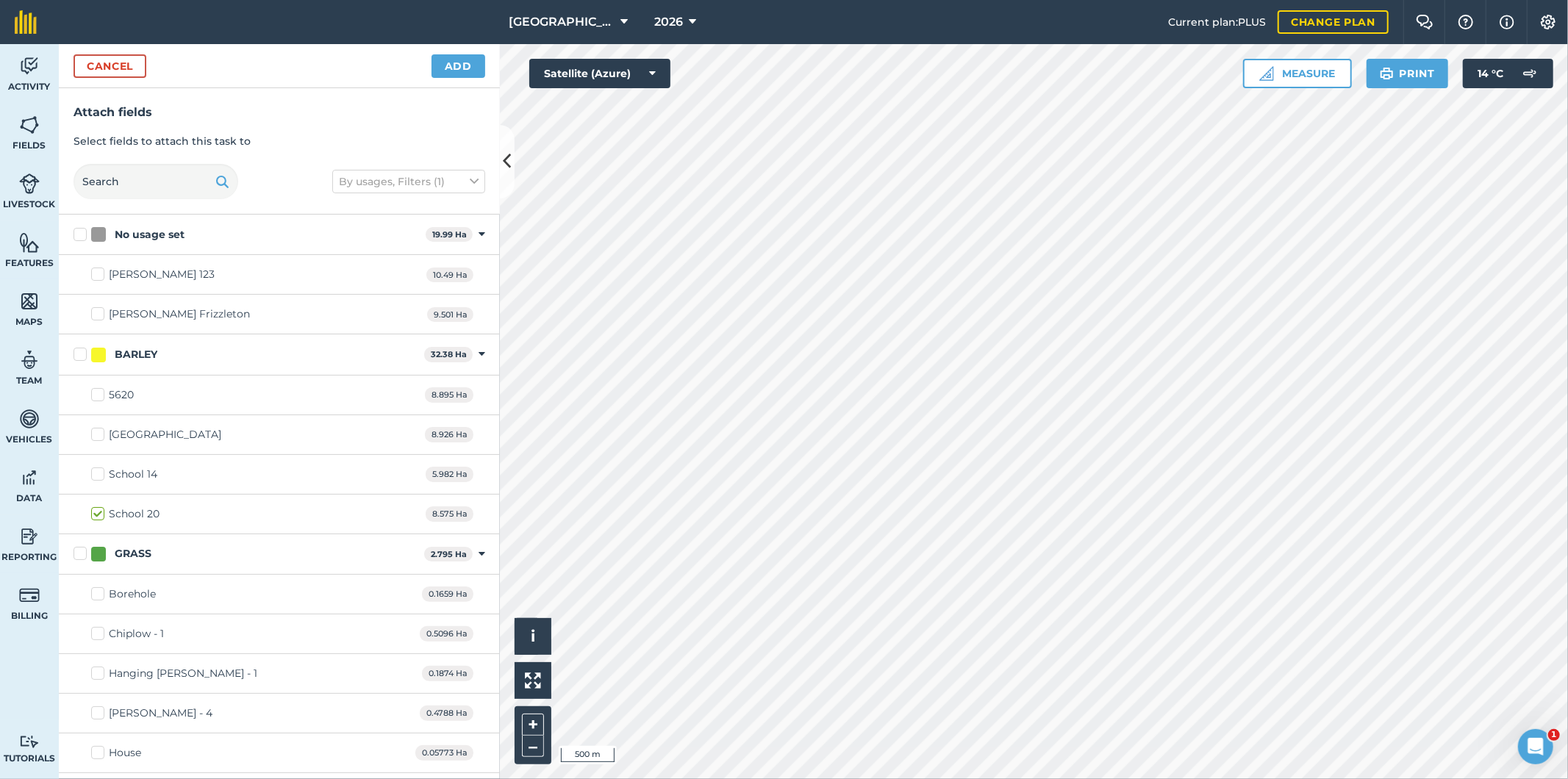
checkbox input "true"
click at [461, 54] on button "Add" at bounding box center [458, 65] width 54 height 23
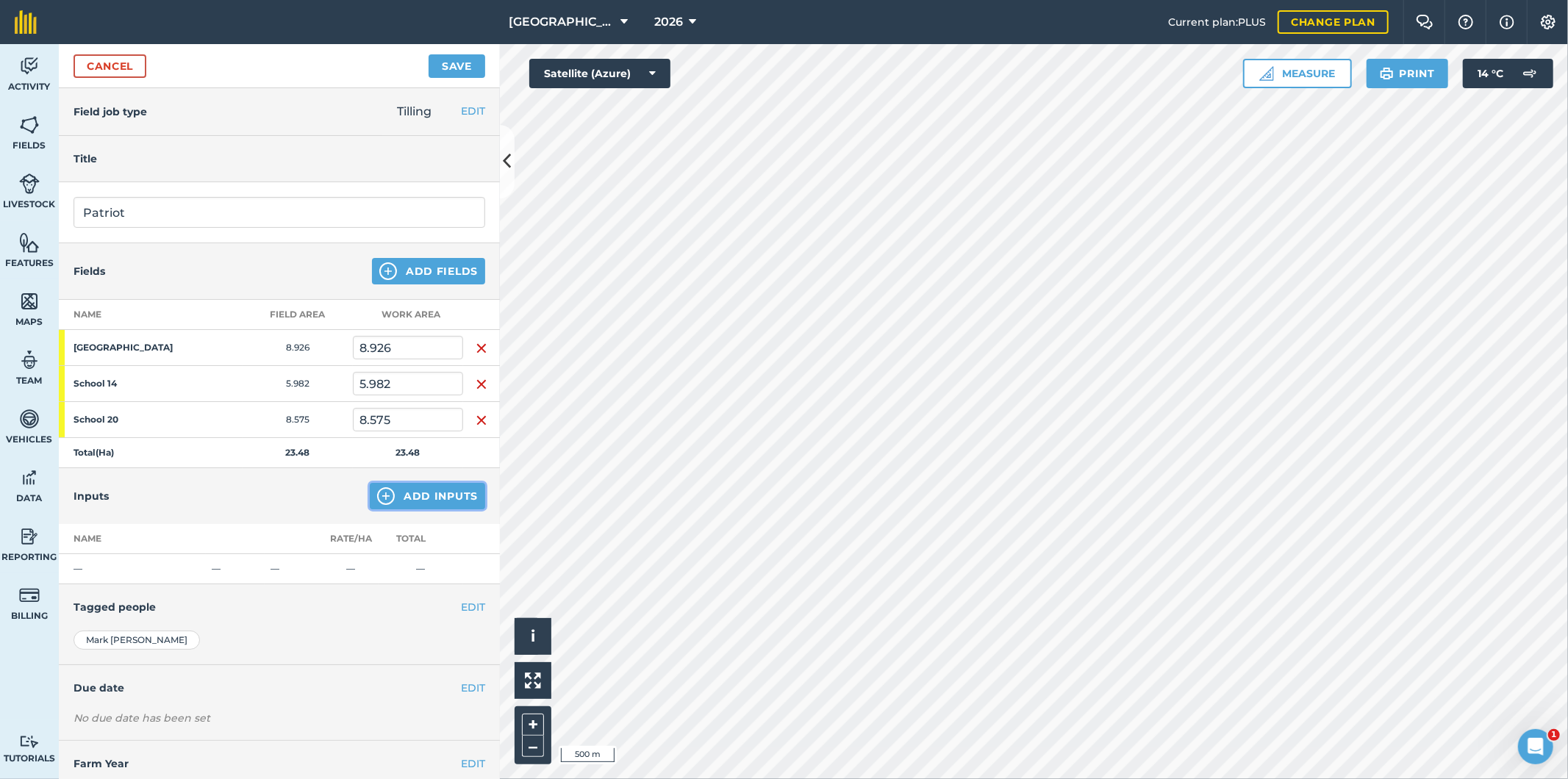
click at [425, 501] on button "Add Inputs" at bounding box center [428, 496] width 116 height 26
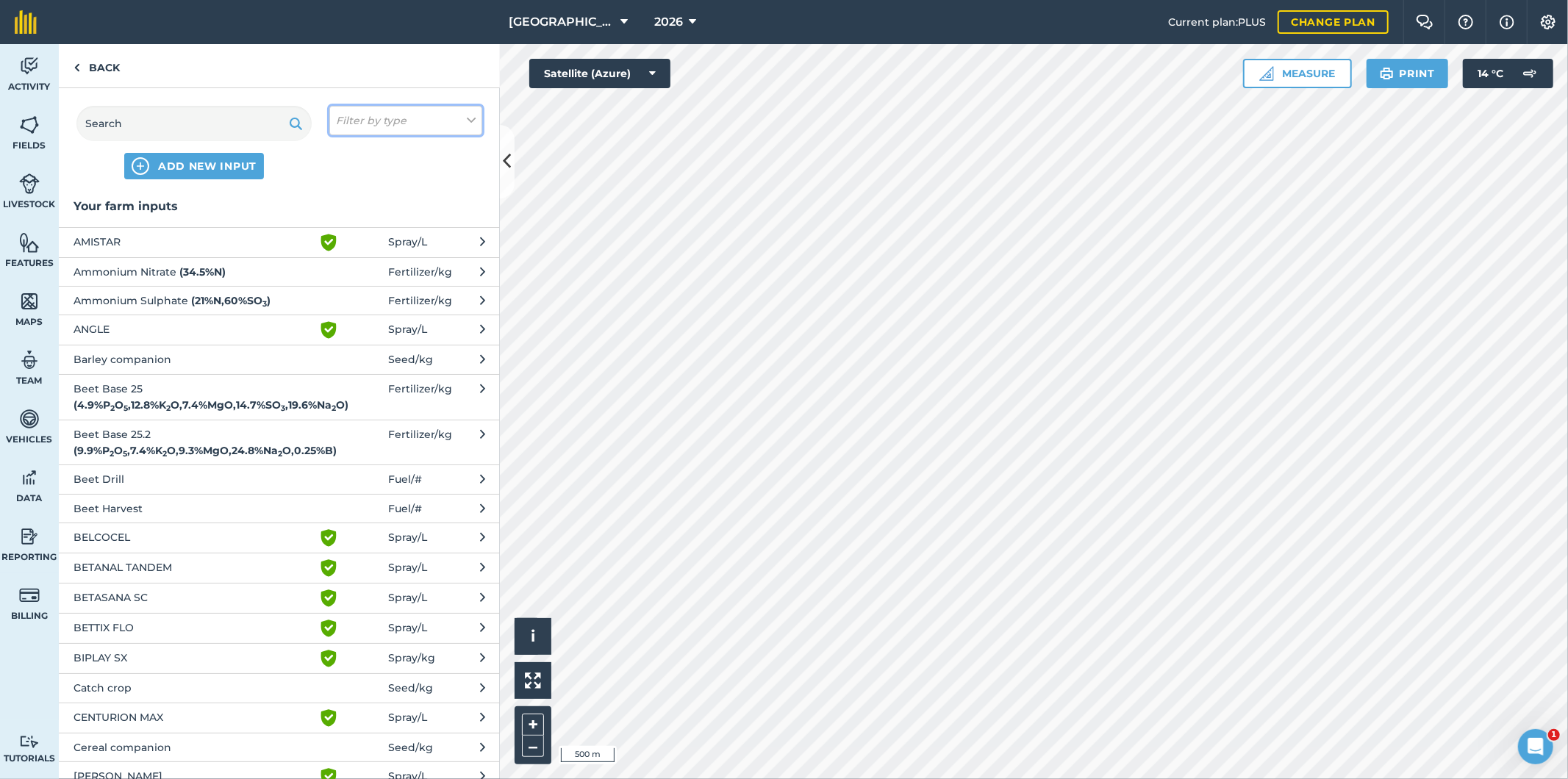
click at [394, 126] on em "Filter by type" at bounding box center [371, 120] width 70 height 16
click at [347, 231] on label "Fuel" at bounding box center [405, 233] width 140 height 15
click at [346, 231] on input "Fuel" at bounding box center [341, 230] width 10 height 10
checkbox input "true"
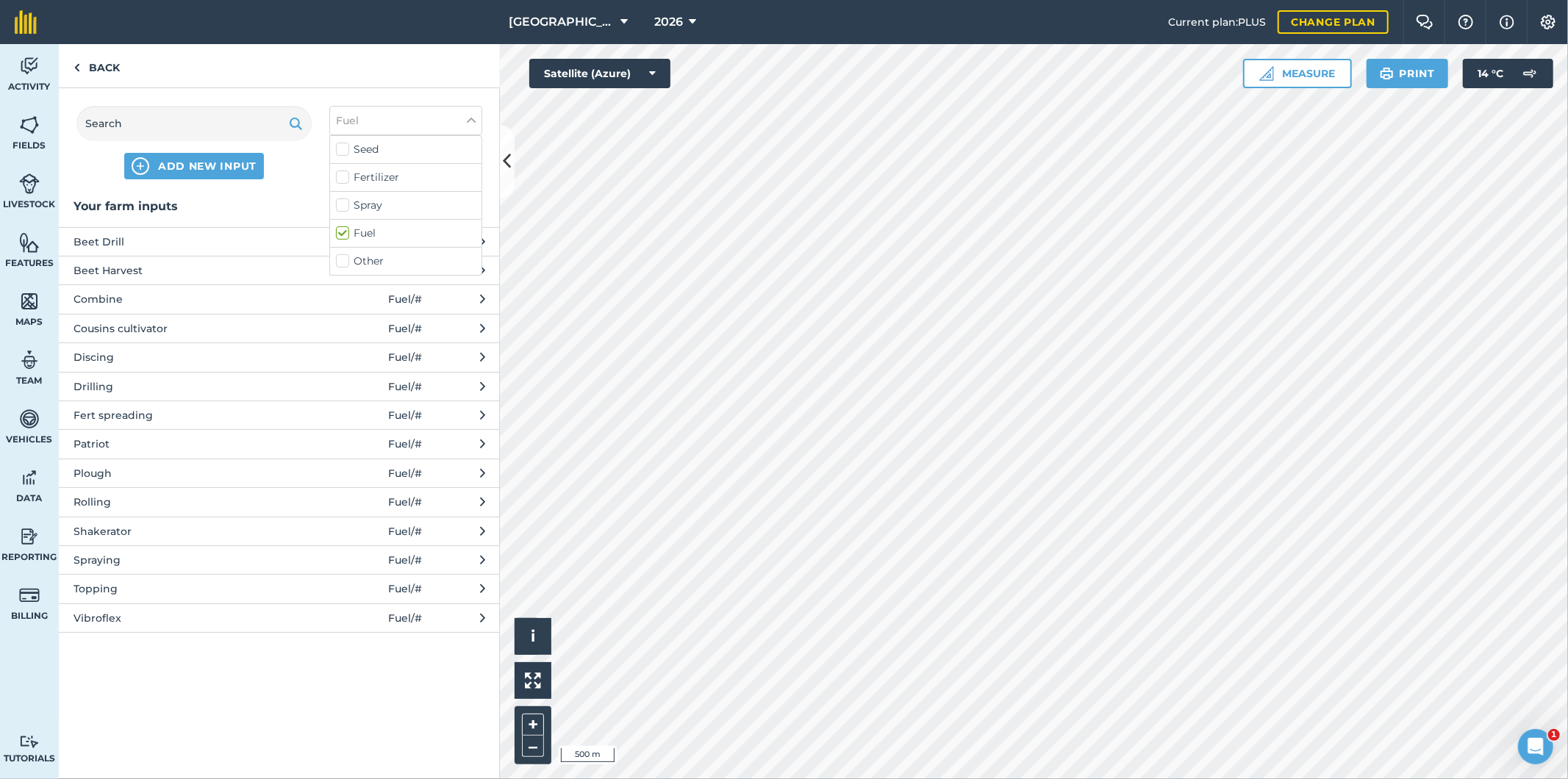
click at [97, 447] on span "Patriot" at bounding box center [194, 444] width 241 height 16
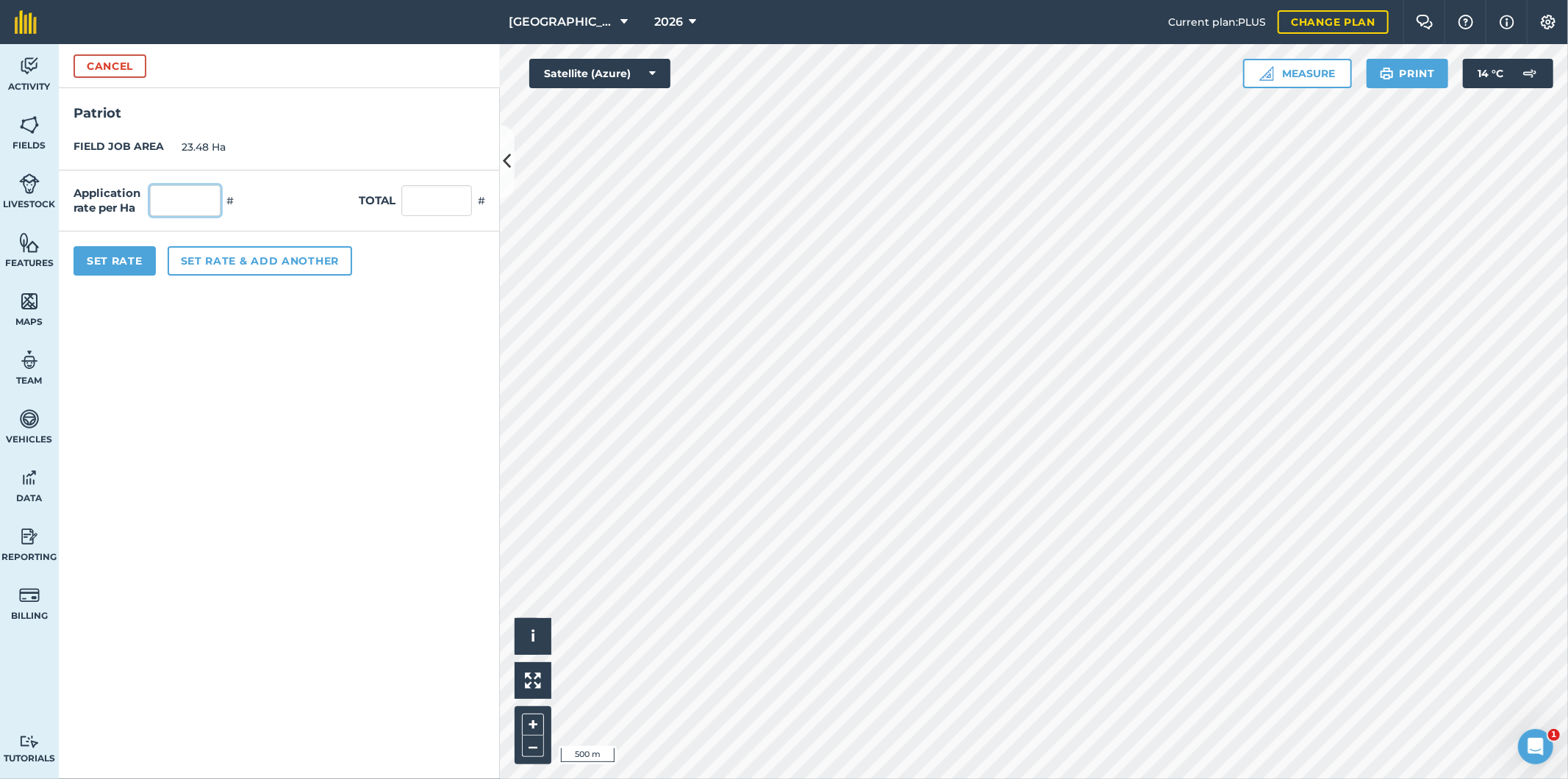
click at [187, 194] on input "text" at bounding box center [185, 200] width 70 height 31
type input "1"
type input "23.48"
click at [123, 268] on button "Set Rate" at bounding box center [114, 261] width 82 height 30
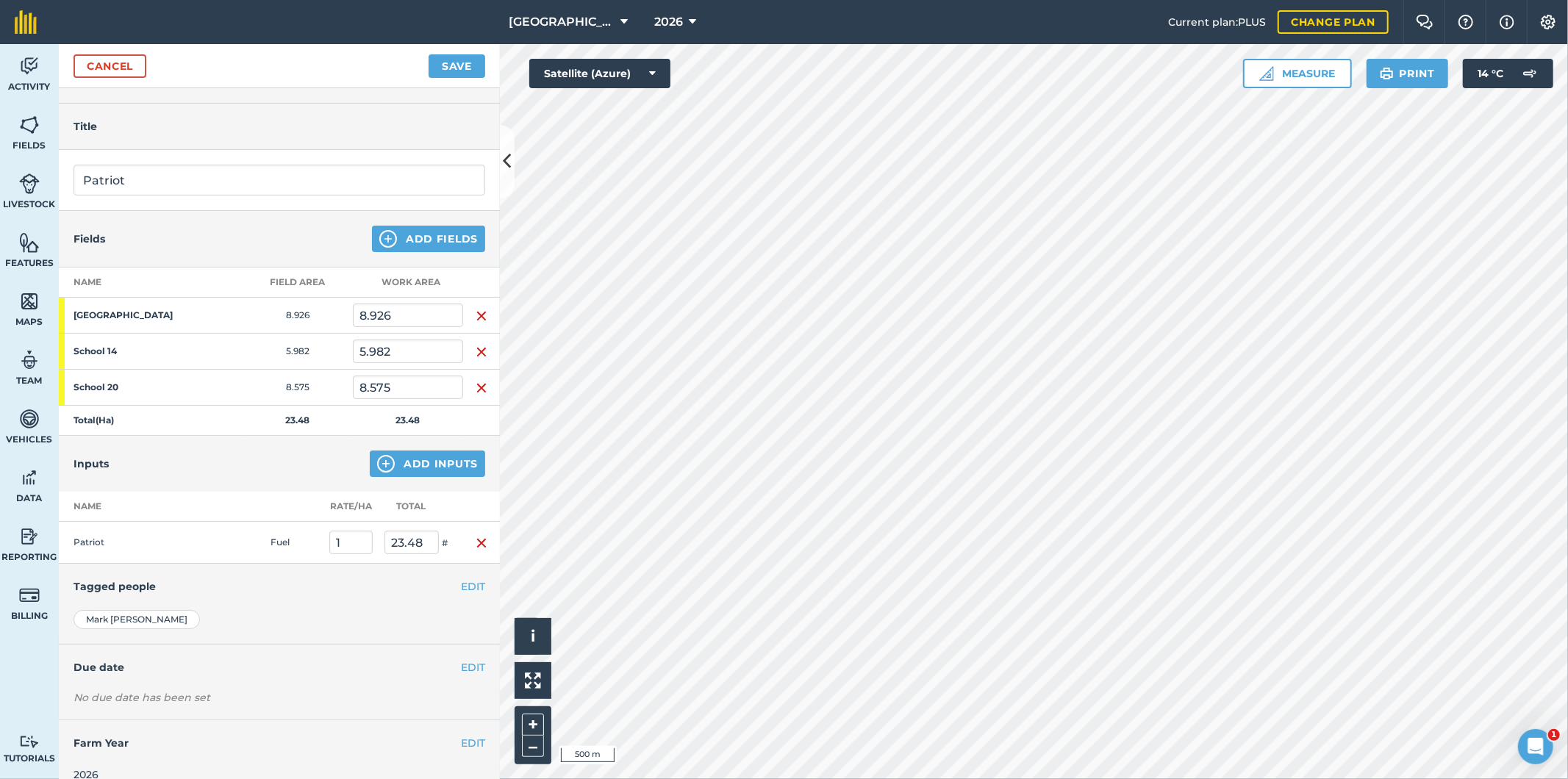
scroll to position [49, 0]
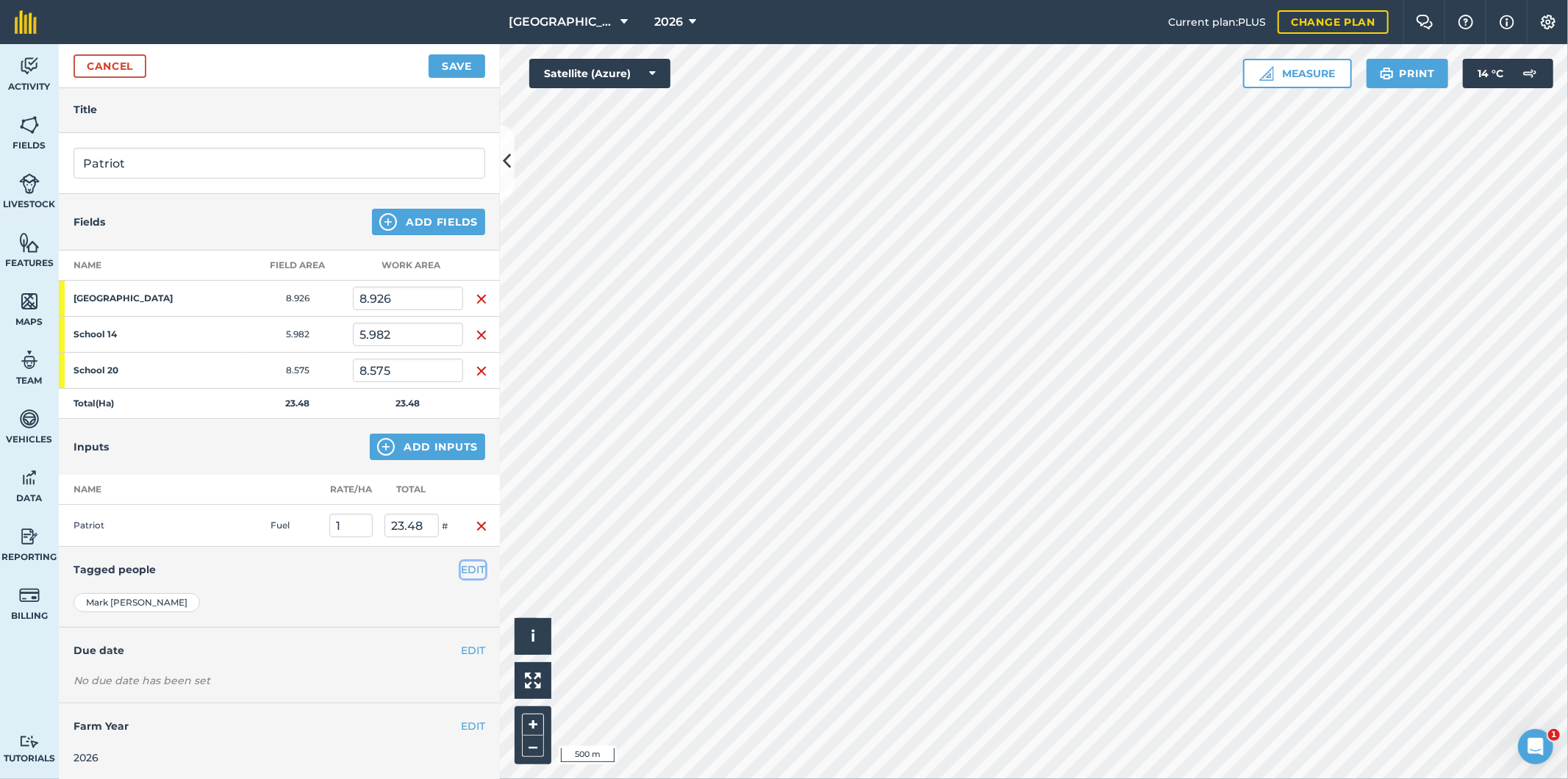
click at [464, 569] on button "EDIT" at bounding box center [473, 569] width 24 height 16
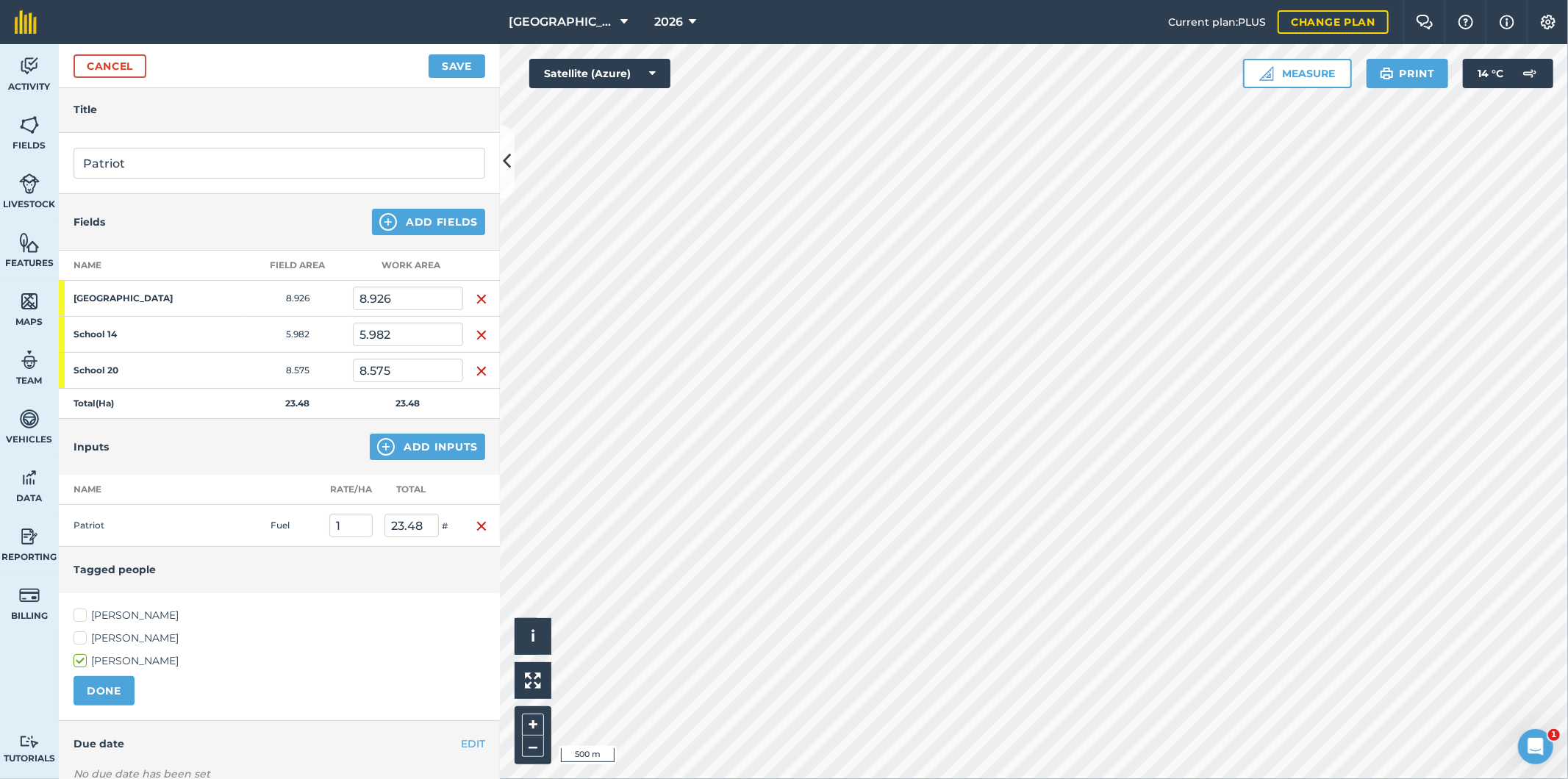
click at [76, 610] on label "[PERSON_NAME]" at bounding box center [278, 615] width 411 height 15
click at [76, 610] on input "[PERSON_NAME]" at bounding box center [78, 612] width 10 height 10
checkbox input "true"
click at [98, 686] on button "DONE" at bounding box center [103, 690] width 61 height 30
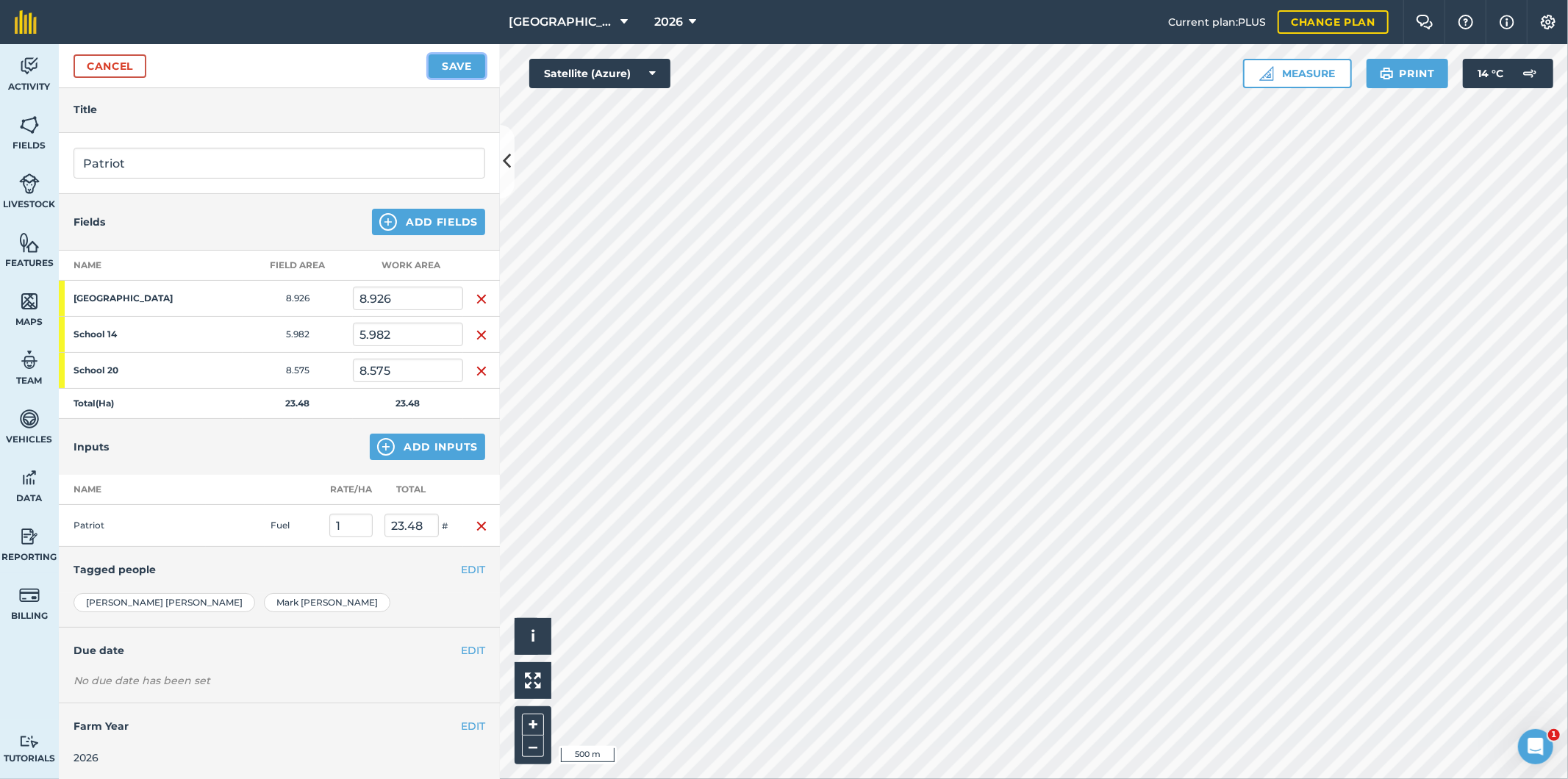
click at [464, 66] on button "Save" at bounding box center [457, 65] width 57 height 23
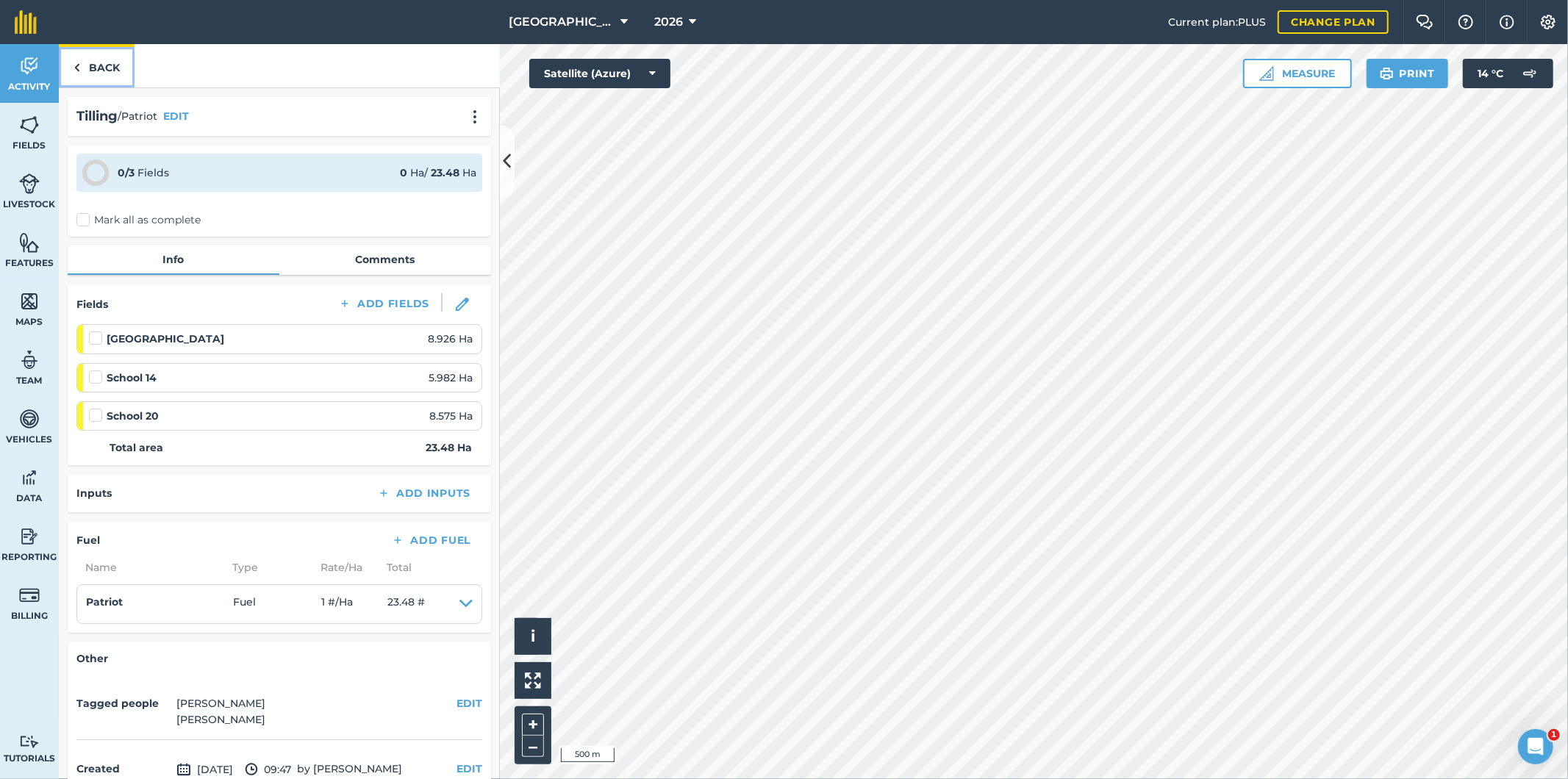
click at [98, 61] on link "Back" at bounding box center [96, 65] width 76 height 43
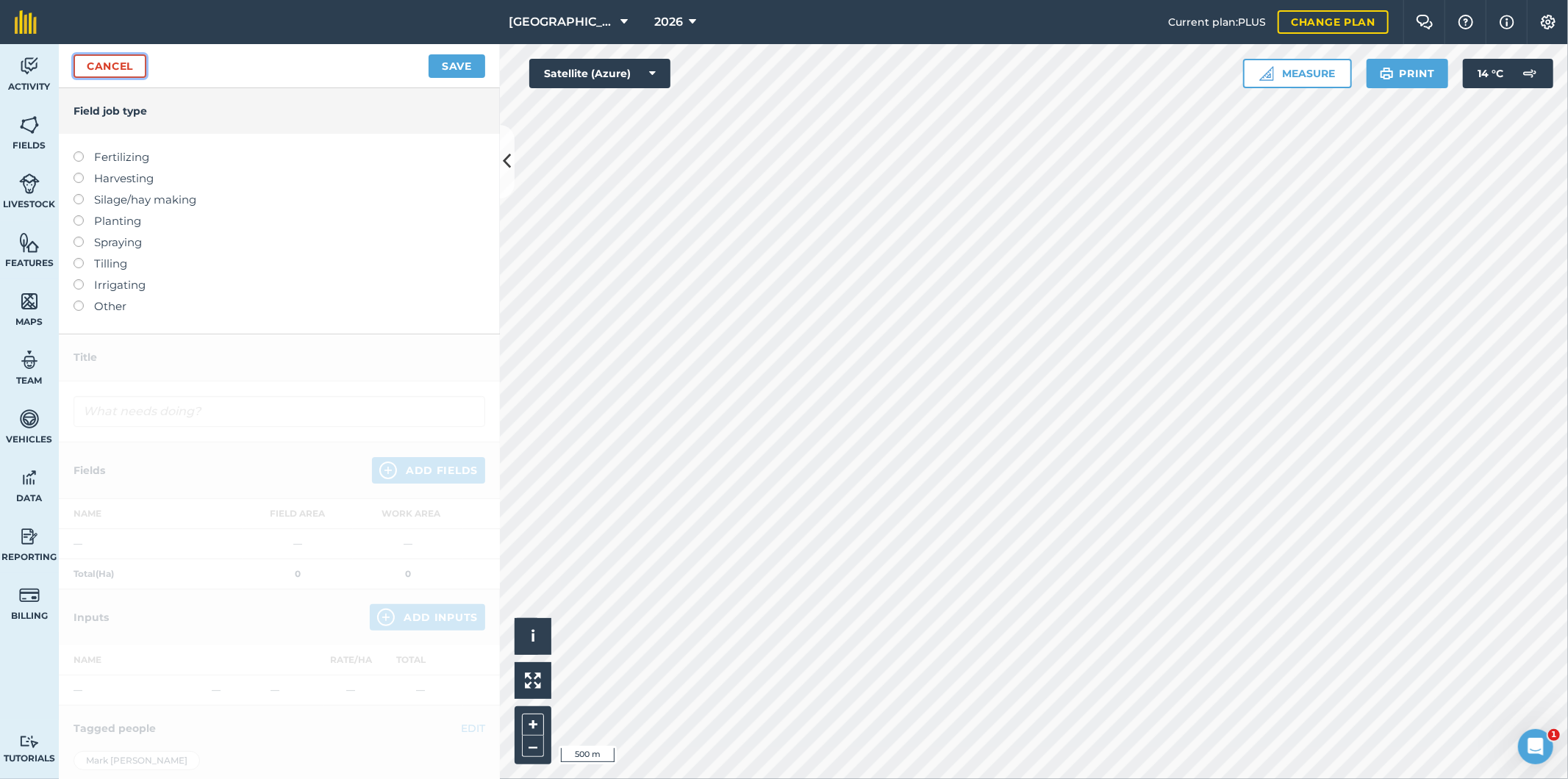
click at [101, 63] on link "Cancel" at bounding box center [110, 65] width 73 height 23
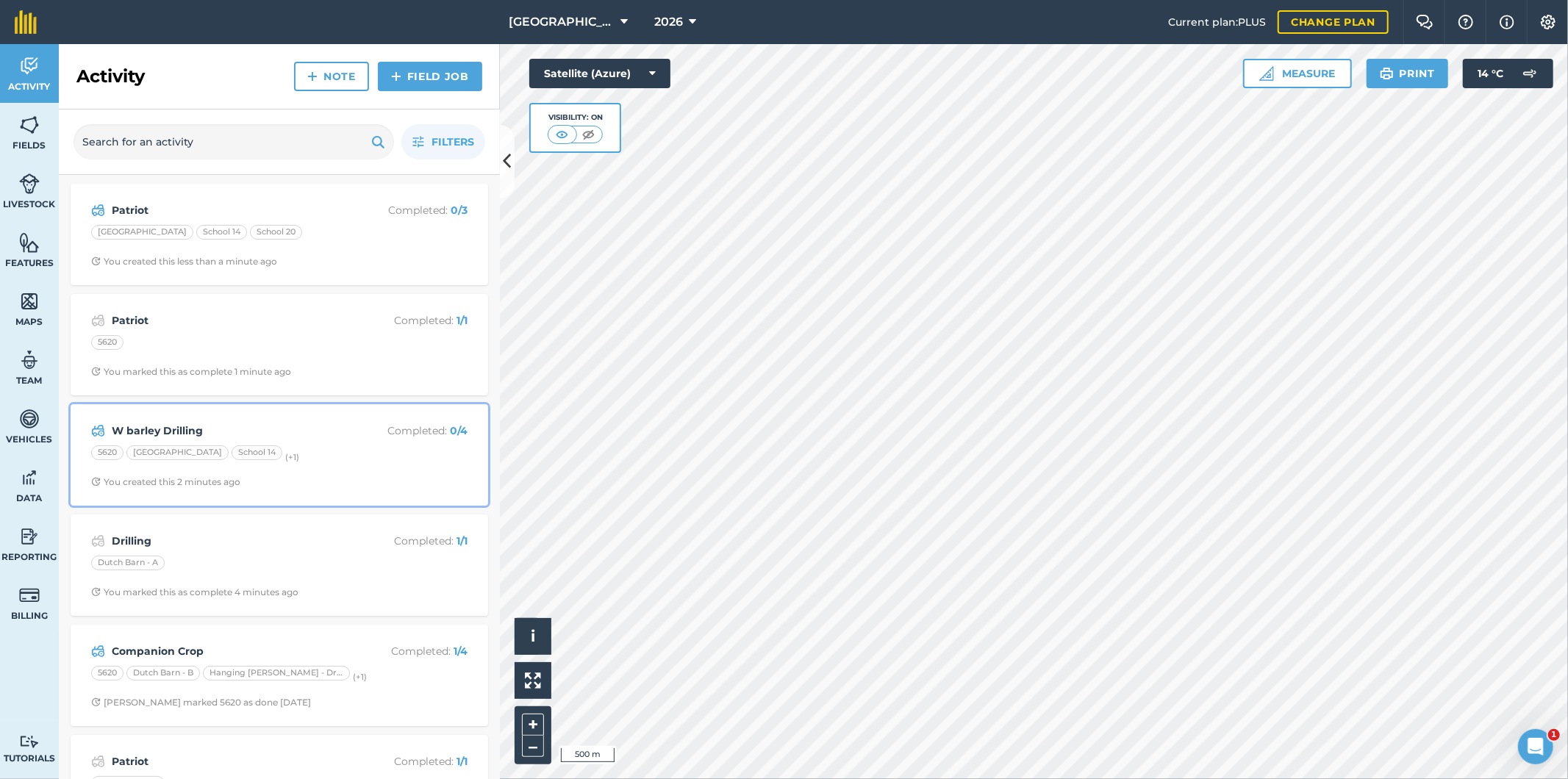
click at [307, 451] on div "[GEOGRAPHIC_DATA] 14 (+ 1 )" at bounding box center [279, 455] width 377 height 19
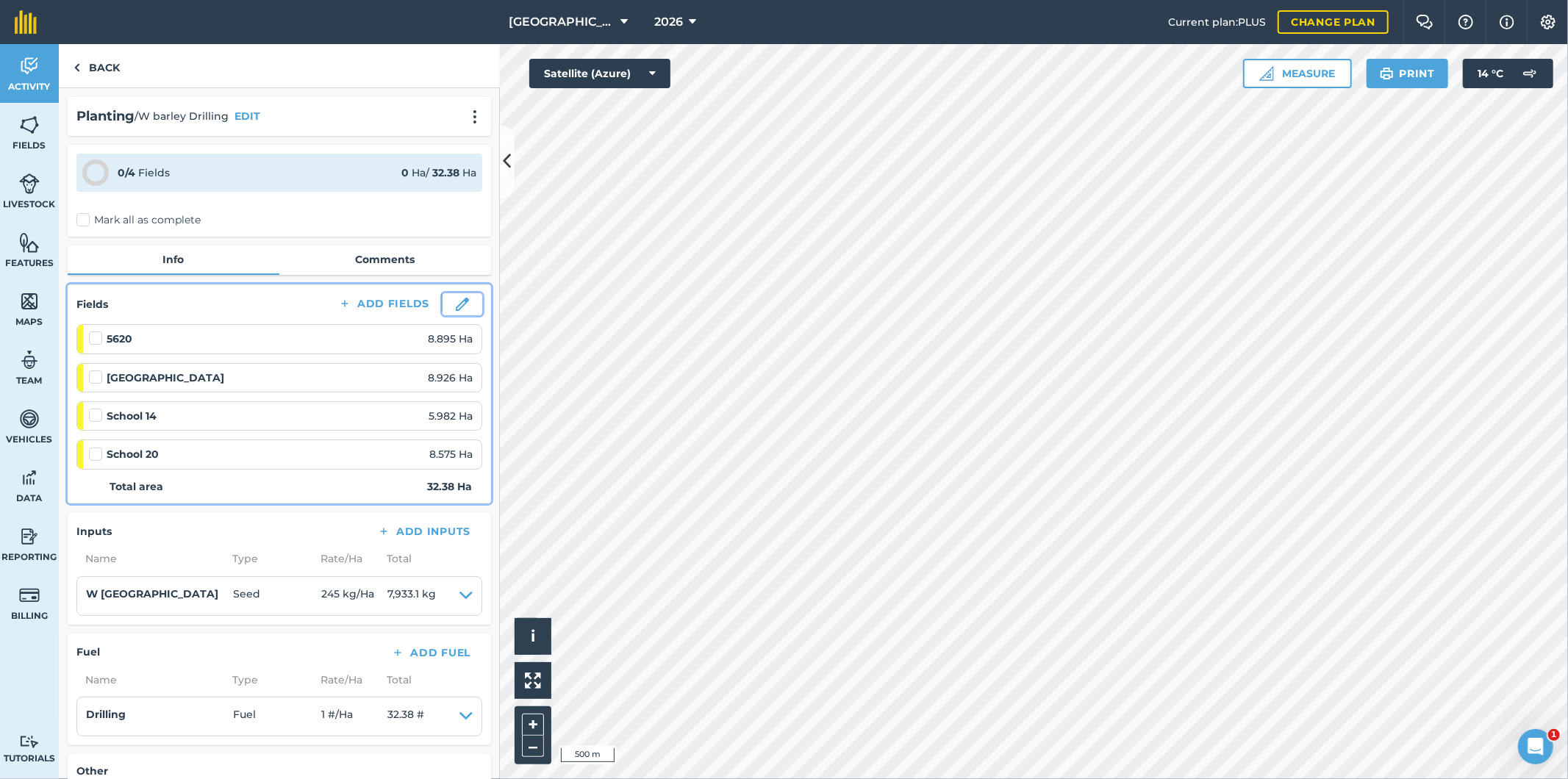
click at [456, 305] on img at bounding box center [462, 304] width 13 height 13
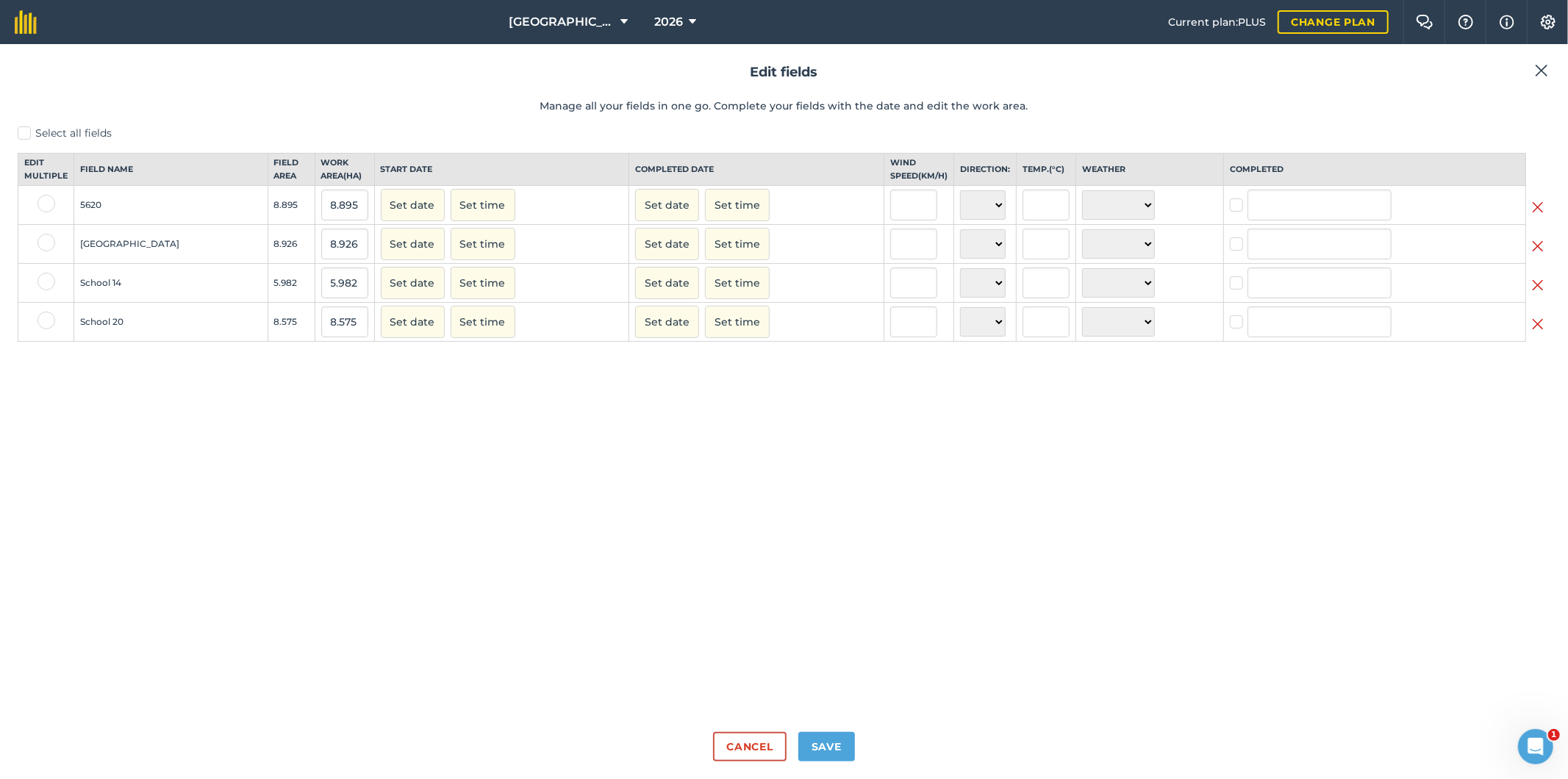
click at [1544, 72] on img at bounding box center [1542, 70] width 13 height 17
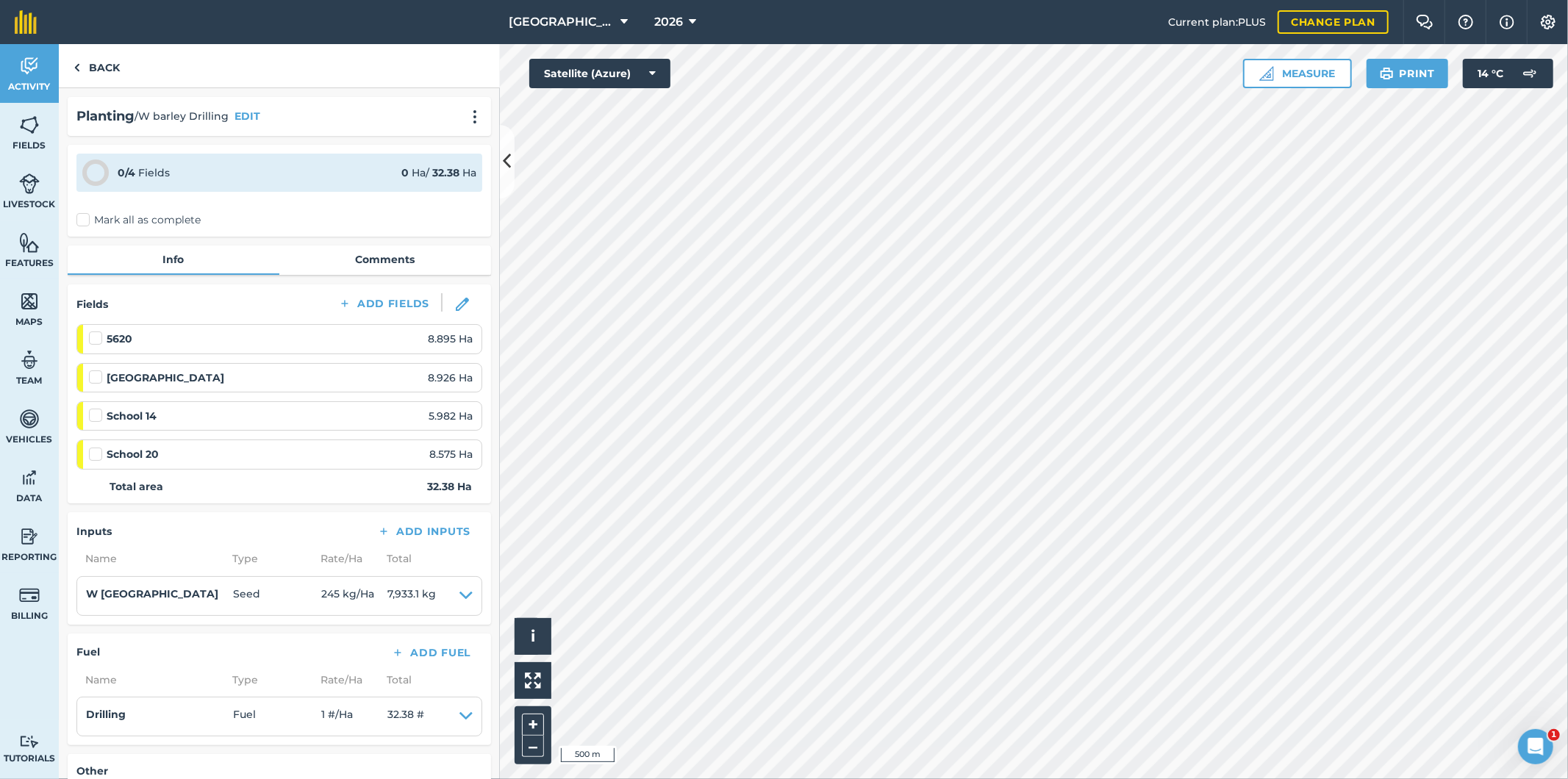
click at [91, 331] on label at bounding box center [97, 331] width 17 height 0
click at [91, 340] on input "checkbox" at bounding box center [93, 336] width 10 height 10
checkbox input "false"
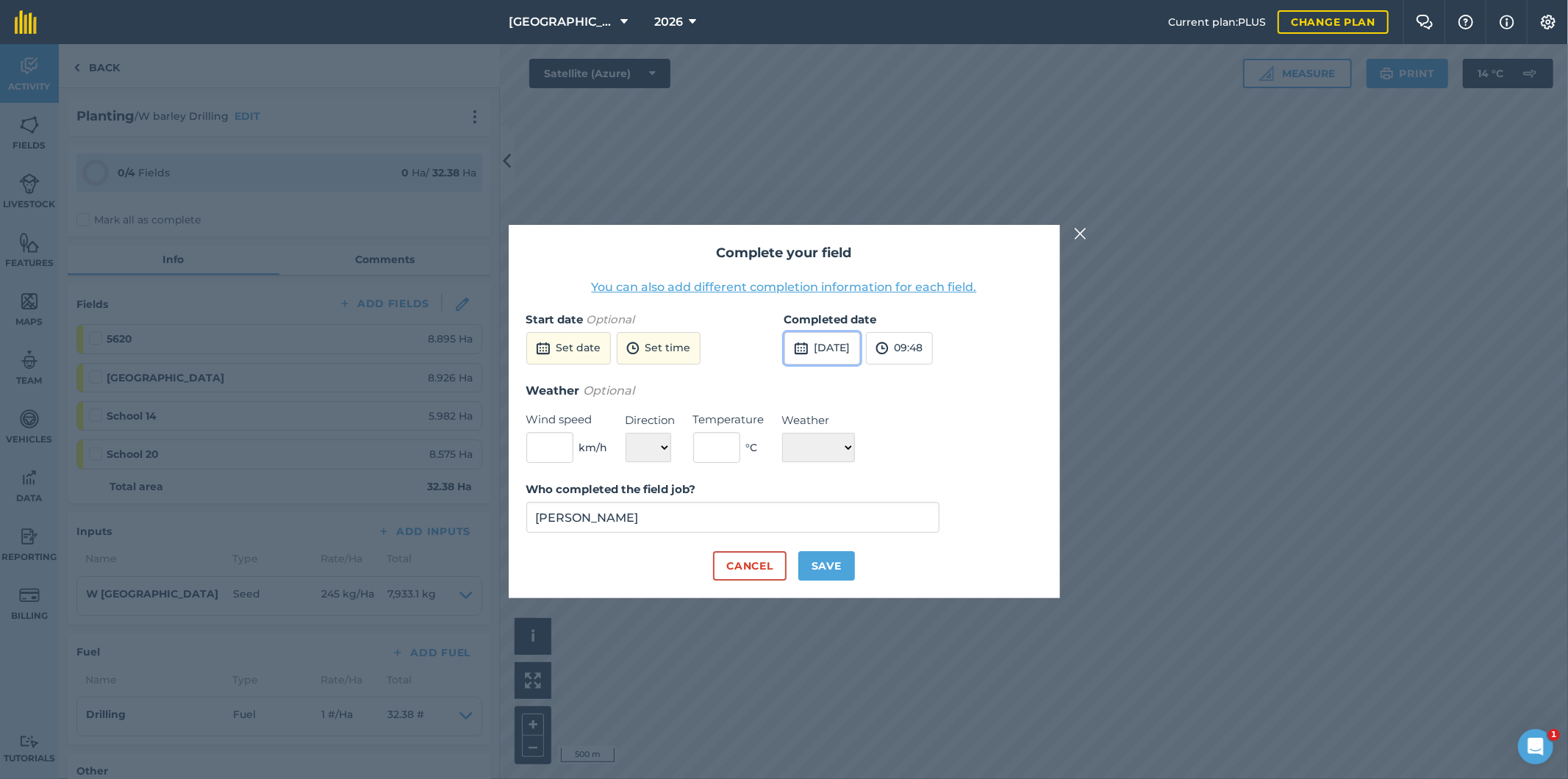
click at [849, 353] on button "[DATE]" at bounding box center [823, 349] width 76 height 33
click at [908, 453] on abbr "11" at bounding box center [905, 452] width 10 height 10
click at [774, 512] on input "[PERSON_NAME]" at bounding box center [734, 517] width 414 height 31
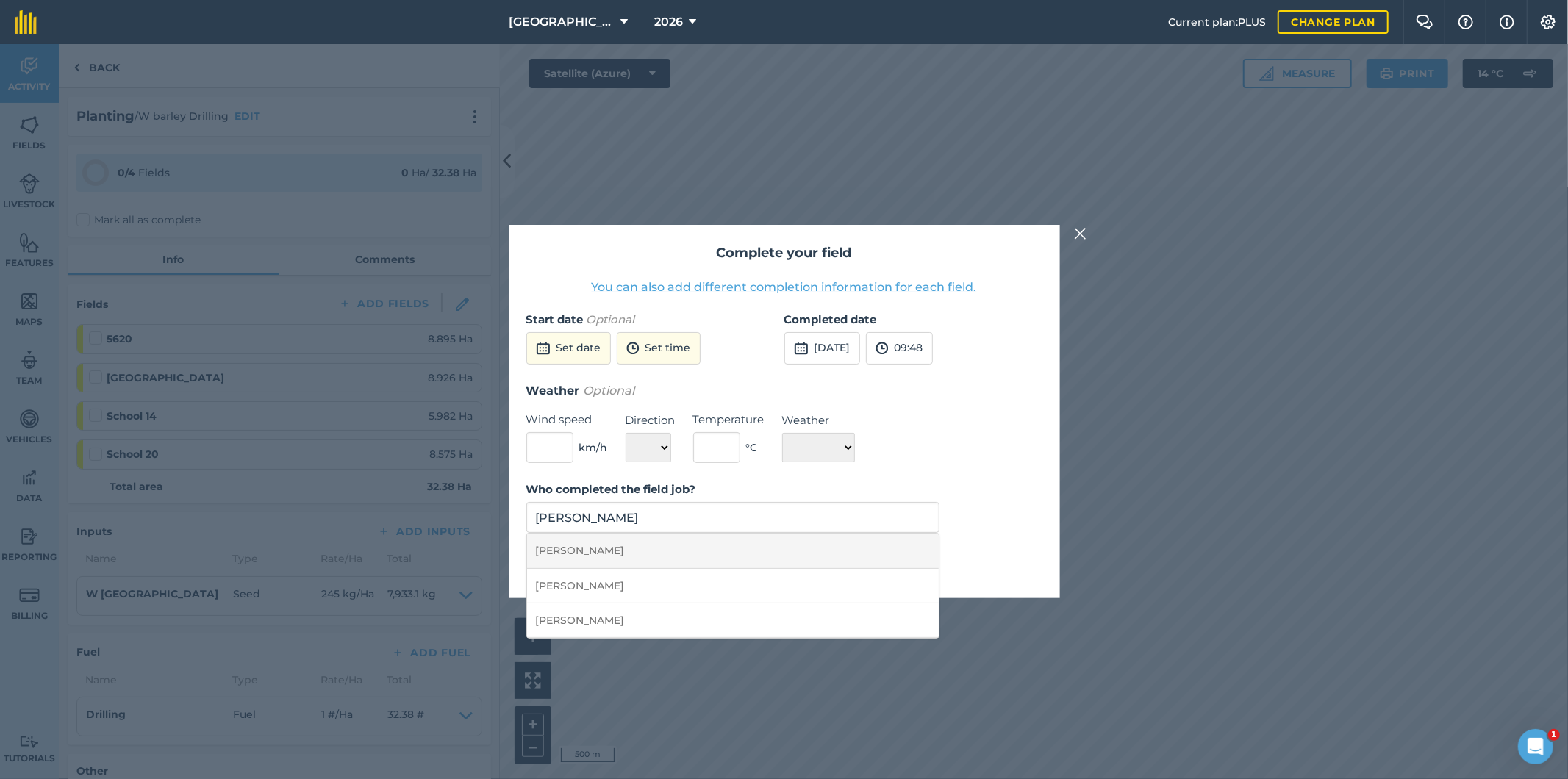
click at [641, 560] on li "[PERSON_NAME]" at bounding box center [733, 551] width 412 height 35
type input "[PERSON_NAME]"
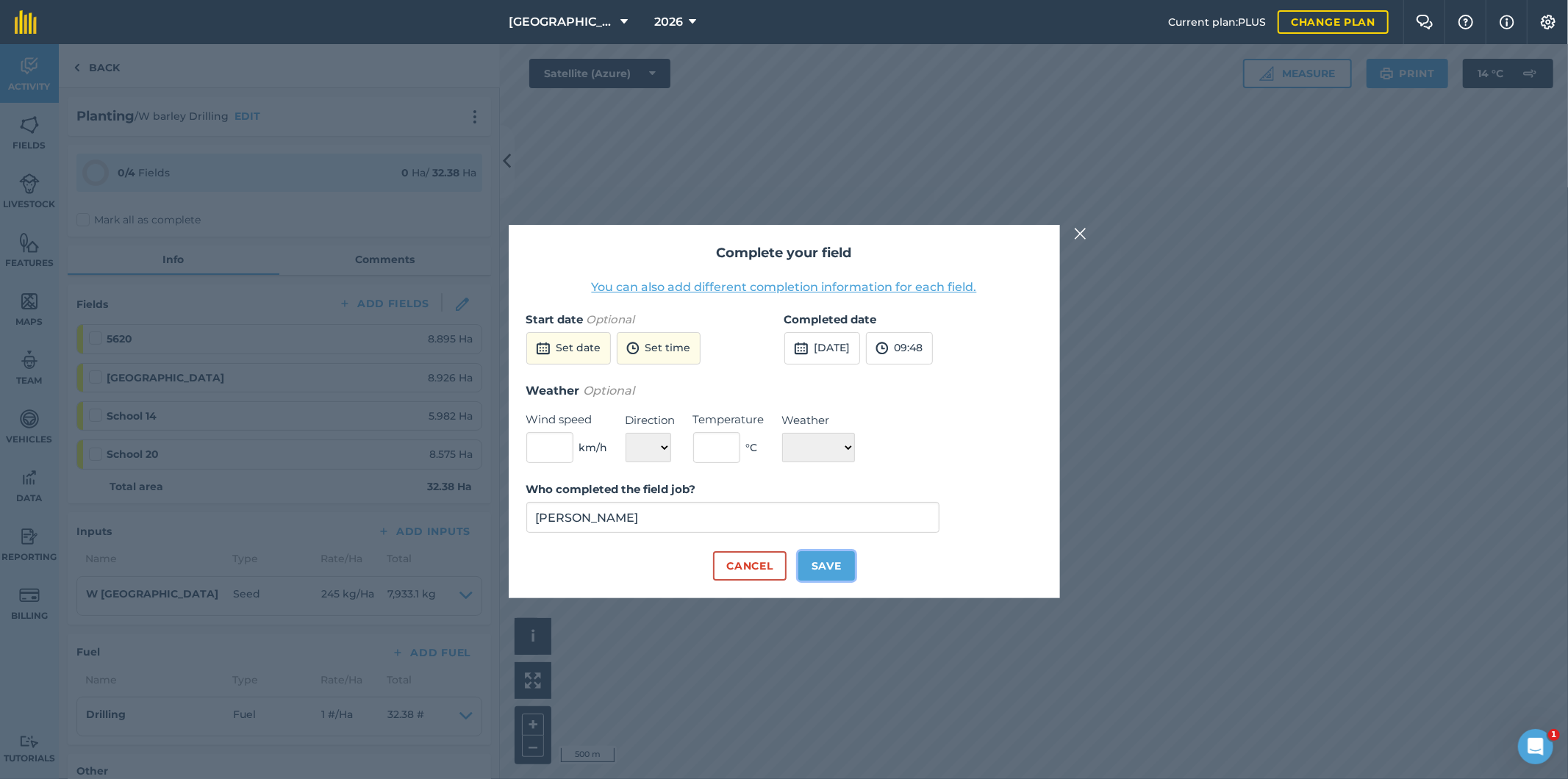
click at [819, 564] on button "Save" at bounding box center [826, 566] width 57 height 30
checkbox input "true"
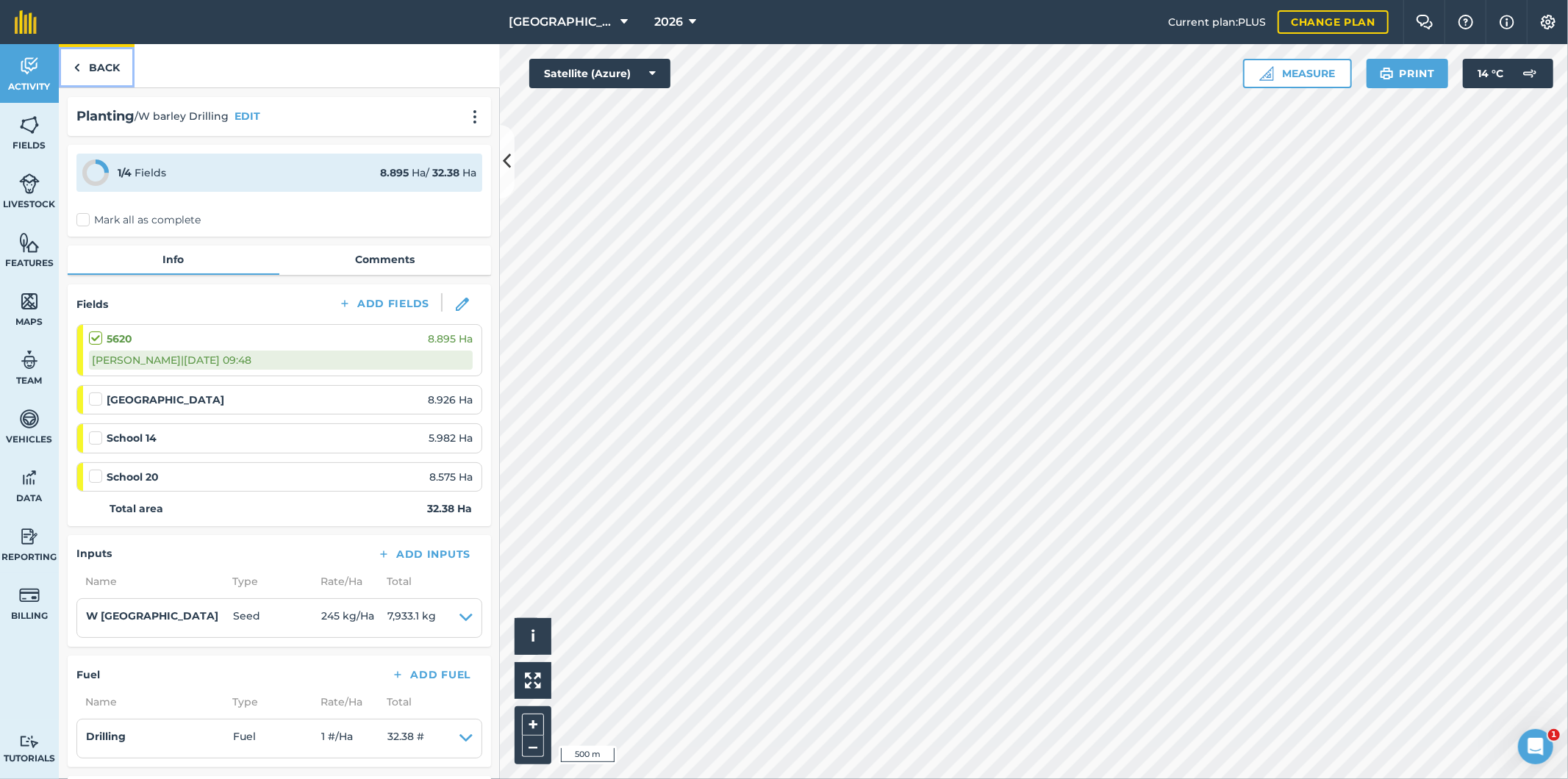
click at [105, 70] on link "Back" at bounding box center [96, 65] width 76 height 43
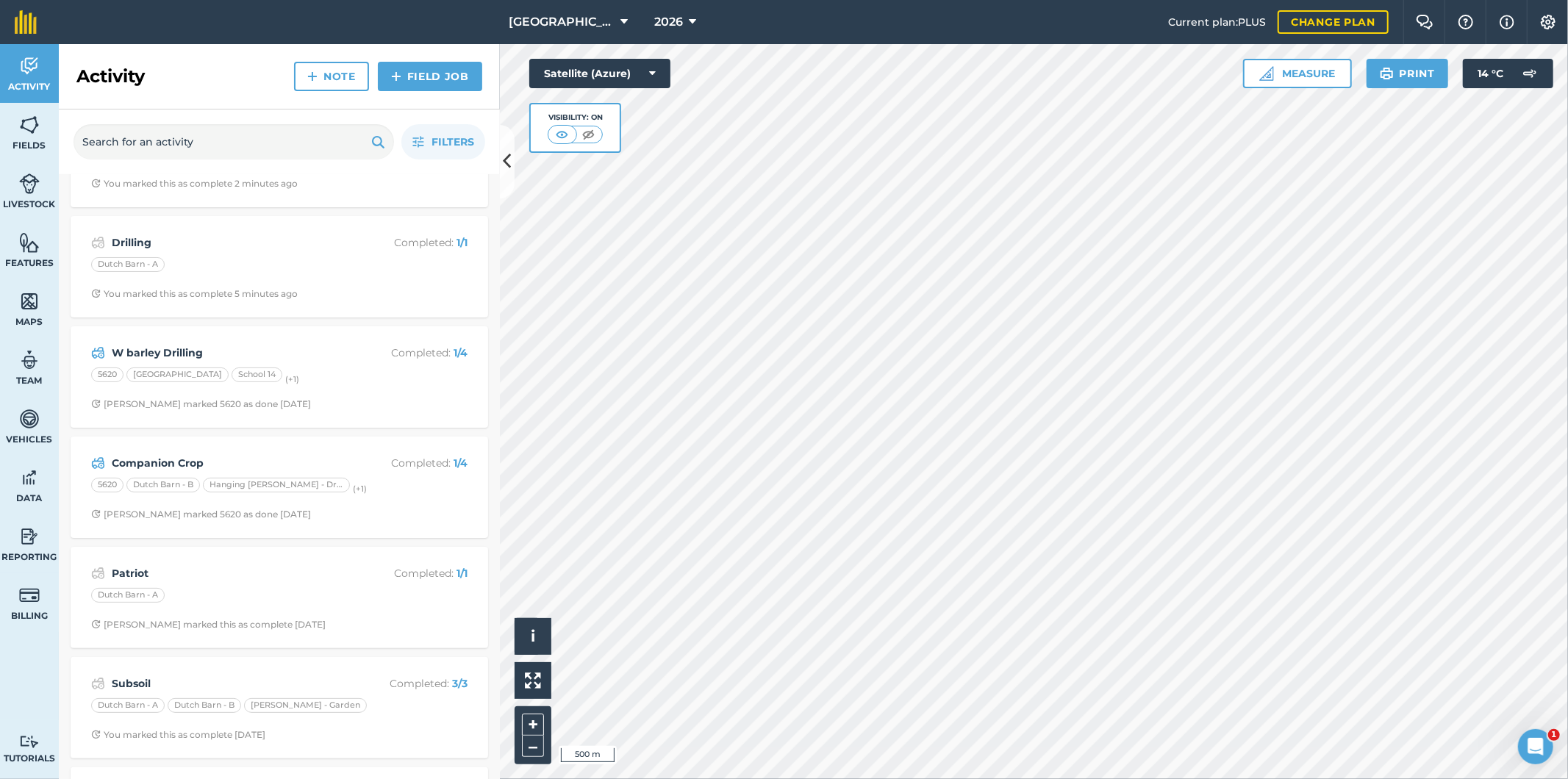
scroll to position [163, 0]
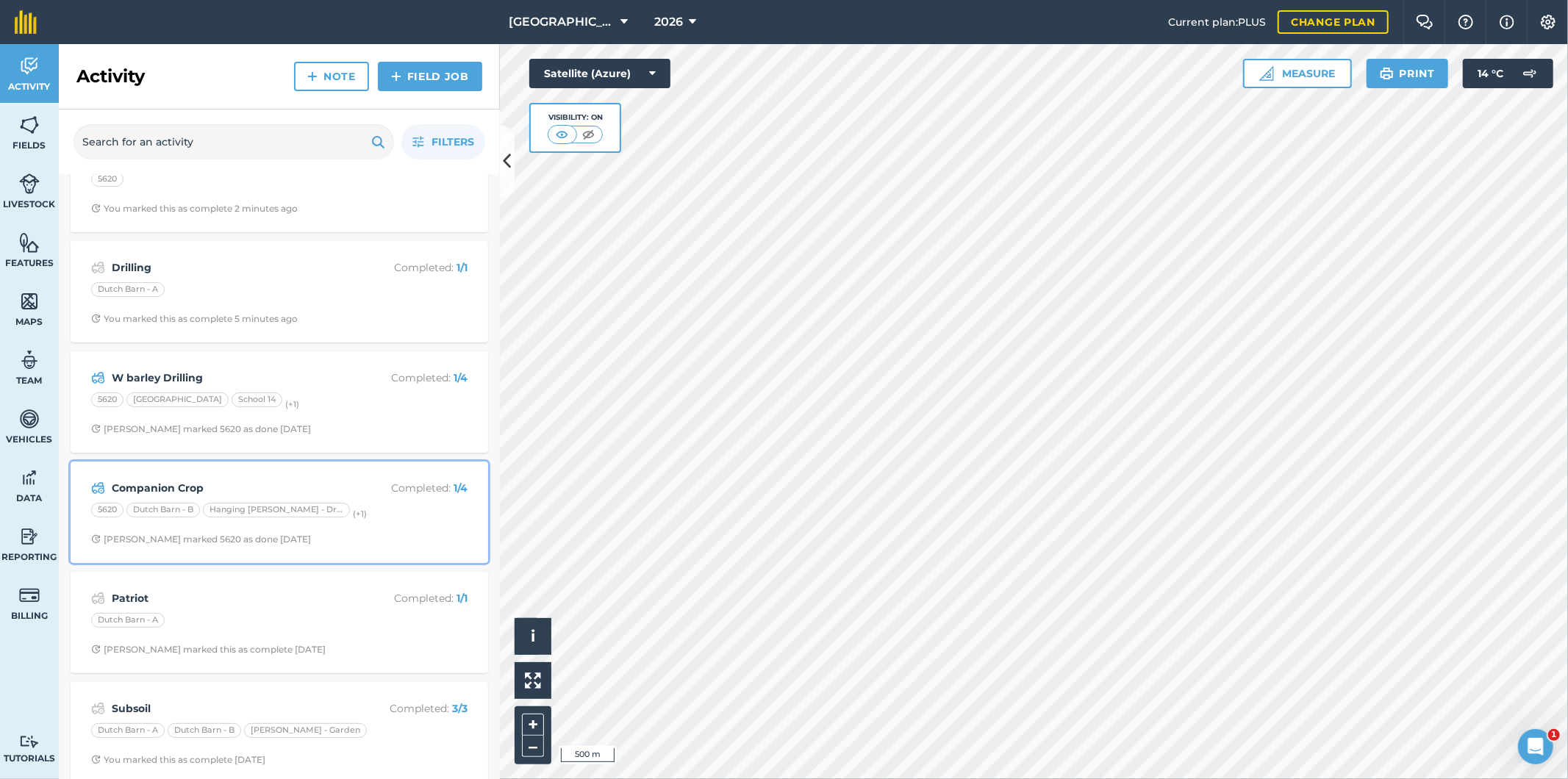
click at [400, 527] on div "Companion Crop Completed : 1 / 4 5620 Dutch Barn - B Hanging [PERSON_NAME] - Dr…" at bounding box center [278, 512] width 400 height 84
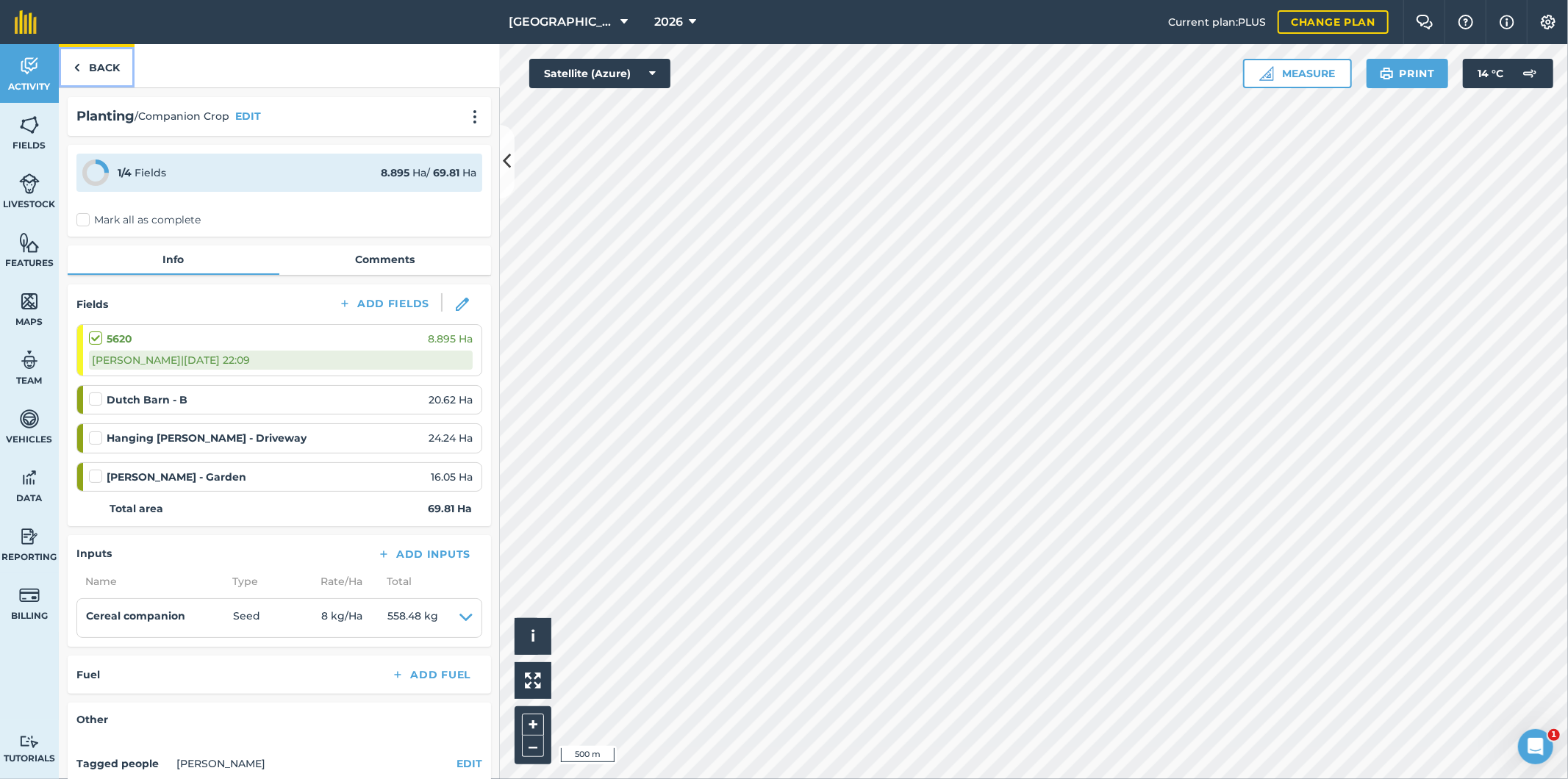
click at [116, 64] on link "Back" at bounding box center [96, 65] width 76 height 43
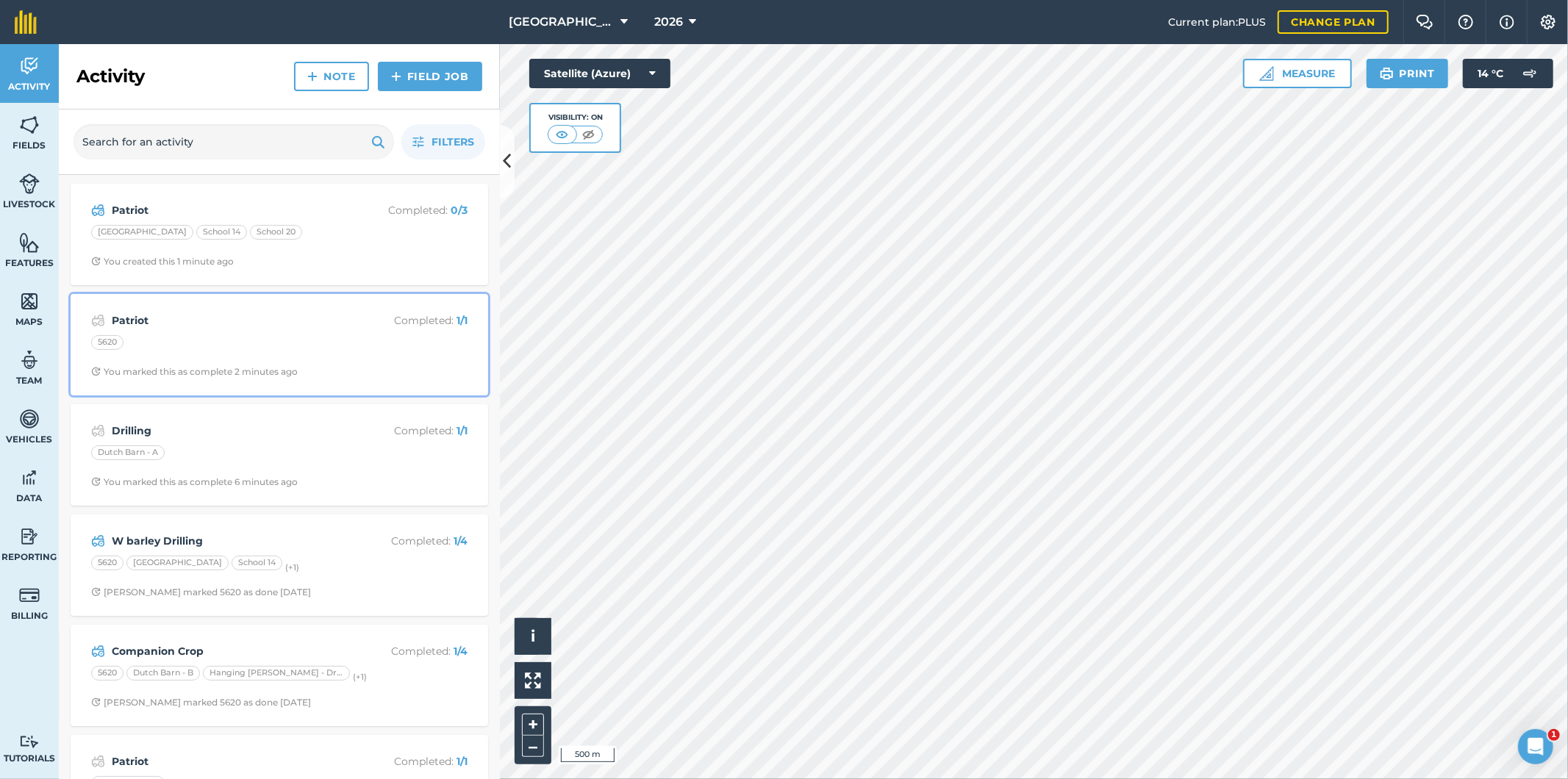
click at [310, 334] on div "Patriot Completed : 1 / 1 5620 You marked this as complete 2 minutes ago" at bounding box center [278, 345] width 400 height 84
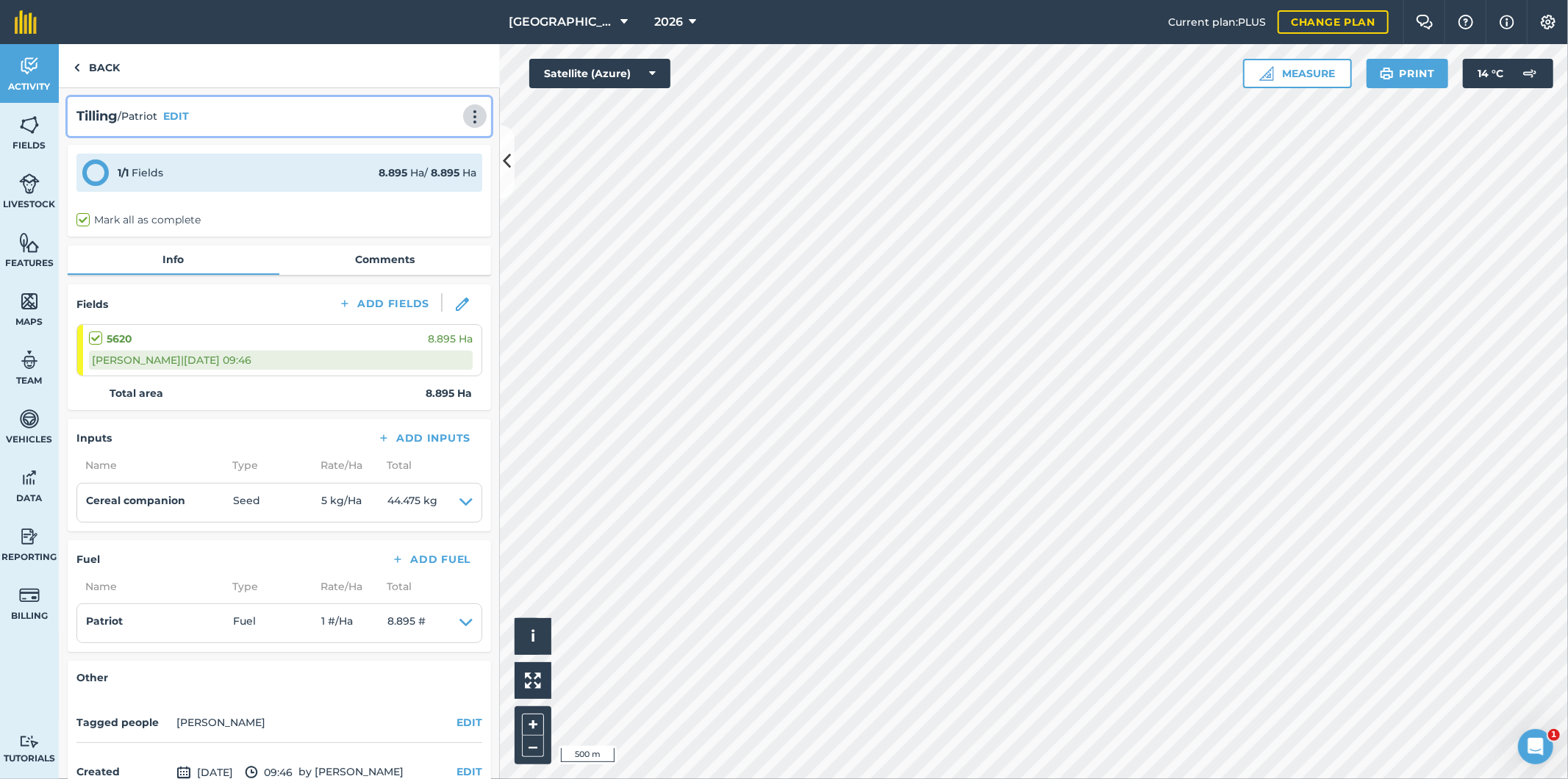
click at [466, 117] on img at bounding box center [475, 117] width 17 height 14
click at [431, 185] on link "Delete" at bounding box center [444, 184] width 94 height 30
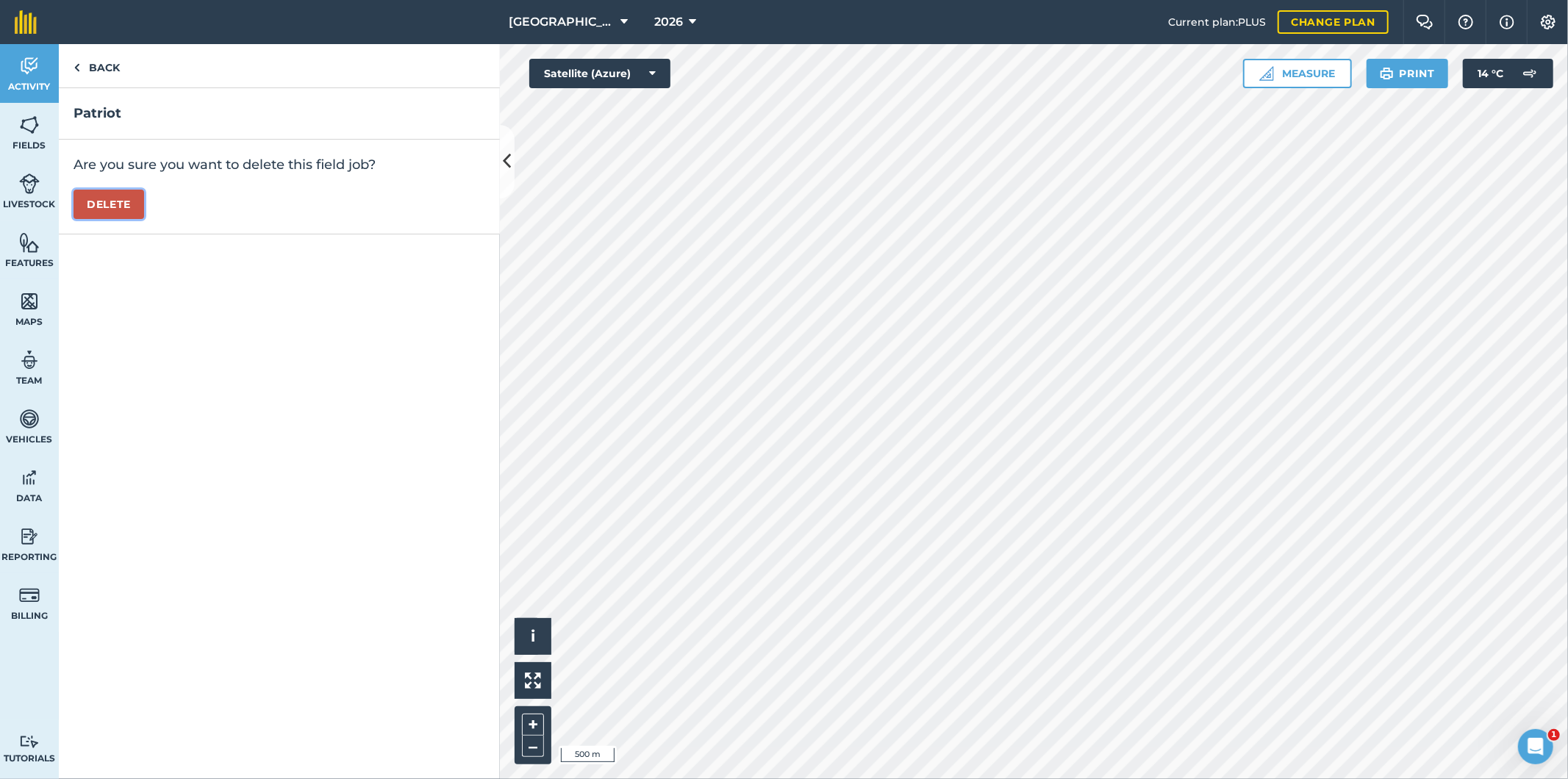
click at [119, 195] on button "Delete" at bounding box center [108, 204] width 70 height 30
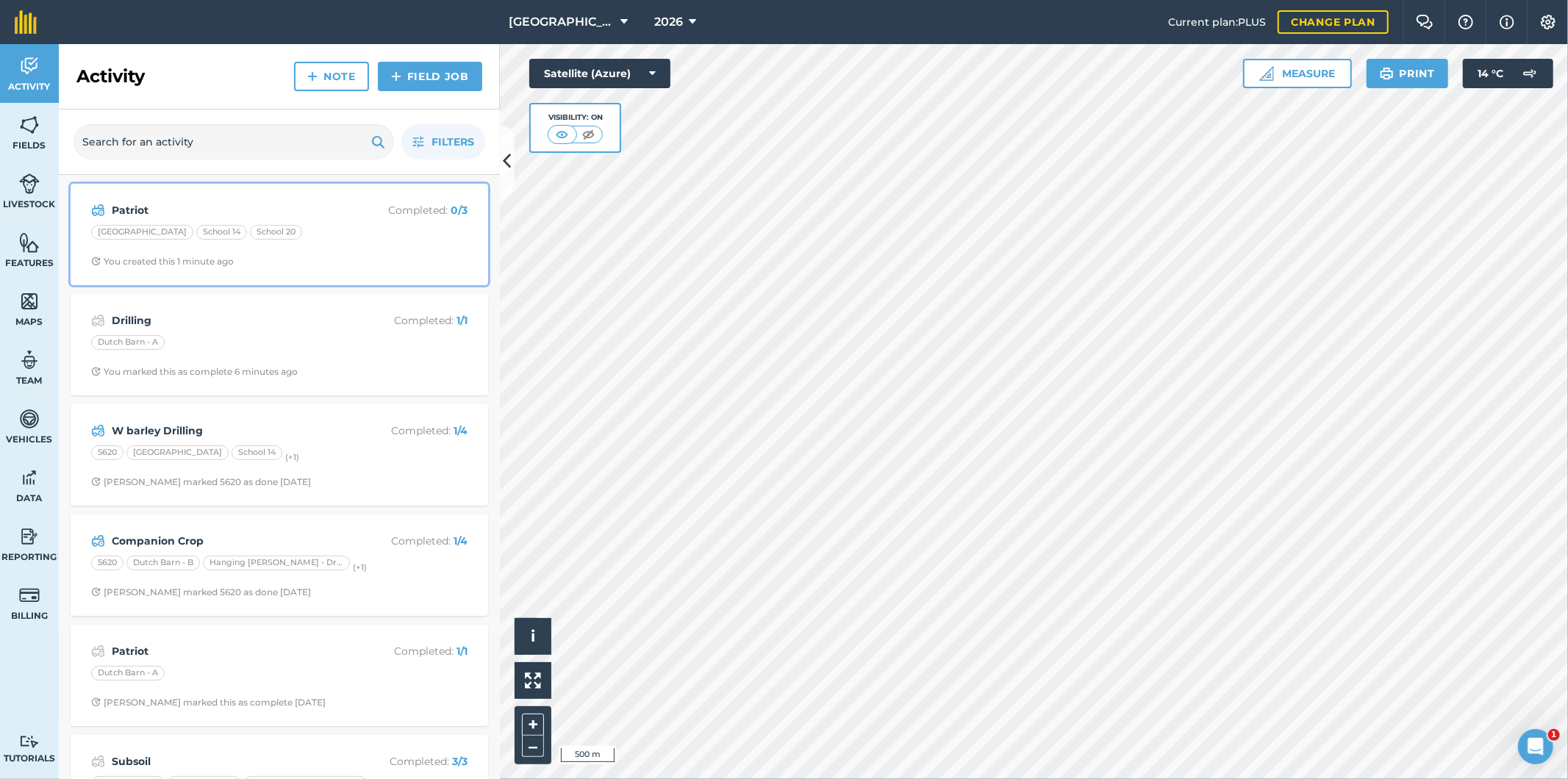
click at [337, 234] on div "[GEOGRAPHIC_DATA] 14 School 20" at bounding box center [279, 235] width 377 height 19
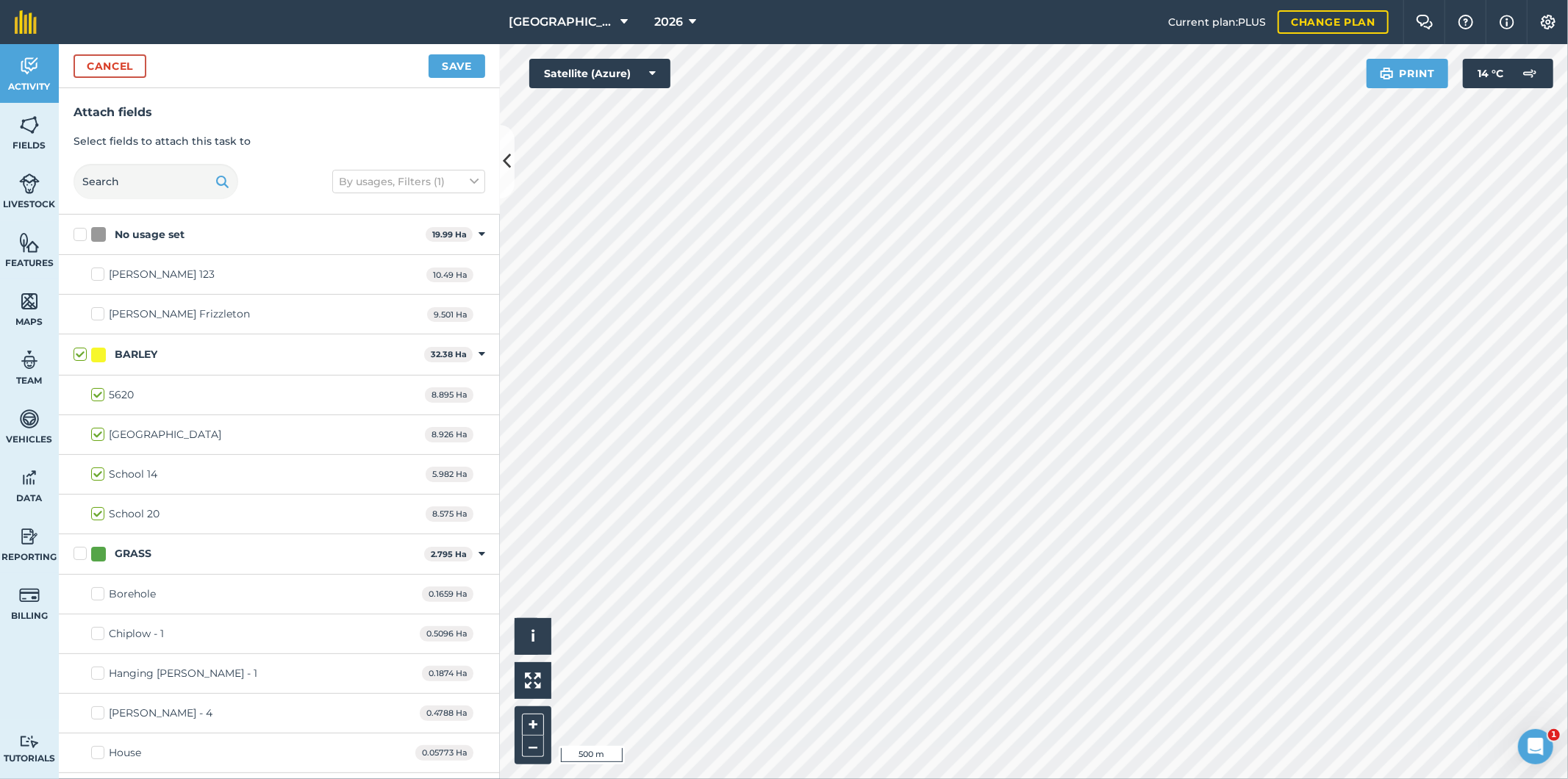
checkbox input "true"
click at [465, 66] on button "Save" at bounding box center [457, 65] width 57 height 23
